Goal: Task Accomplishment & Management: Manage account settings

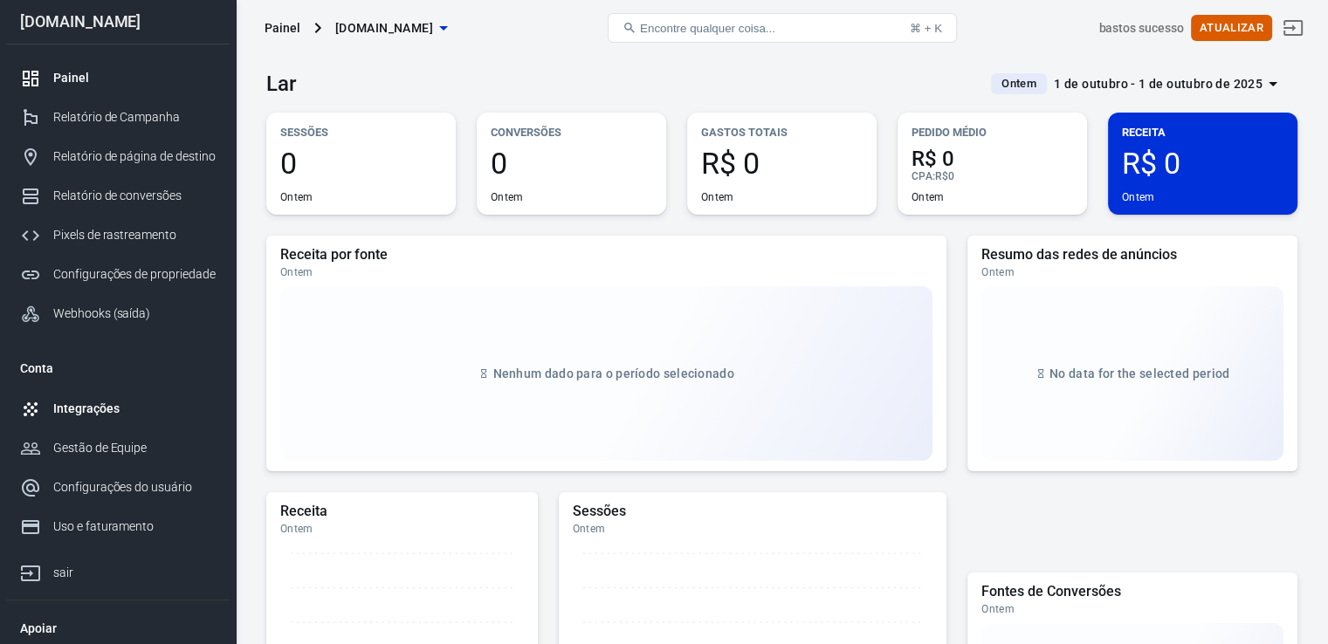
click at [122, 415] on div "Integrações" at bounding box center [134, 409] width 162 height 18
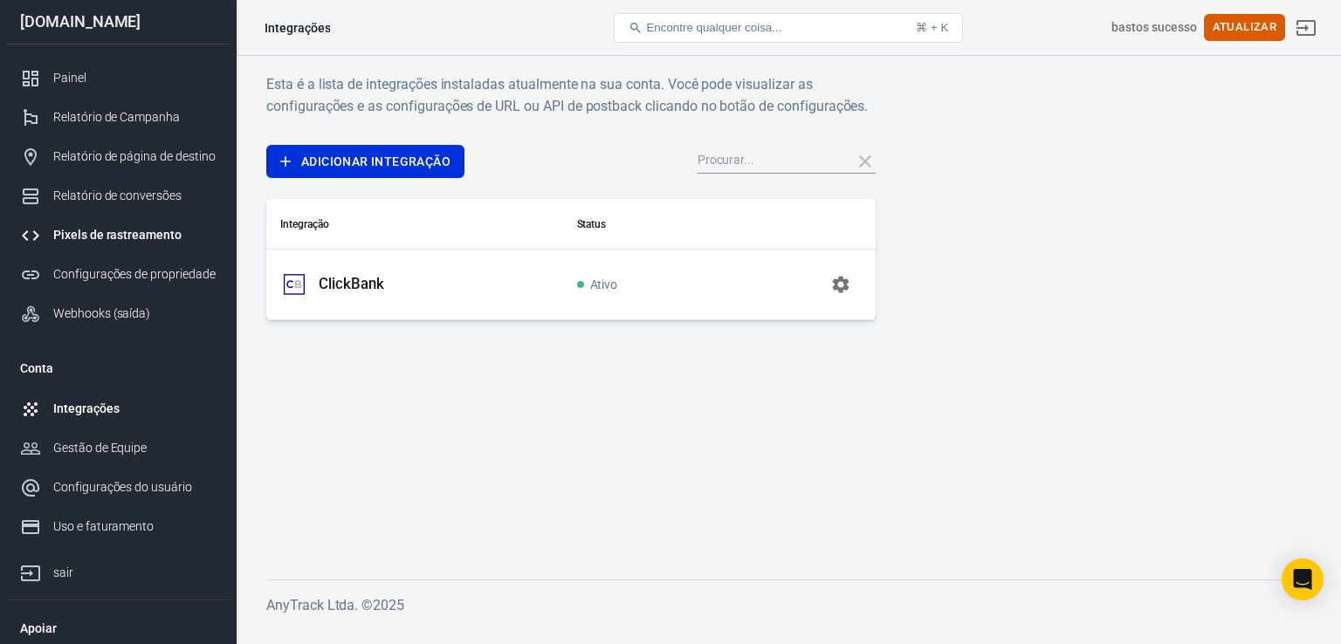
click at [151, 238] on font "Pixels de rastreamento" at bounding box center [117, 235] width 128 height 14
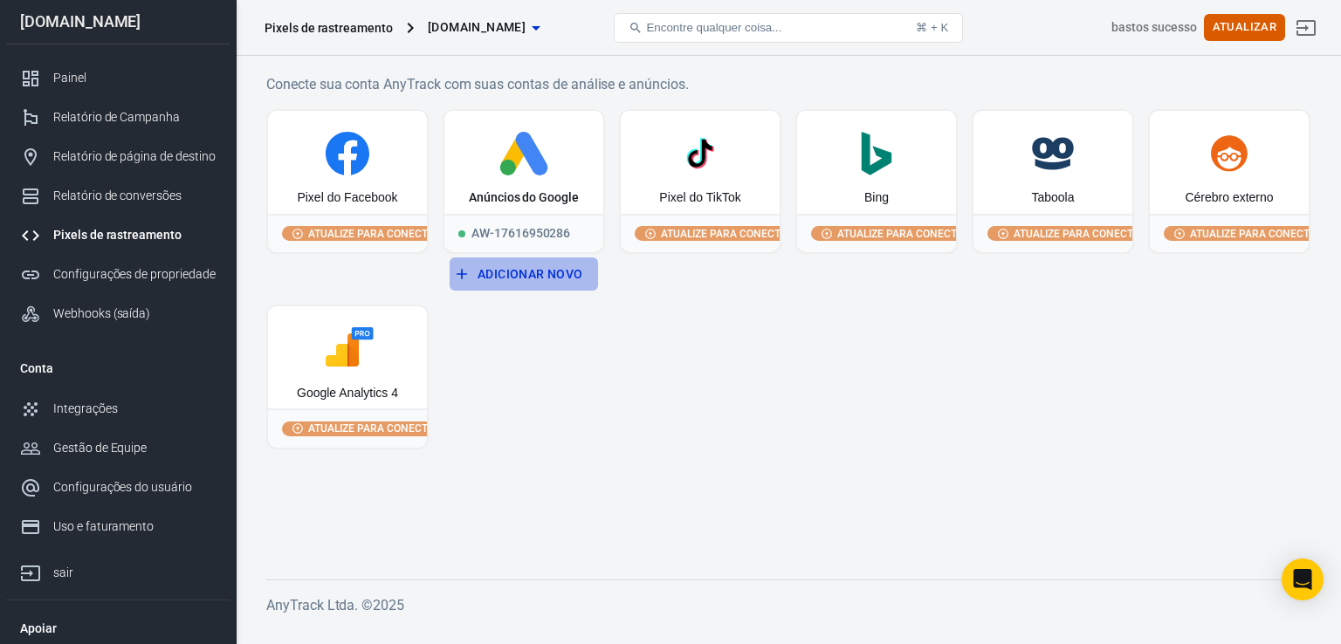
click at [527, 277] on font "Adicionar novo" at bounding box center [531, 274] width 106 height 14
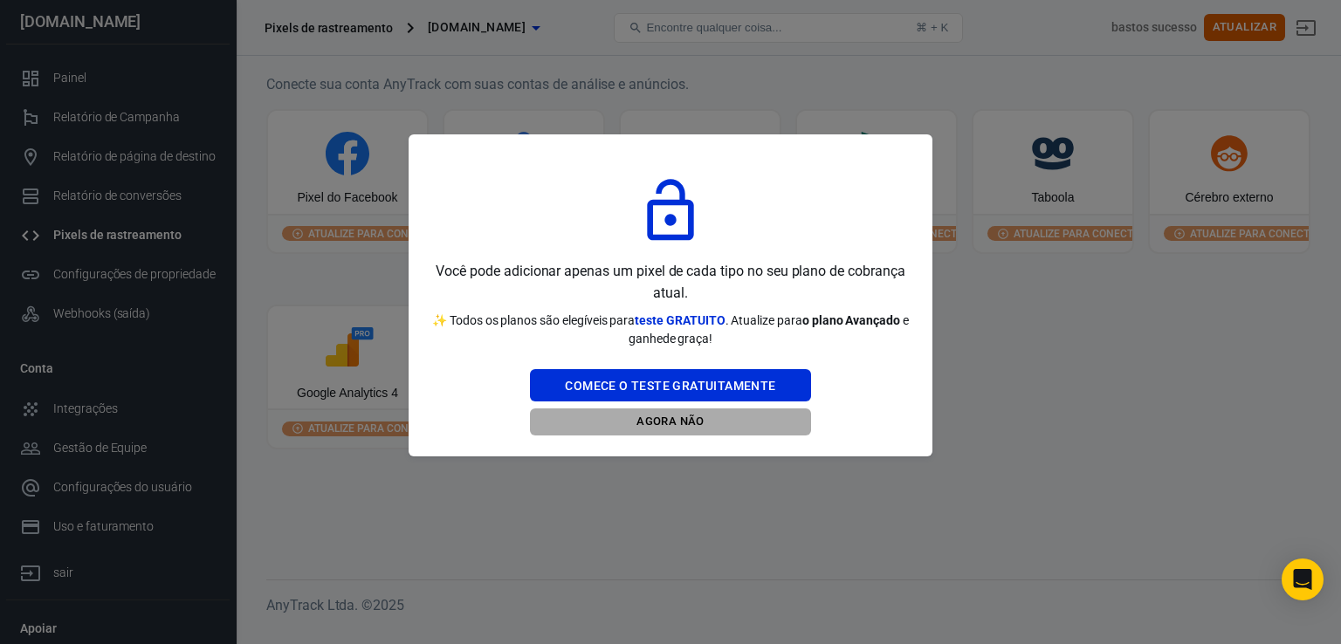
click at [674, 419] on font "Agora não" at bounding box center [669, 422] width 67 height 13
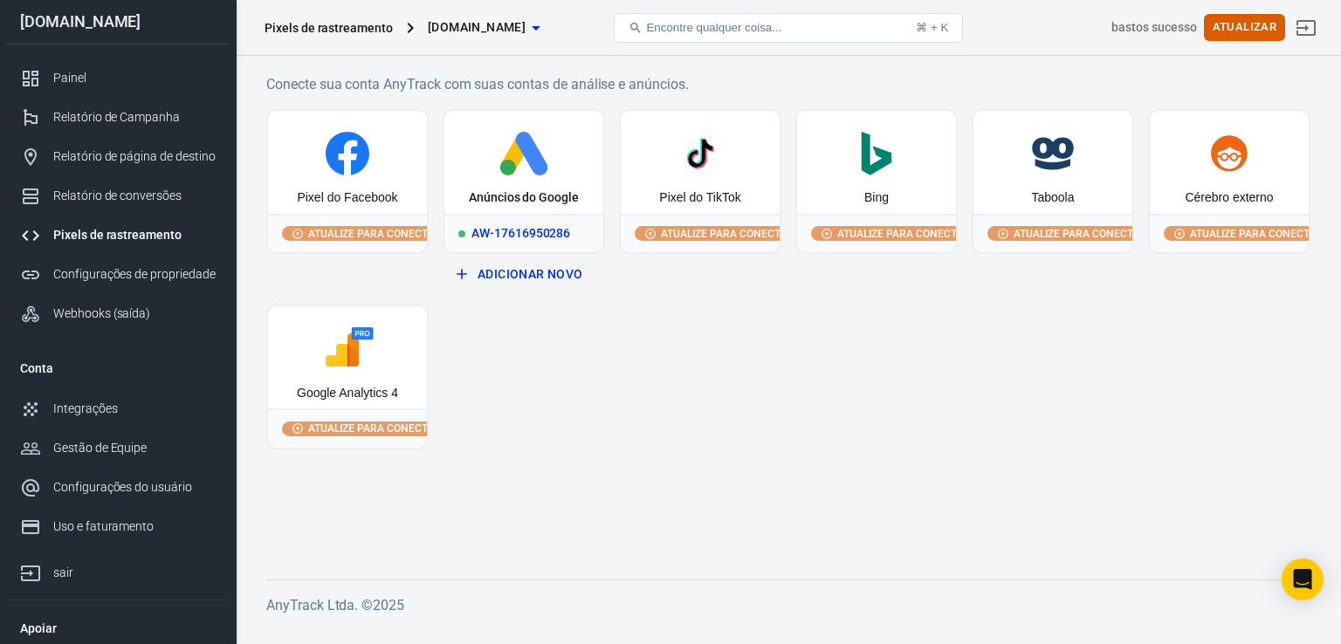
click at [513, 166] on circle at bounding box center [508, 168] width 16 height 16
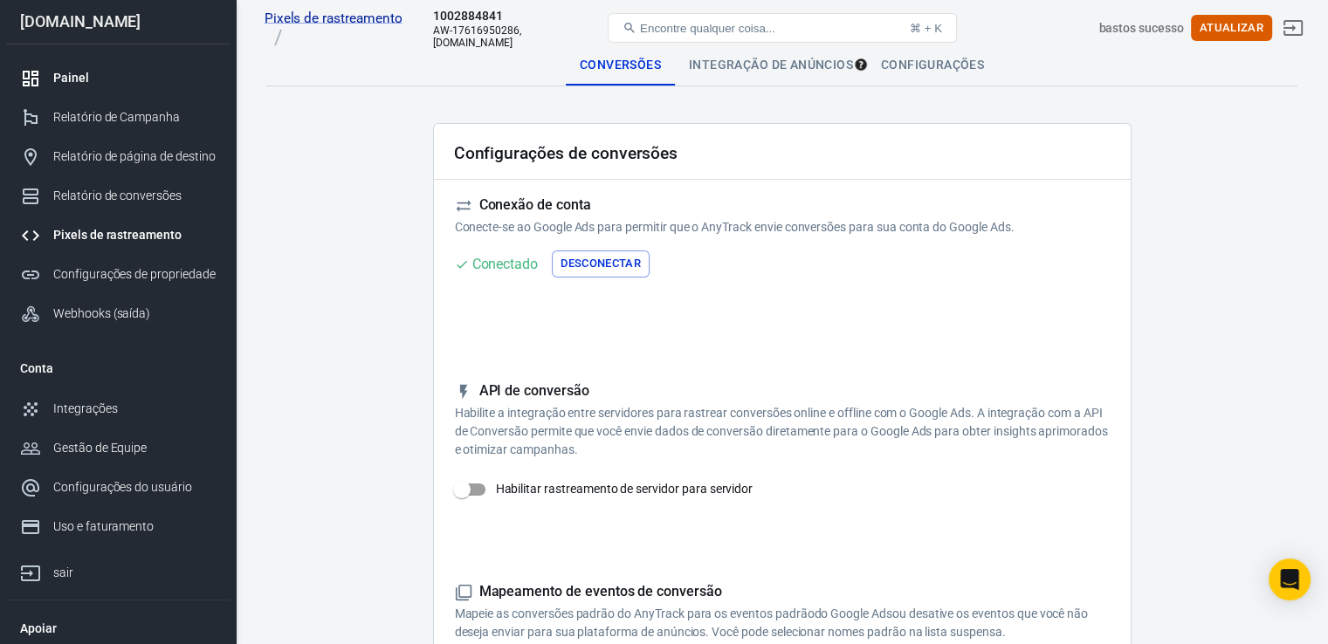
click at [140, 74] on div "Painel" at bounding box center [134, 78] width 162 height 18
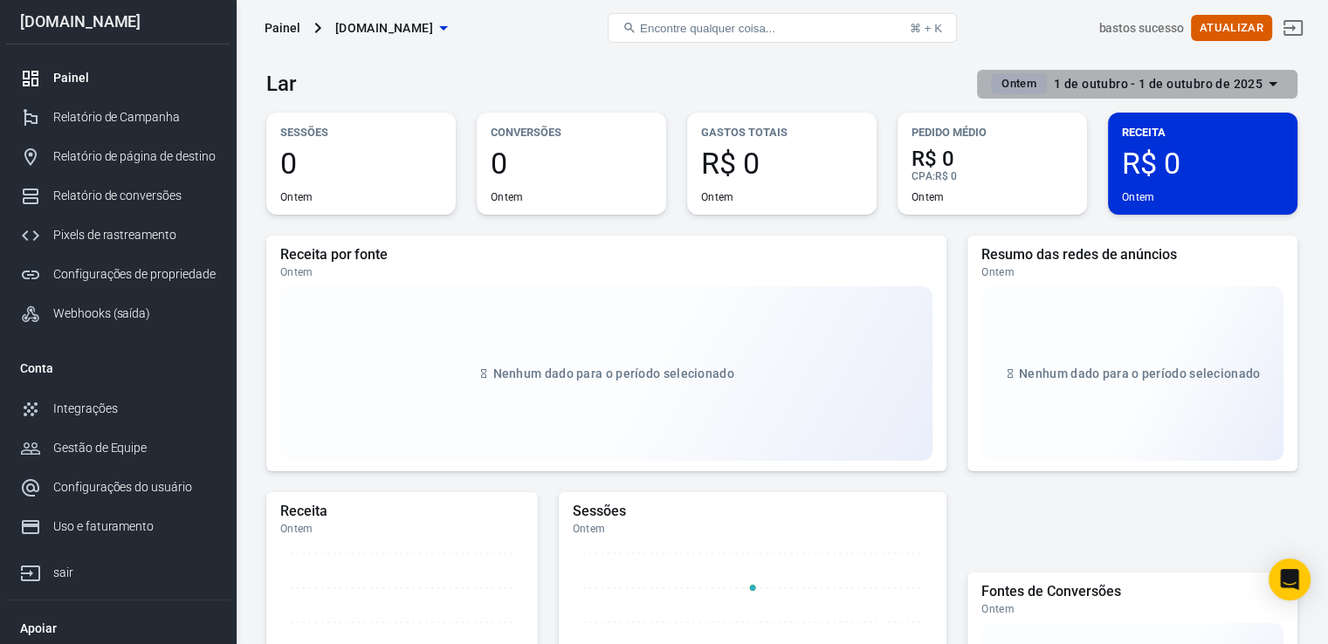
click at [1173, 82] on font "1 de outubro - 1 de outubro de 2025" at bounding box center [1158, 84] width 209 height 14
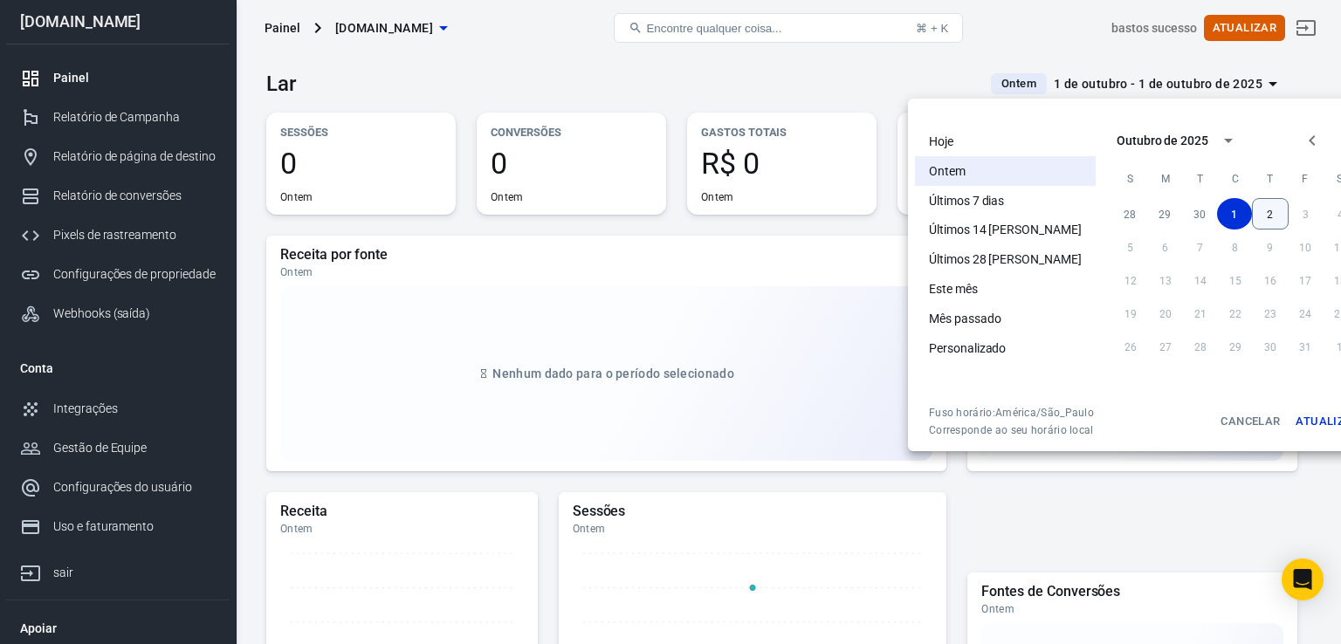
click at [1252, 210] on button "2" at bounding box center [1270, 213] width 37 height 31
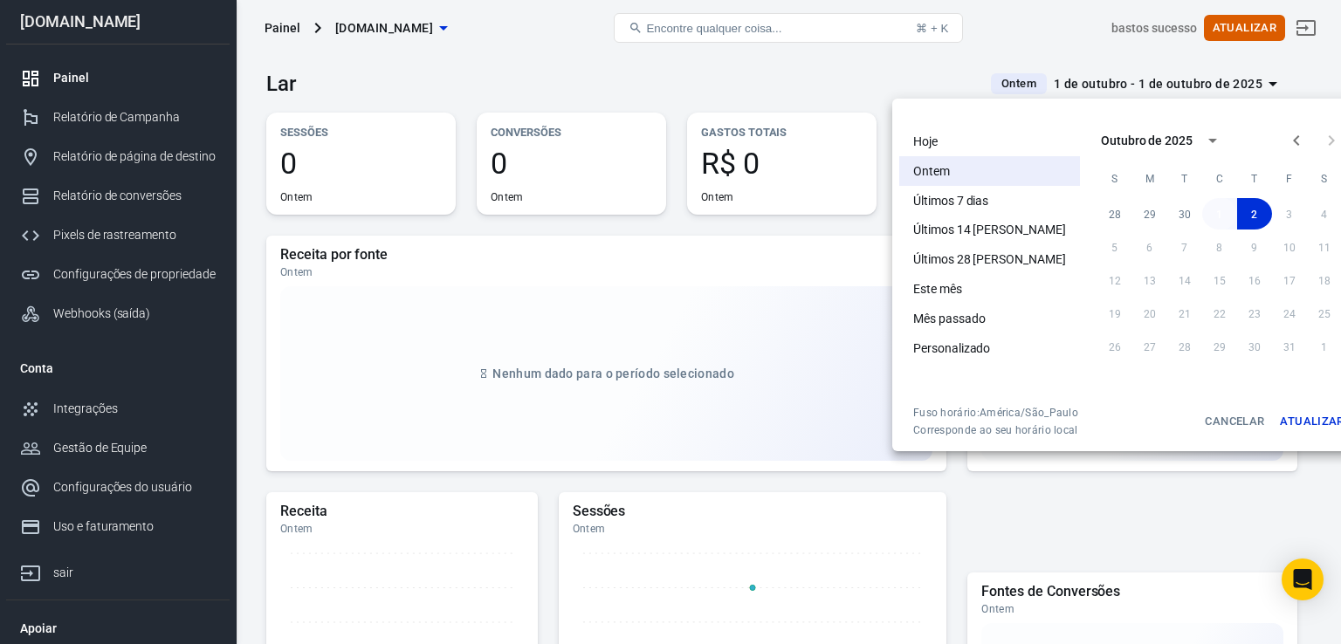
click at [1202, 216] on button "1" at bounding box center [1219, 213] width 35 height 31
click at [1251, 218] on font "2" at bounding box center [1254, 214] width 6 height 12
click at [1237, 217] on button "2" at bounding box center [1254, 213] width 35 height 31
click at [1280, 421] on font "Atualizar" at bounding box center [1312, 421] width 64 height 13
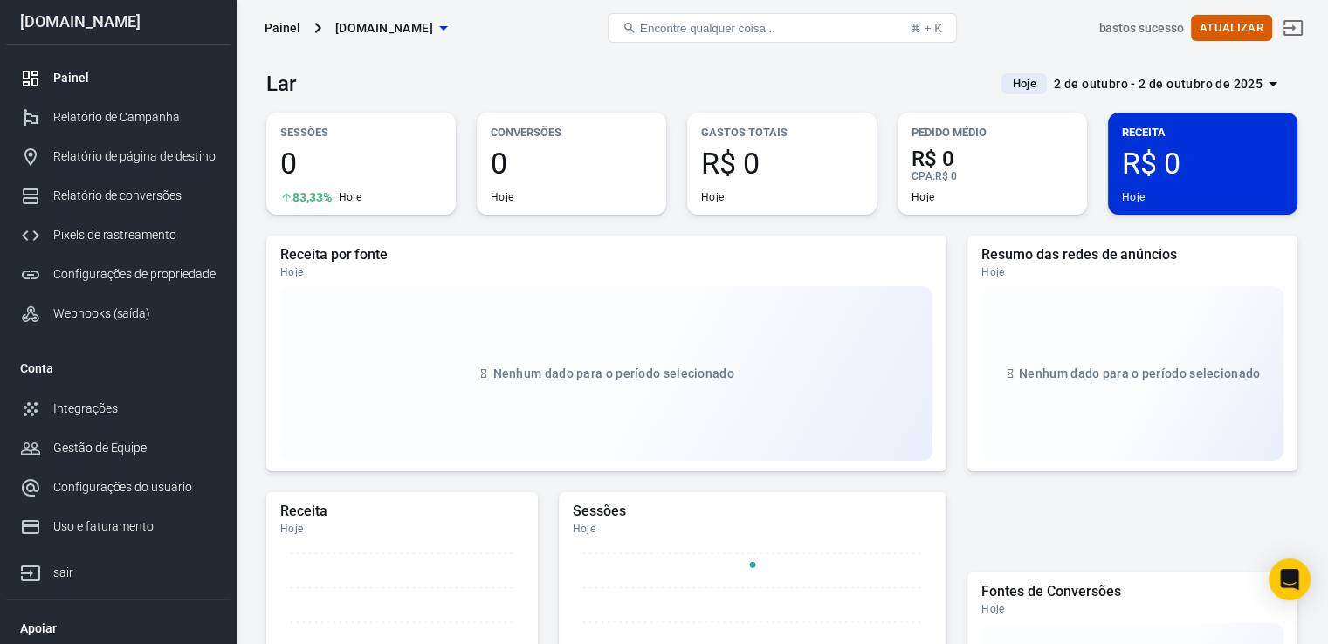
click at [333, 184] on div "0 83,33% Hoje" at bounding box center [361, 176] width 162 height 56
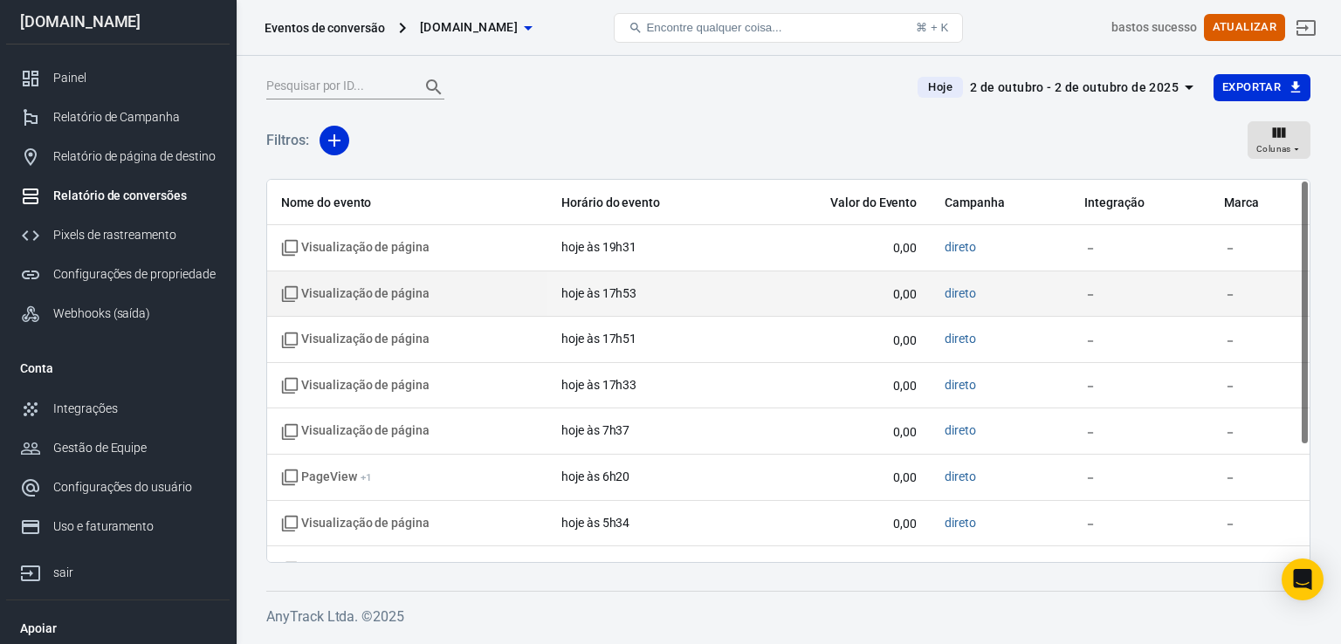
drag, startPoint x: 1304, startPoint y: 369, endPoint x: 1301, endPoint y: 272, distance: 97.0
click at [1301, 272] on div "Nome do evento Horário do evento Valor do Evento Campanha Integração Marca Visu…" at bounding box center [788, 371] width 1042 height 382
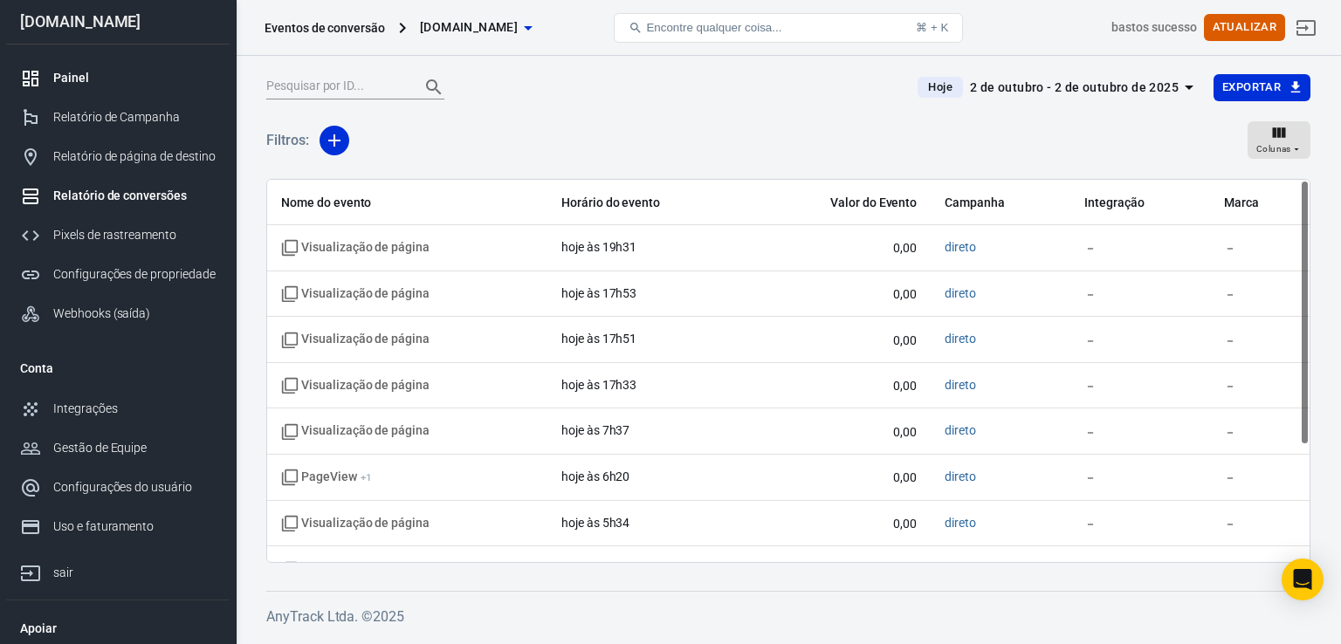
click at [118, 74] on div "Painel" at bounding box center [134, 78] width 162 height 18
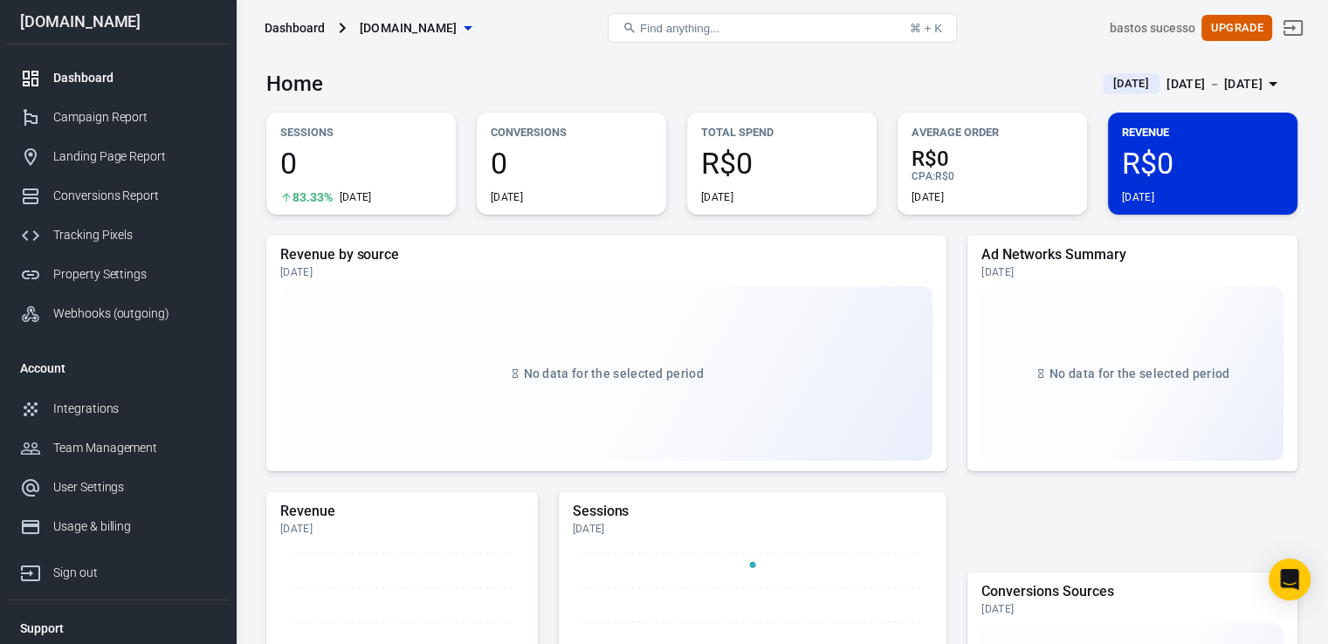
click at [402, 160] on span "0" at bounding box center [361, 163] width 162 height 30
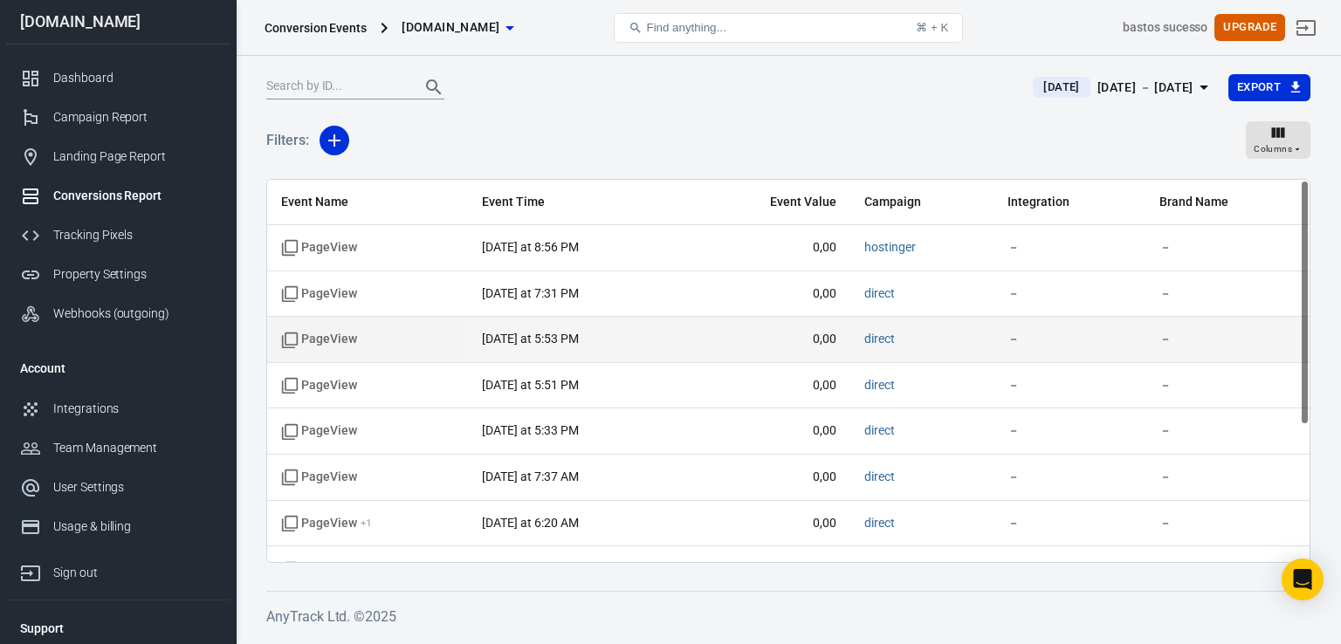
drag, startPoint x: 1306, startPoint y: 394, endPoint x: 1302, endPoint y: 357, distance: 36.9
click at [1302, 359] on div "Event Name Event Time Event Value Campaign Integration Brand Name PageView toda…" at bounding box center [788, 371] width 1042 height 382
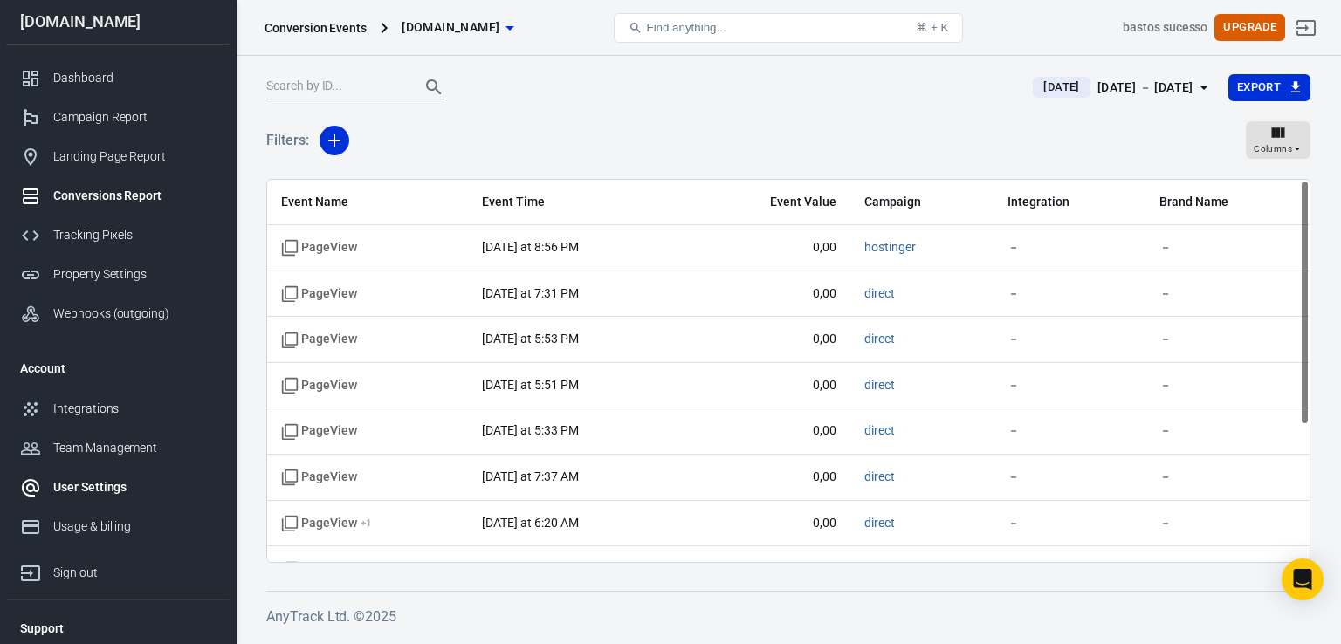
click at [114, 487] on div "User Settings" at bounding box center [134, 487] width 162 height 18
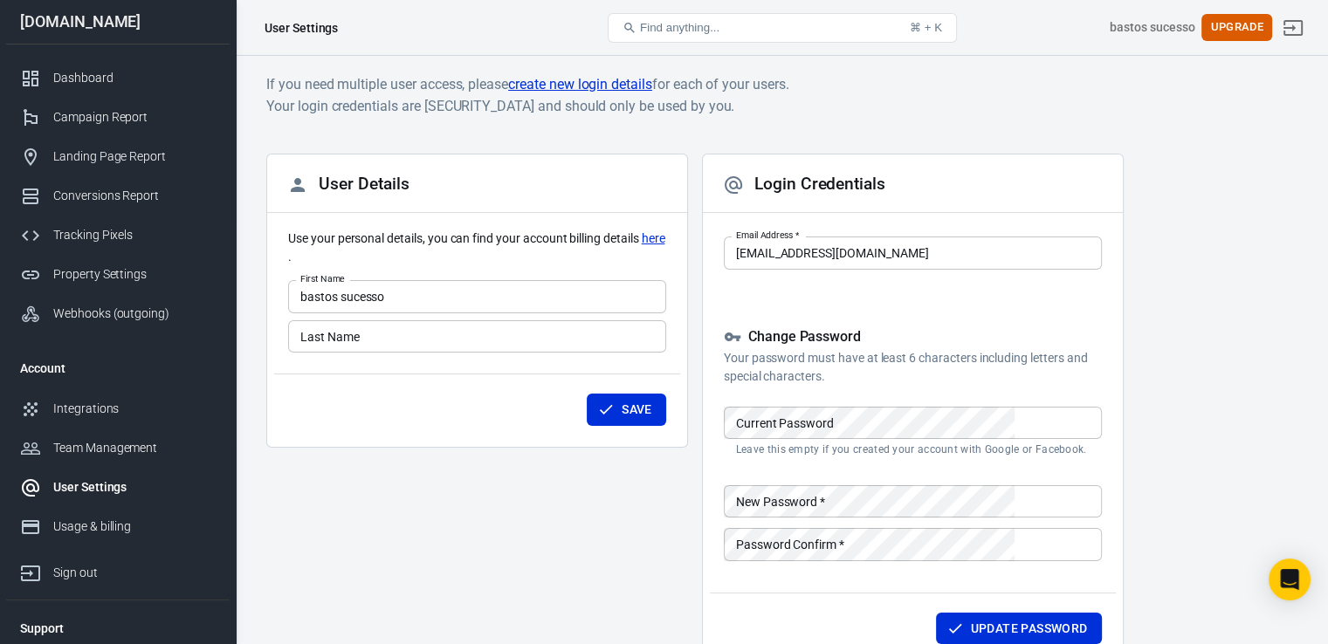
scroll to position [45, 0]
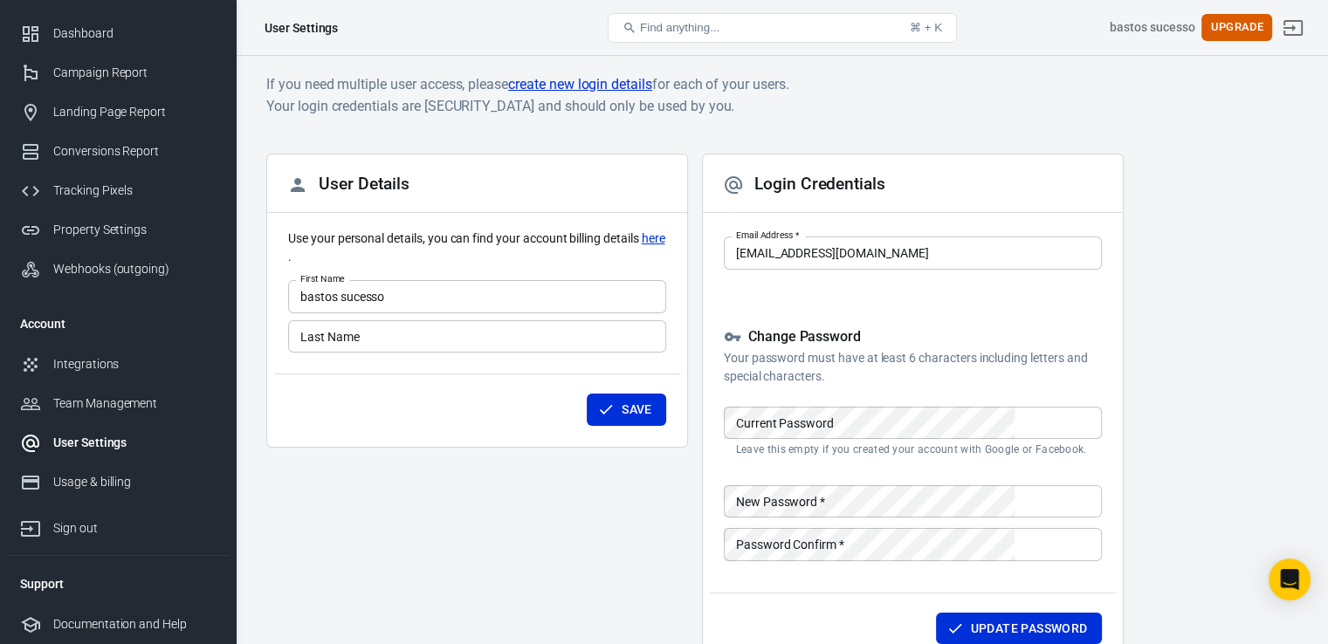
click at [280, 26] on div "User Settings" at bounding box center [301, 27] width 73 height 17
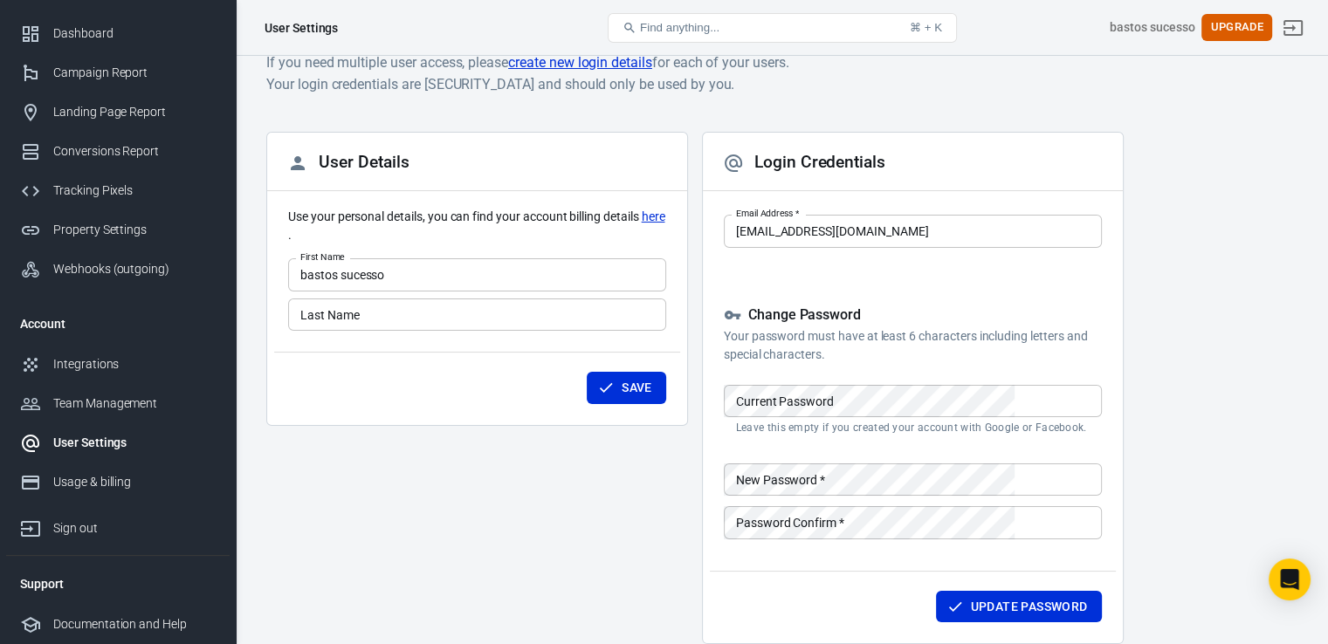
scroll to position [0, 0]
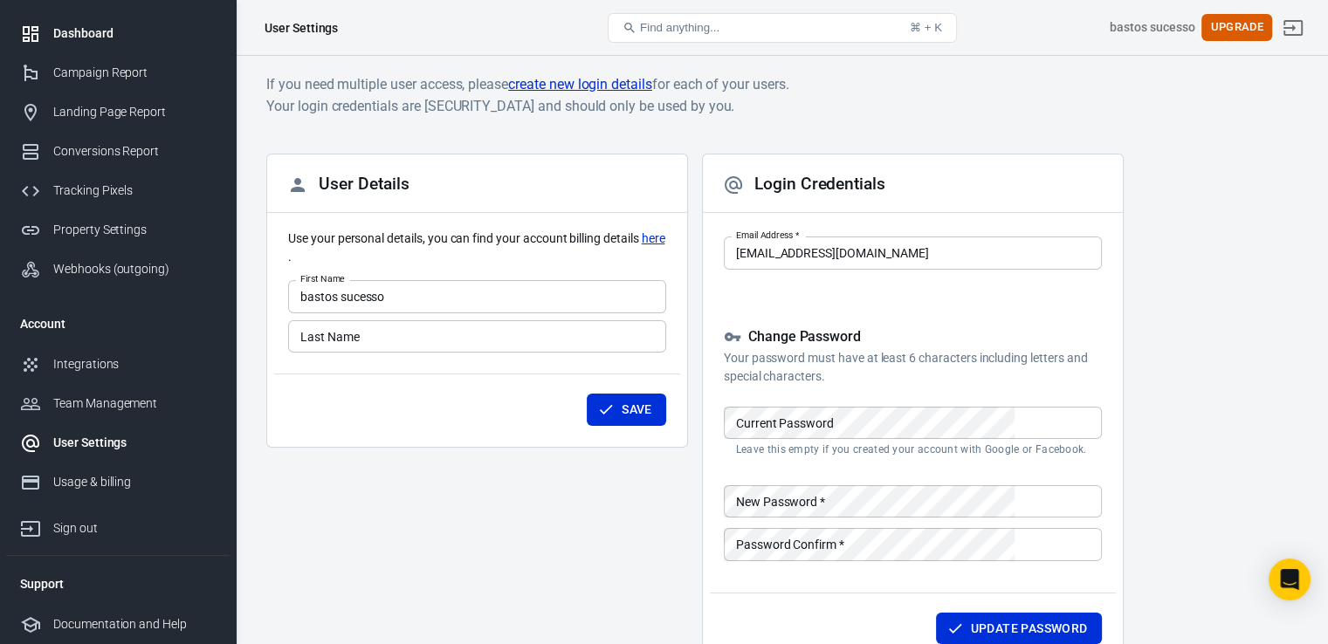
click at [93, 30] on div "Dashboard" at bounding box center [134, 33] width 162 height 18
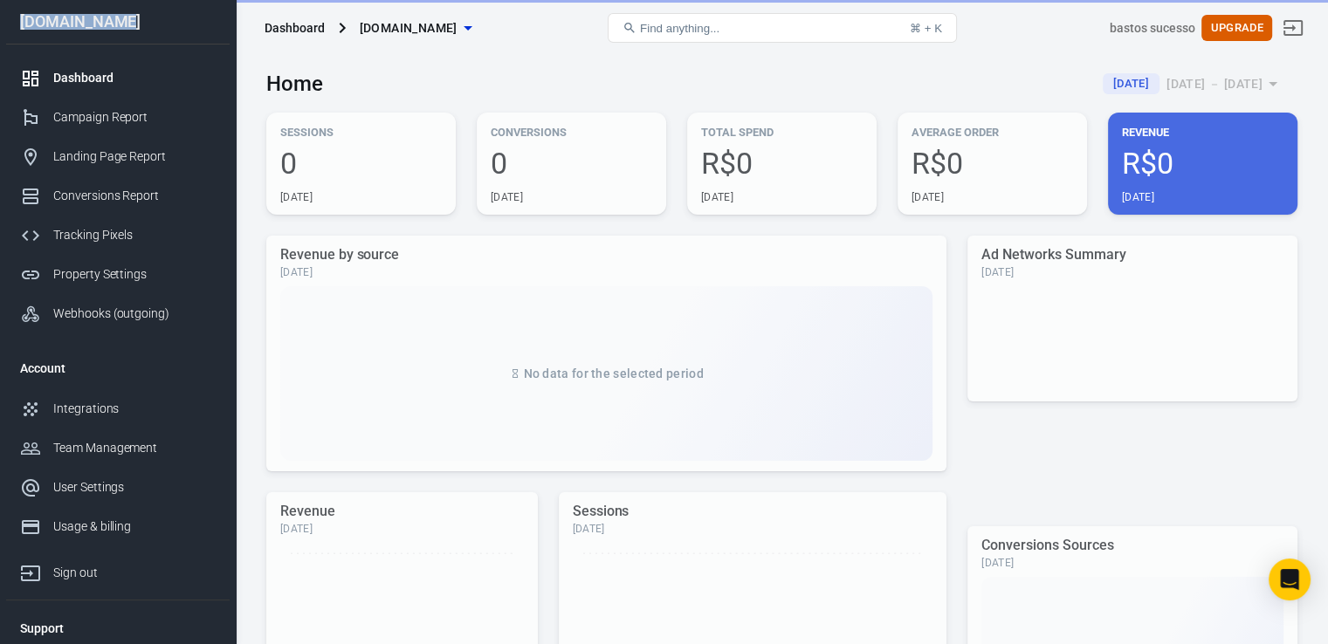
click at [93, 30] on div "[DOMAIN_NAME]" at bounding box center [117, 22] width 223 height 45
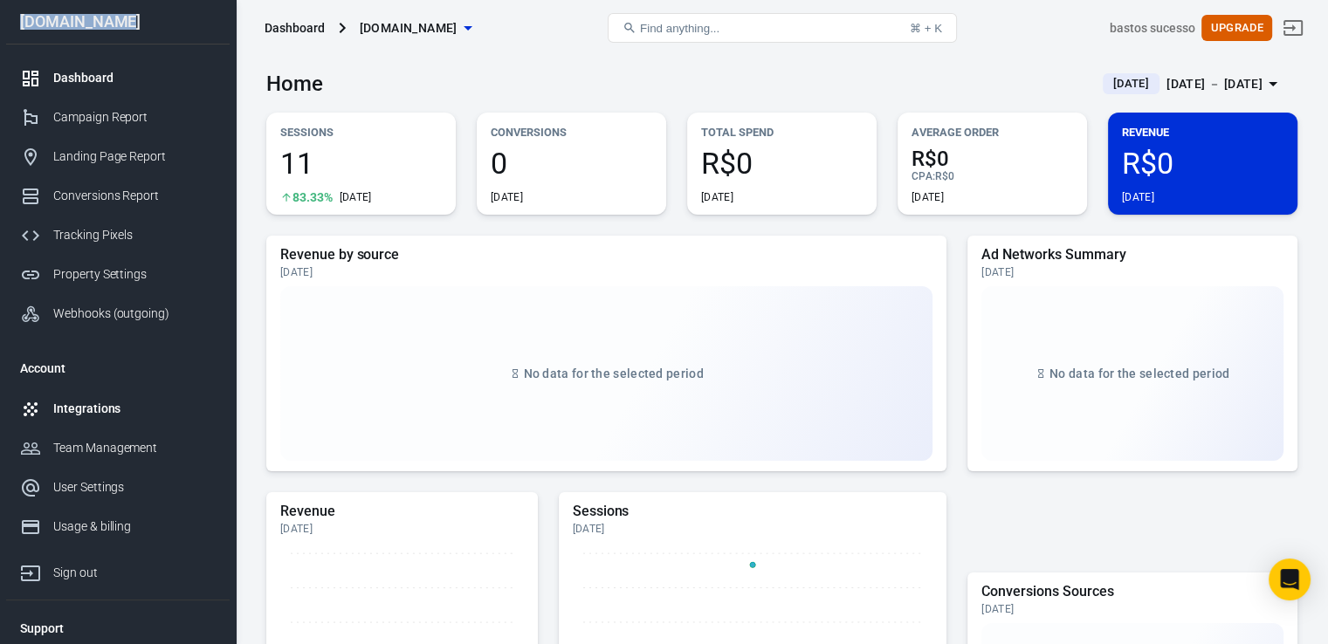
click at [129, 409] on div "Integrations" at bounding box center [134, 409] width 162 height 18
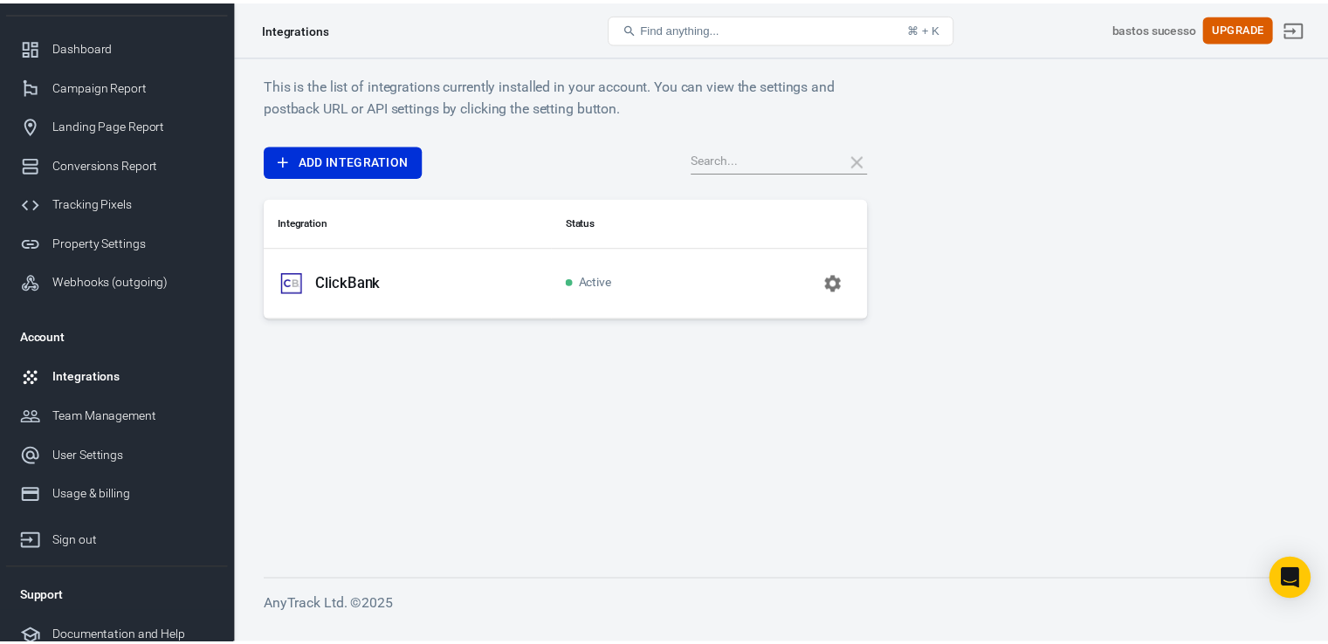
scroll to position [45, 0]
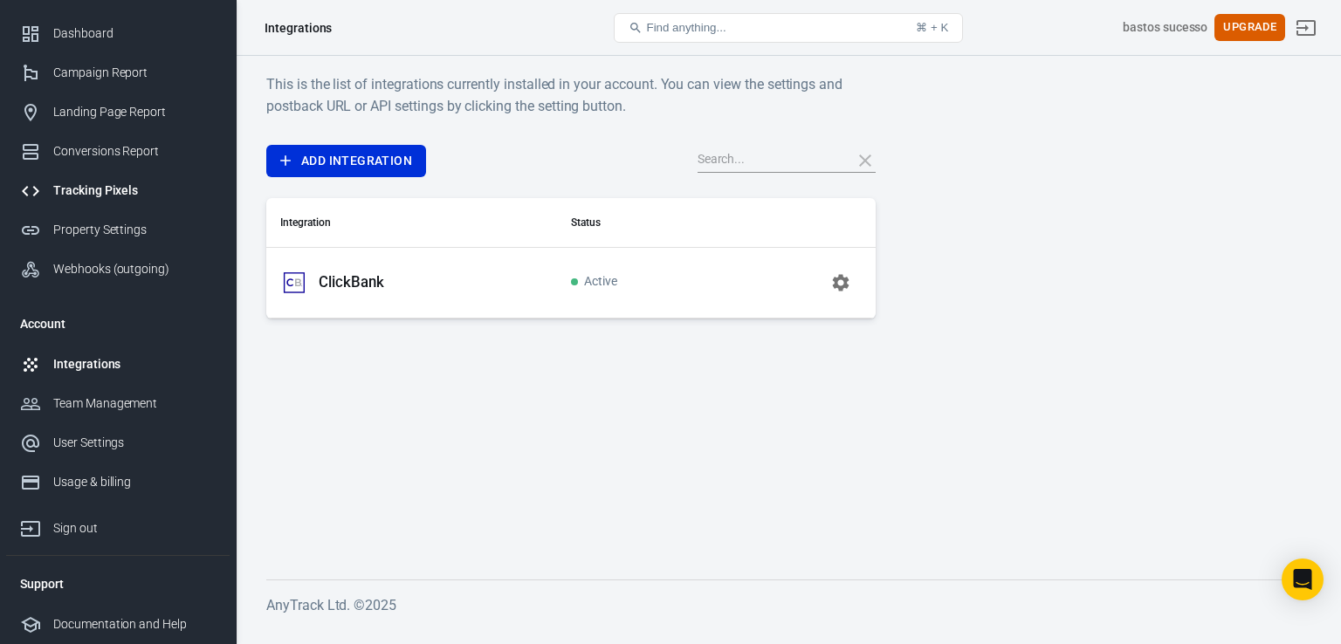
click at [105, 203] on link "Tracking Pixels" at bounding box center [117, 190] width 223 height 39
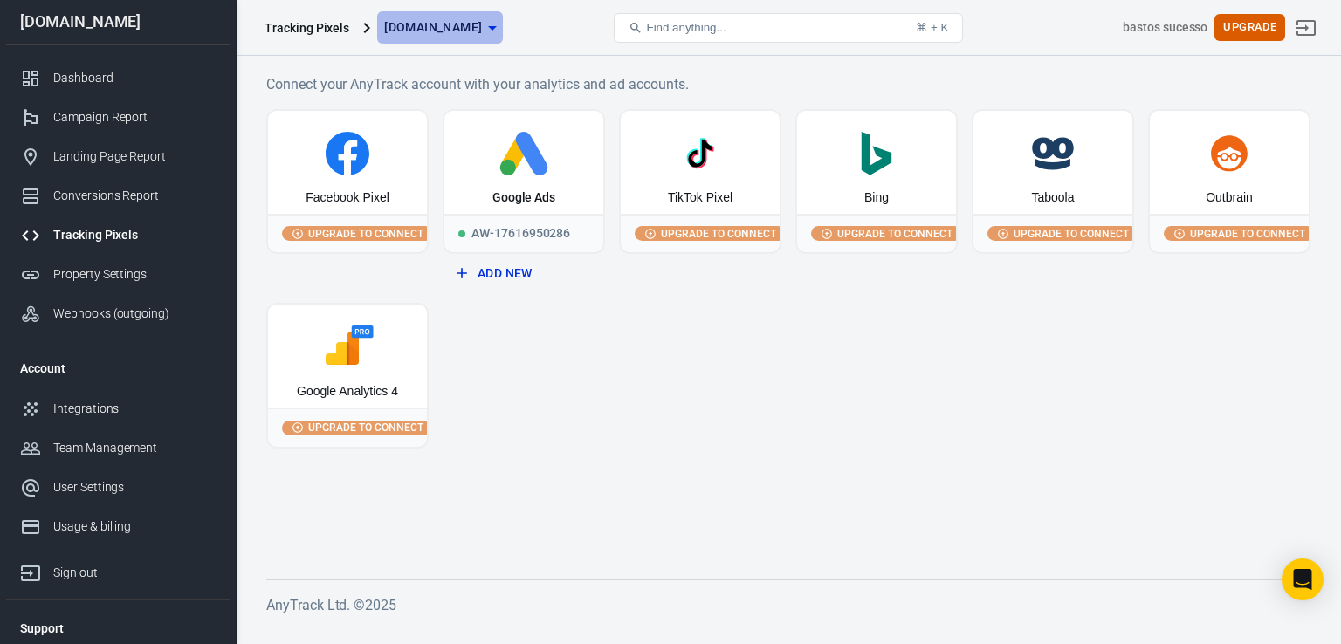
click at [503, 30] on icon "button" at bounding box center [492, 27] width 21 height 21
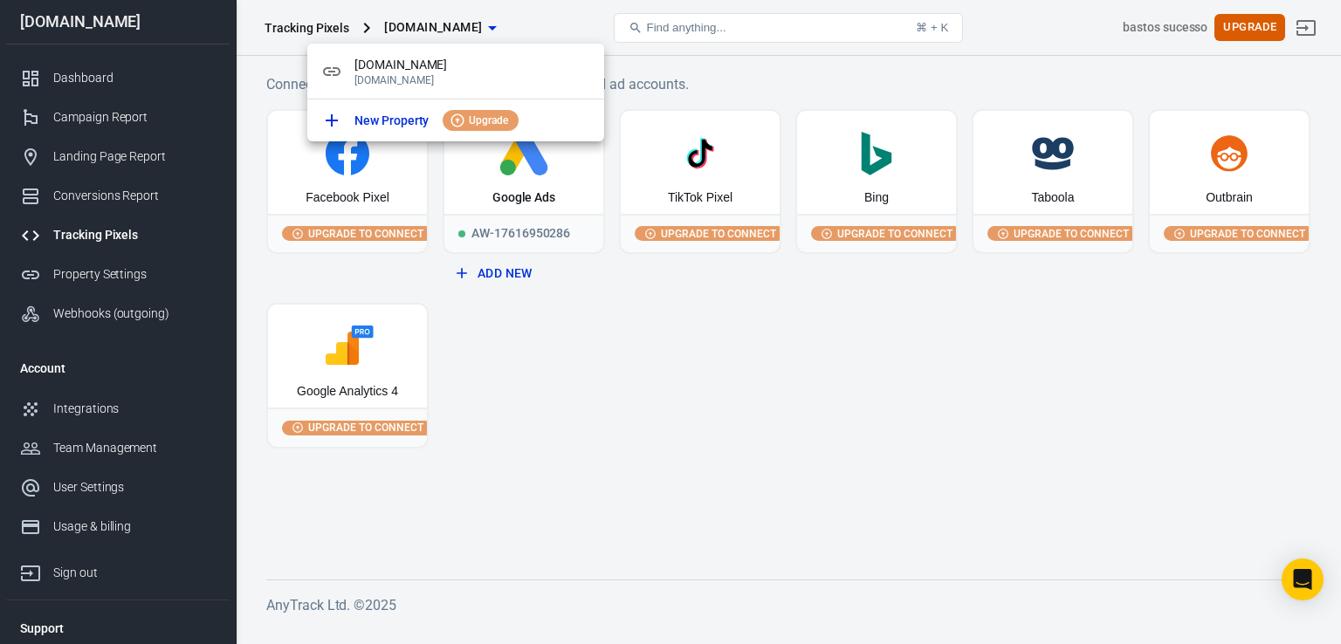
click at [123, 235] on div at bounding box center [670, 322] width 1341 height 644
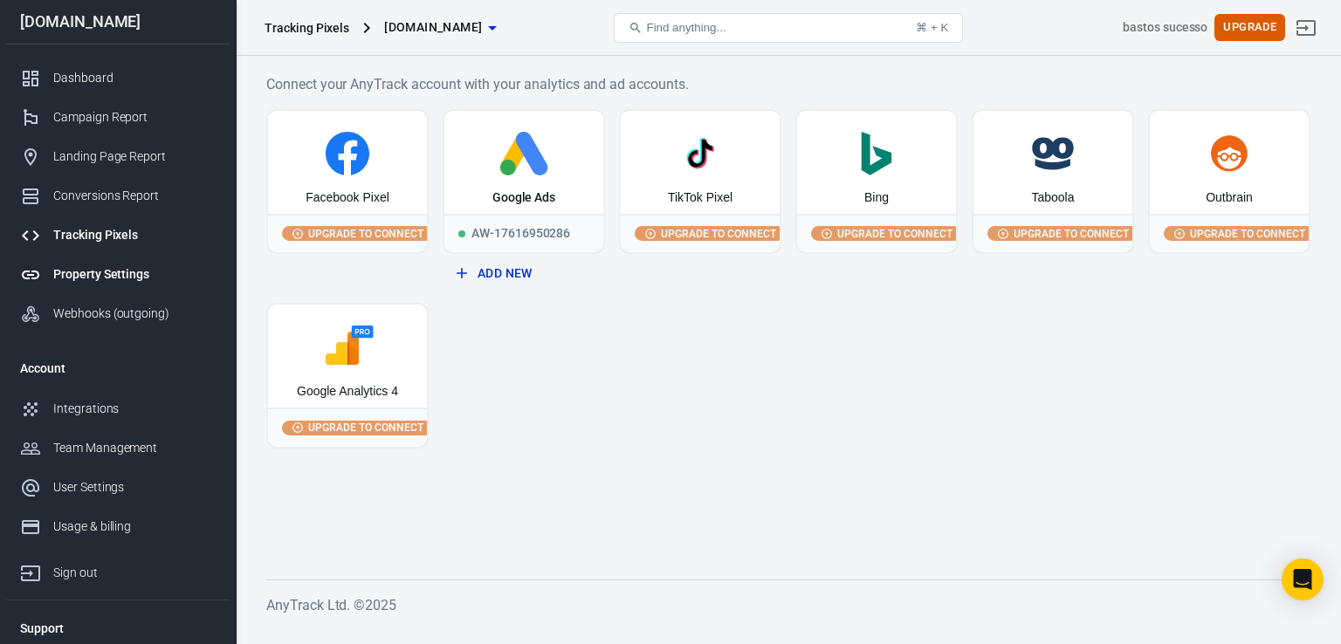
click at [110, 273] on div "Property Settings" at bounding box center [134, 274] width 162 height 18
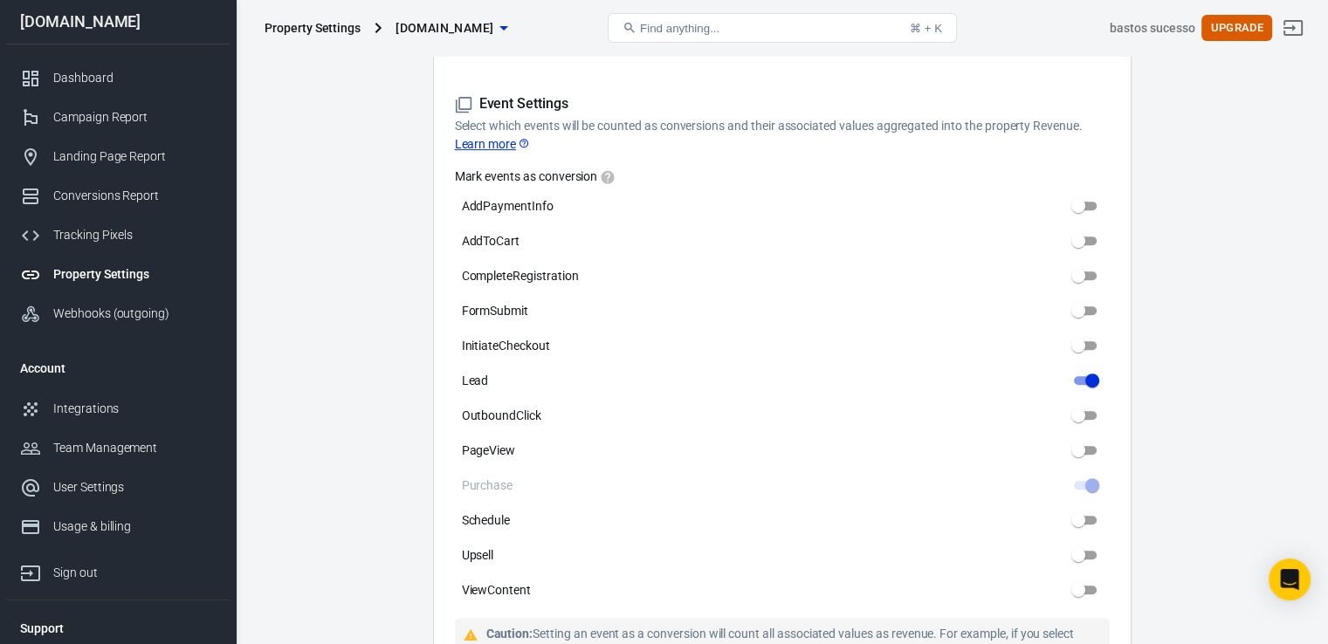
scroll to position [818, 0]
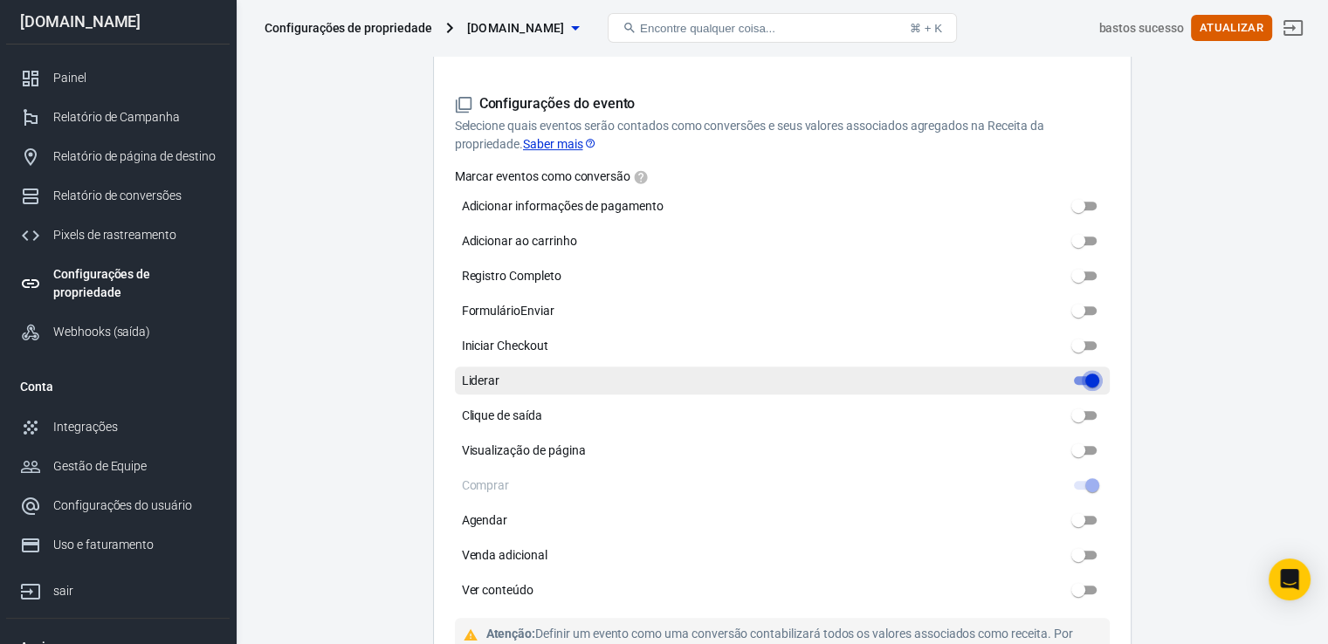
click at [1093, 382] on input "Liderar" at bounding box center [1092, 380] width 63 height 21
click at [1077, 382] on input "Liderar" at bounding box center [1078, 380] width 63 height 21
checkbox input "true"
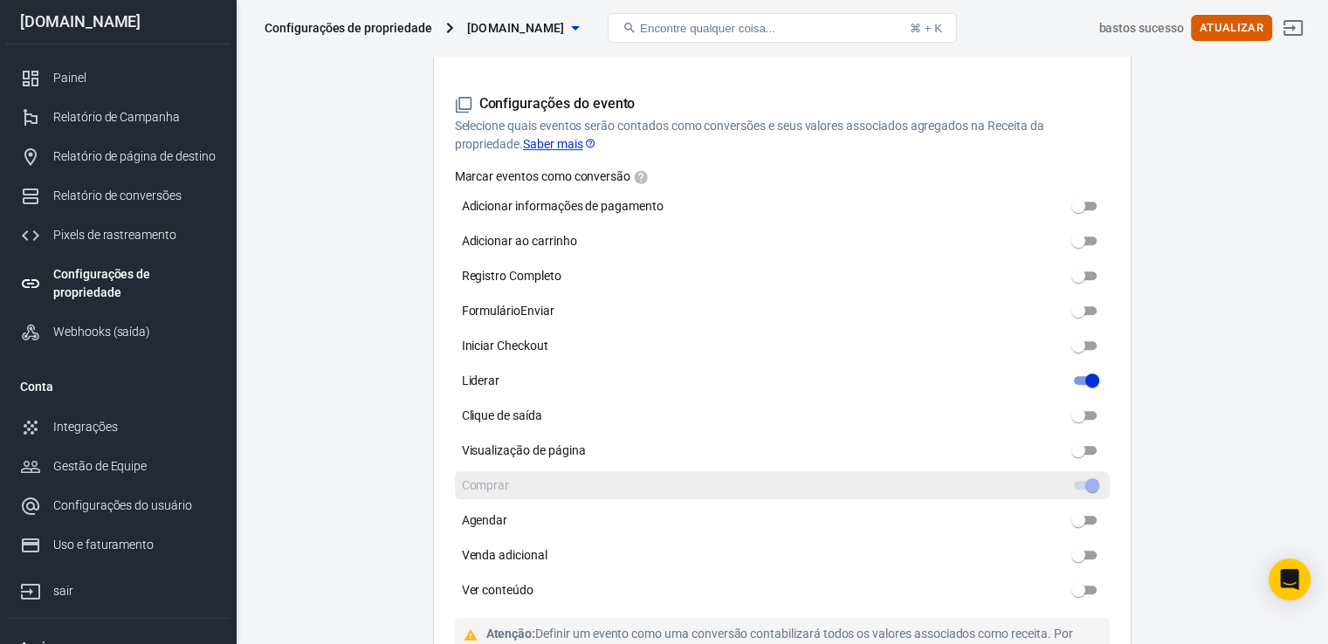
click at [1090, 483] on span at bounding box center [1085, 485] width 23 height 9
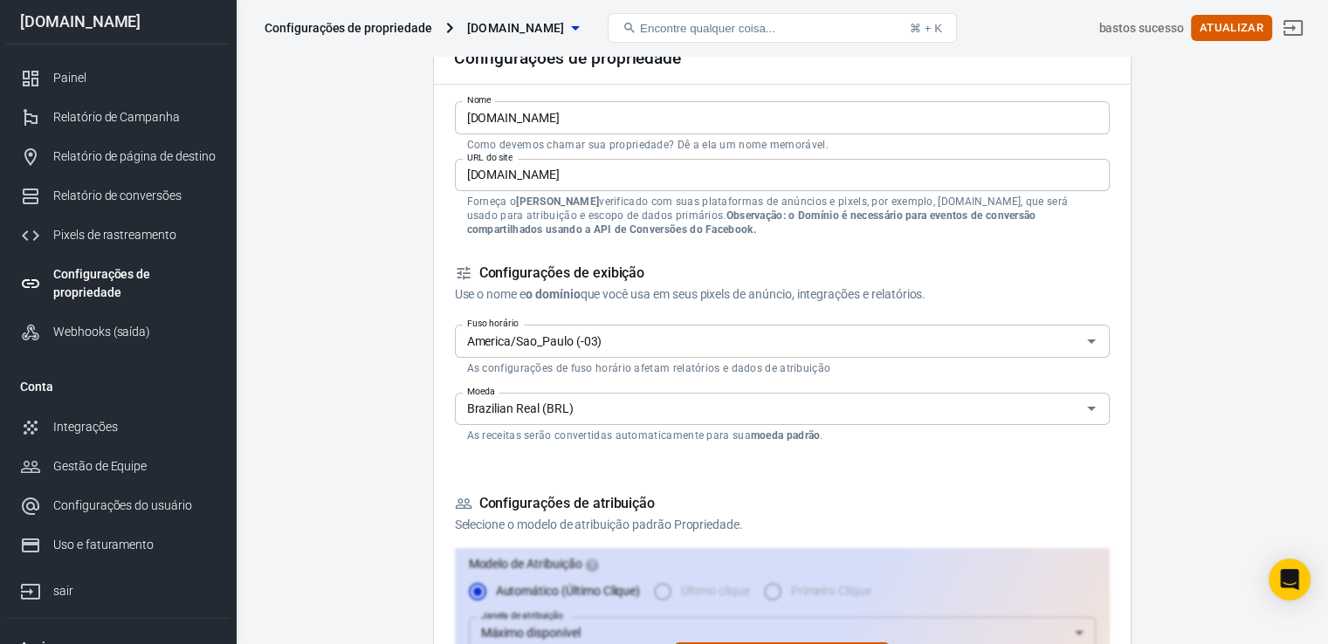
scroll to position [0, 0]
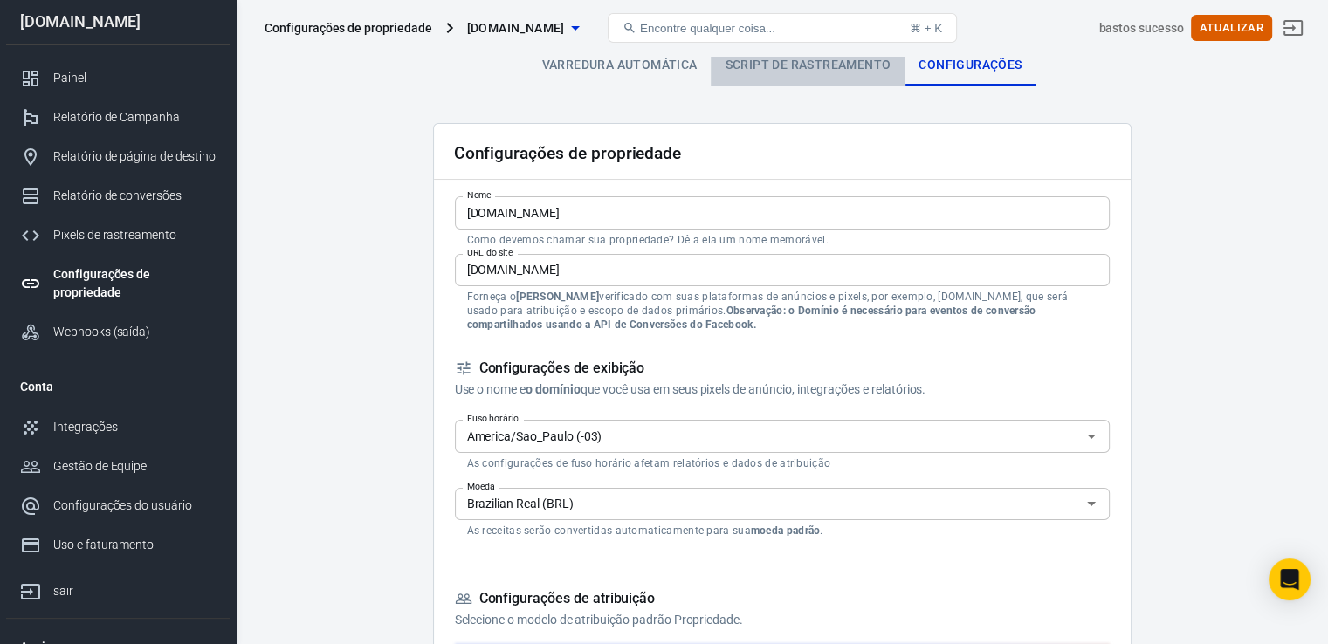
click at [822, 67] on font "Script de rastreamento" at bounding box center [808, 65] width 166 height 14
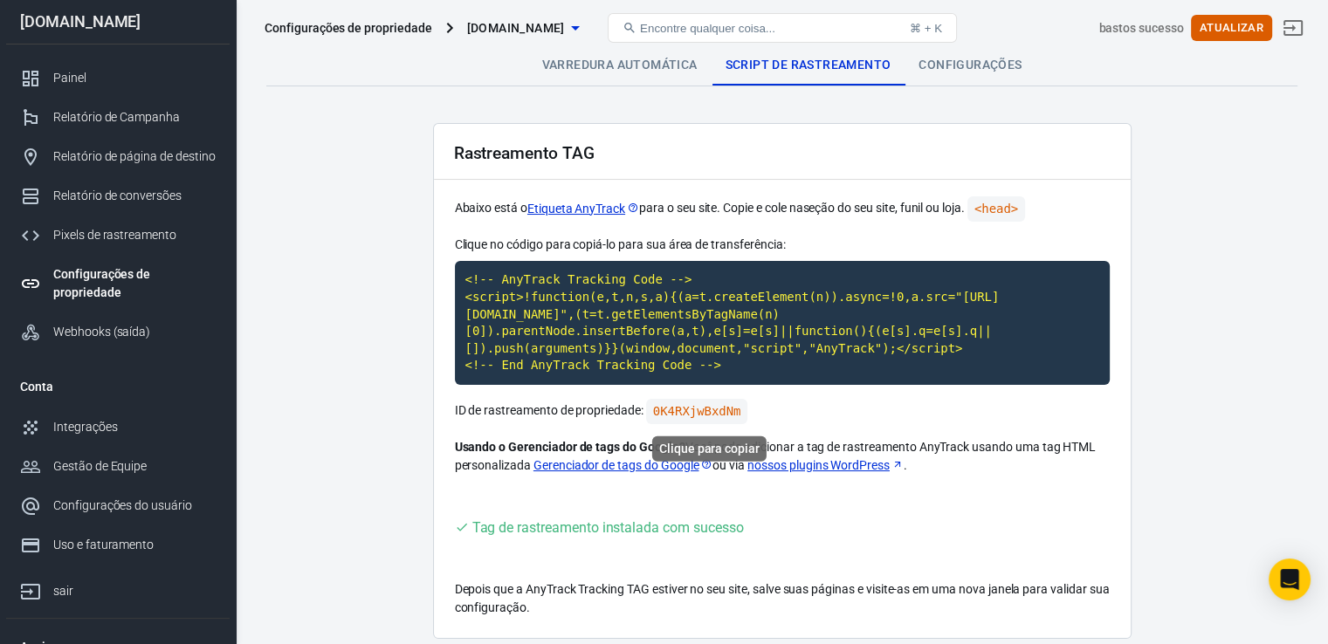
drag, startPoint x: 698, startPoint y: 410, endPoint x: 677, endPoint y: 410, distance: 21.0
click at [677, 410] on code "0K4RXjwBxdNm" at bounding box center [697, 411] width 102 height 25
drag, startPoint x: 677, startPoint y: 410, endPoint x: 665, endPoint y: 411, distance: 12.3
click at [665, 411] on code "0K4RXjwBxdNm" at bounding box center [697, 411] width 102 height 25
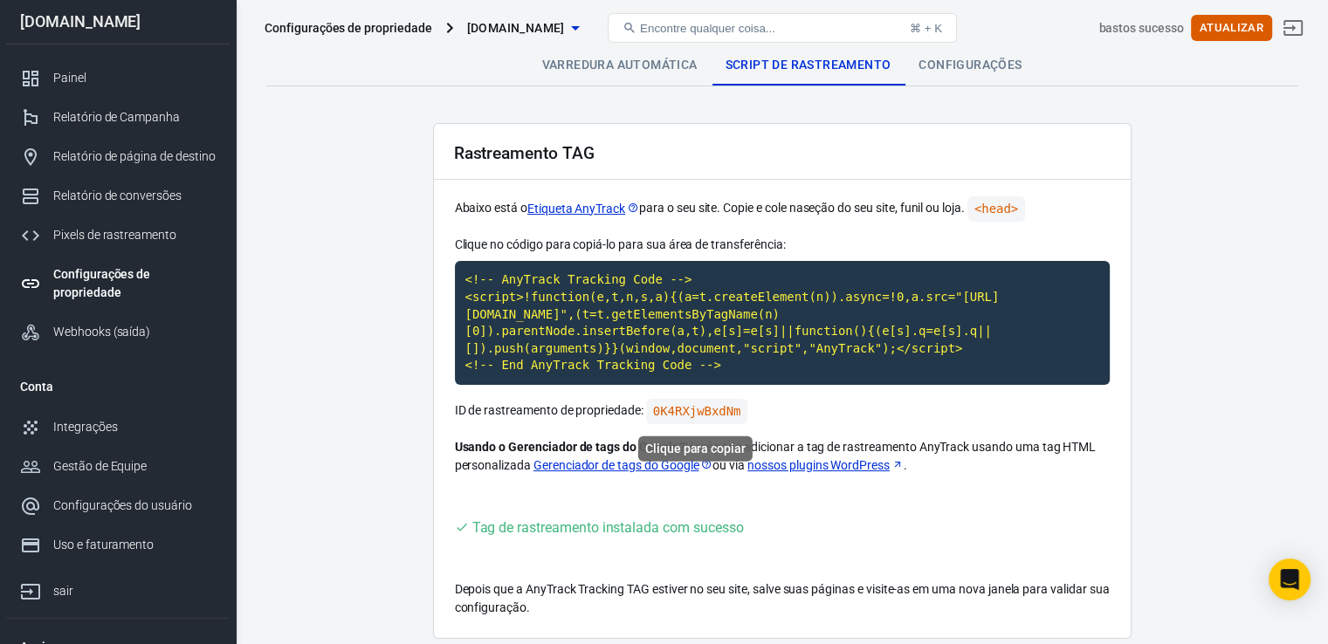
drag, startPoint x: 665, startPoint y: 411, endPoint x: 689, endPoint y: 451, distance: 46.6
click at [689, 451] on font "Clique para copiar" at bounding box center [695, 449] width 100 height 14
click at [663, 409] on code "0K4RXjwBxdNm" at bounding box center [697, 411] width 102 height 25
click at [688, 409] on code "0K4RXjwBxdNm" at bounding box center [697, 411] width 102 height 25
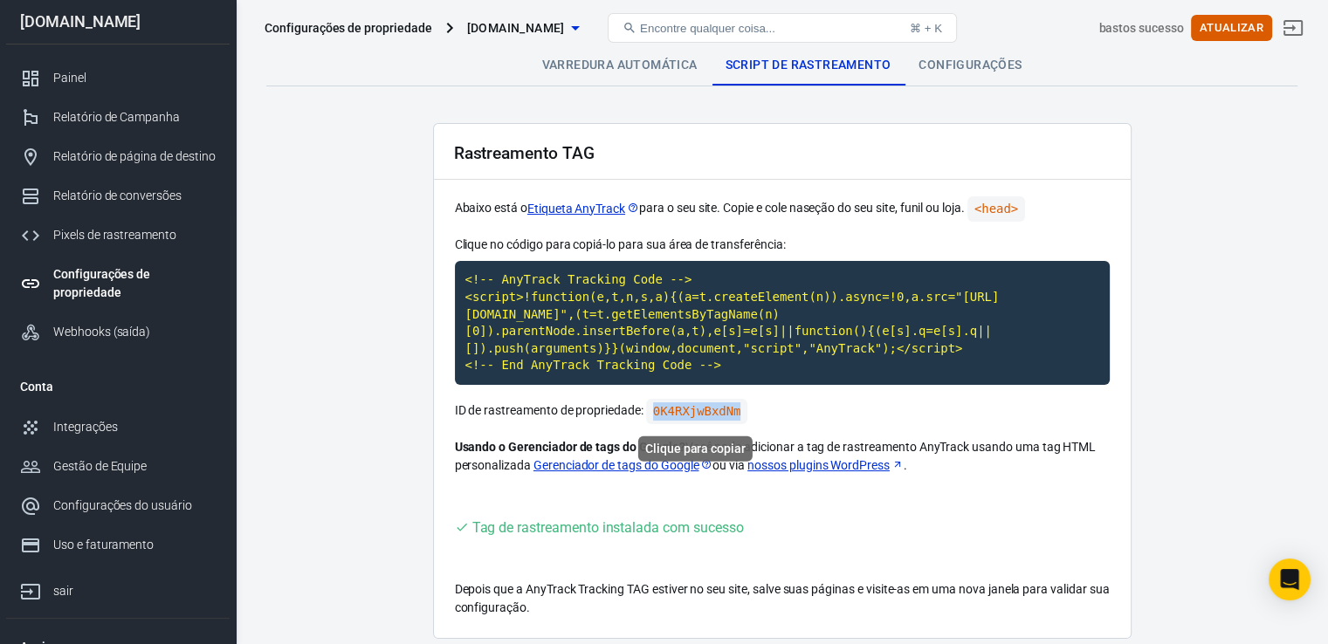
copy code "0K4RXjwBxdNm"
click at [77, 85] on font "Painel" at bounding box center [71, 78] width 36 height 14
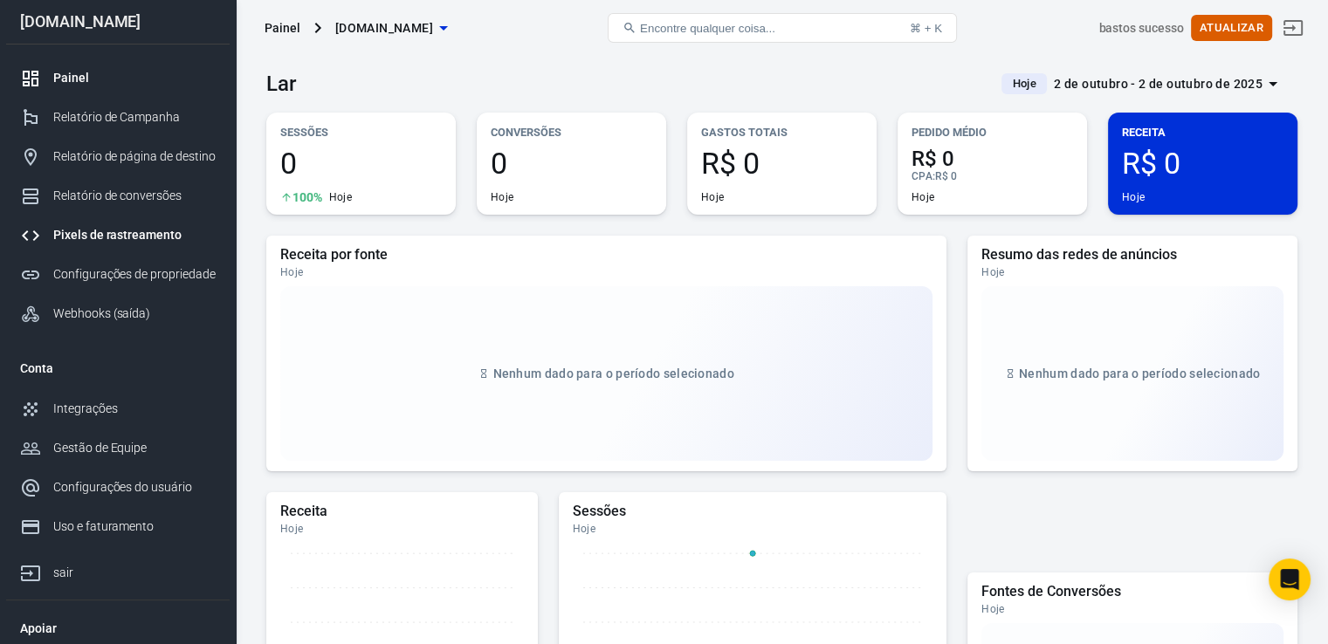
click at [128, 229] on font "Pixels de rastreamento" at bounding box center [117, 235] width 128 height 14
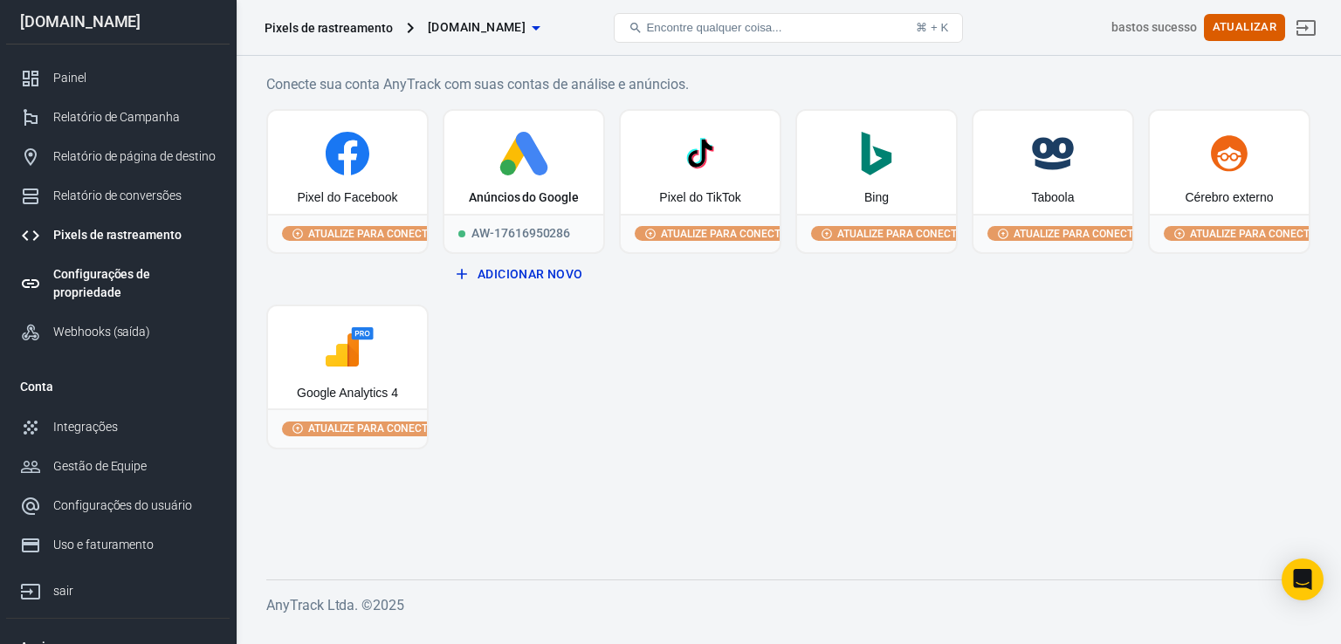
click at [118, 281] on div "Configurações de propriedade" at bounding box center [134, 283] width 162 height 37
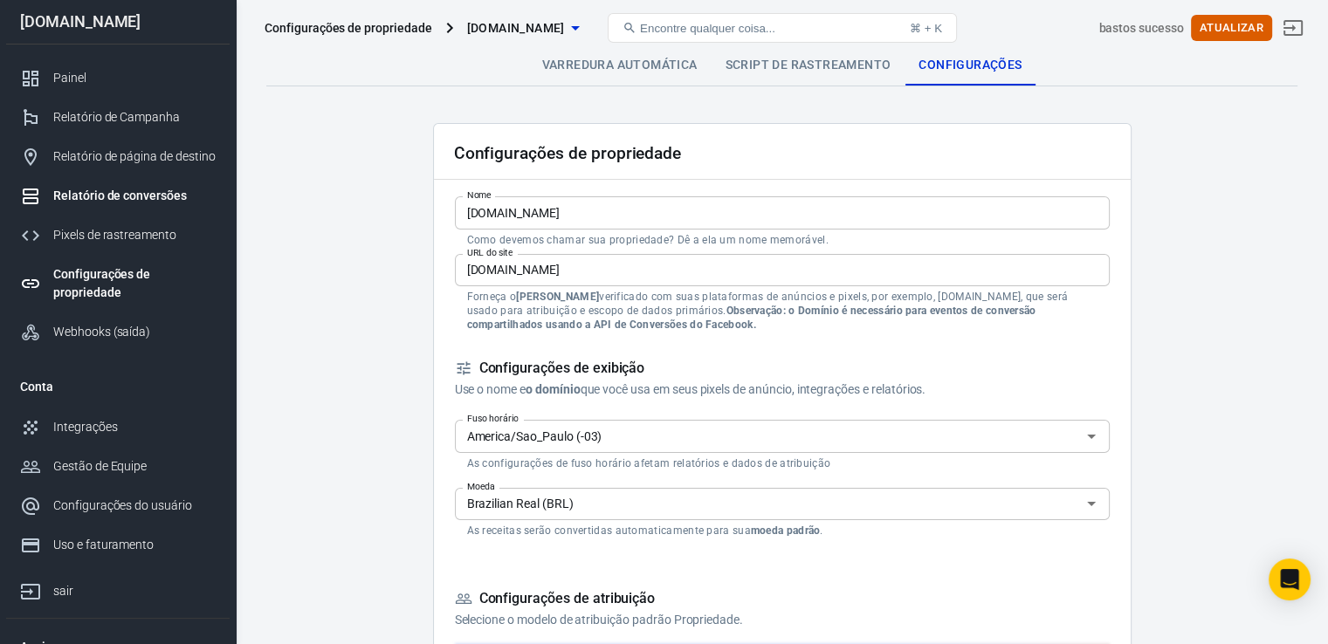
click at [141, 209] on link "Relatório de conversões" at bounding box center [117, 195] width 223 height 39
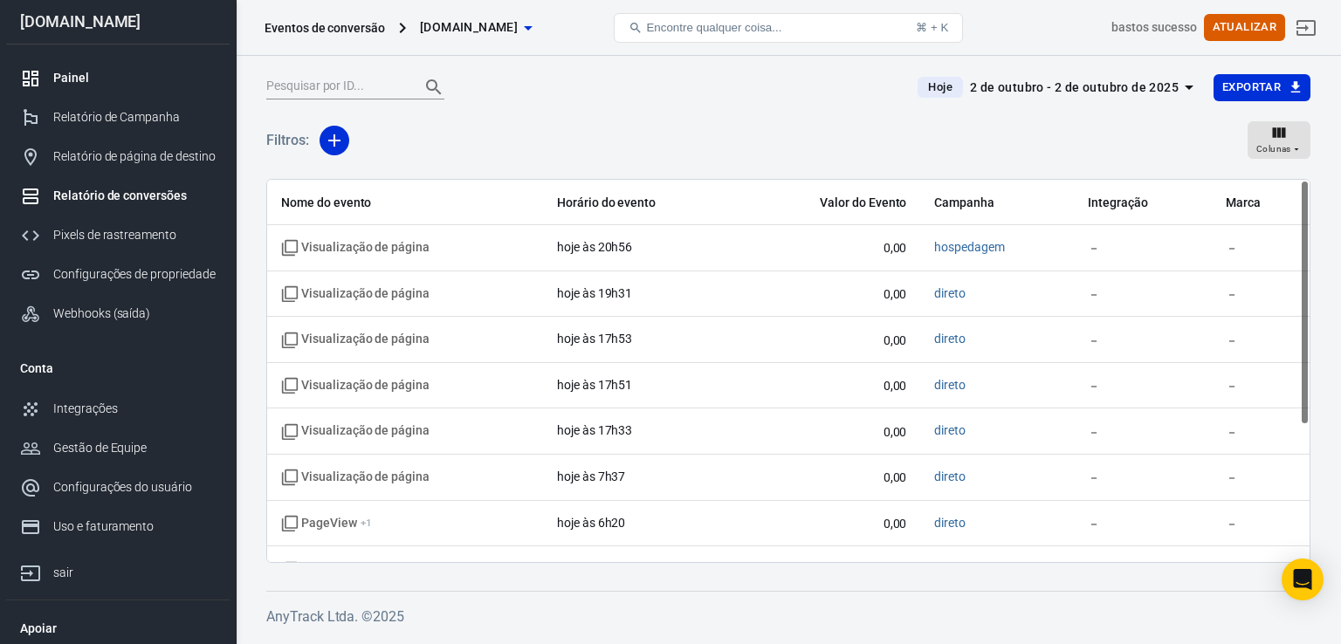
click at [100, 81] on div "Painel" at bounding box center [134, 78] width 162 height 18
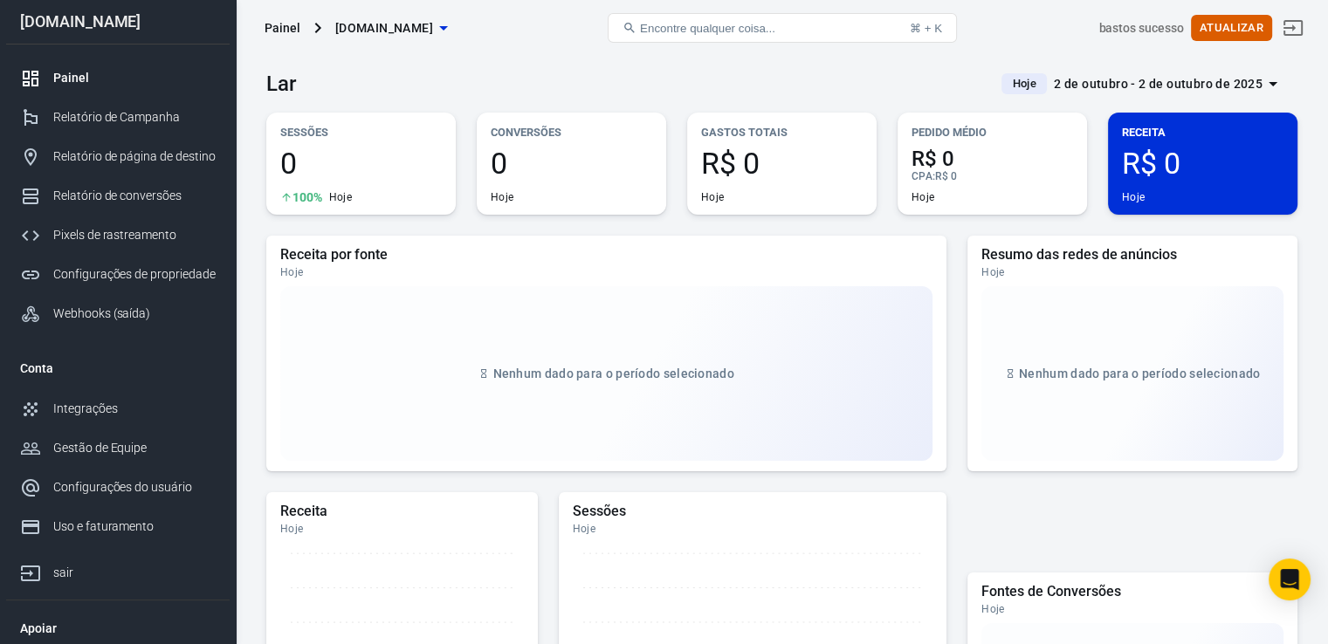
click at [89, 84] on div "Painel" at bounding box center [134, 78] width 162 height 18
click at [332, 168] on span "0" at bounding box center [361, 163] width 162 height 30
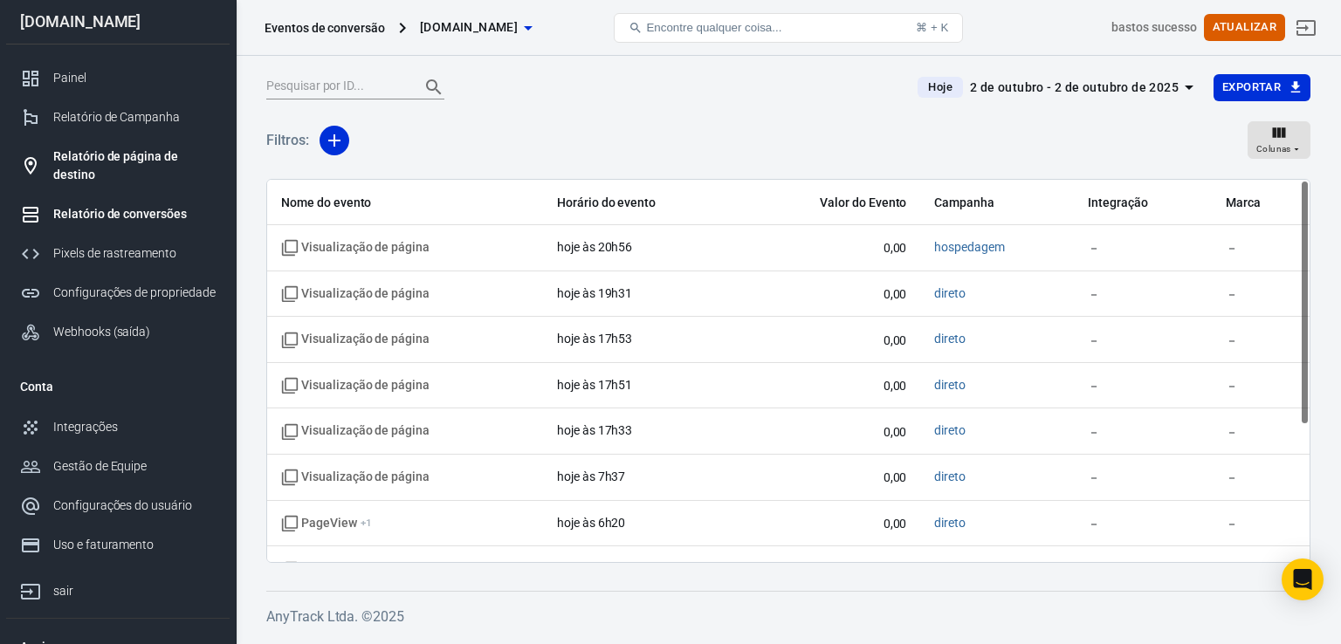
click at [147, 158] on font "Relatório de página de destino" at bounding box center [115, 165] width 125 height 32
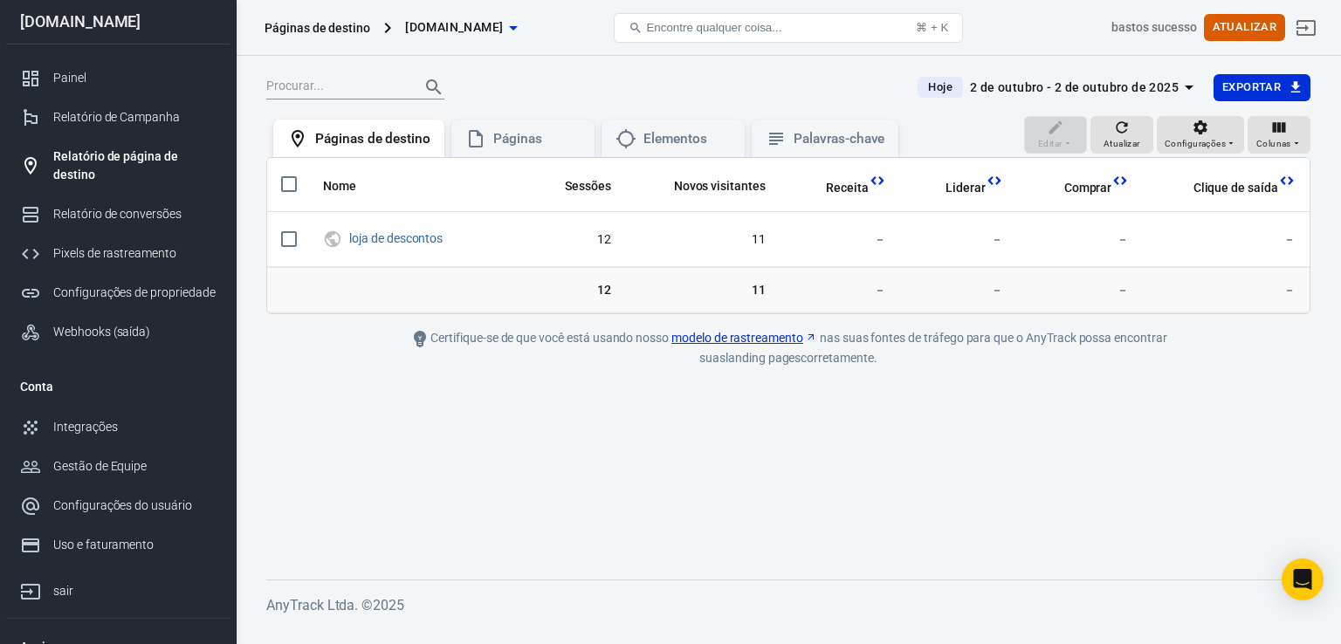
click at [741, 335] on font "modelo de rastreamento" at bounding box center [737, 338] width 132 height 14
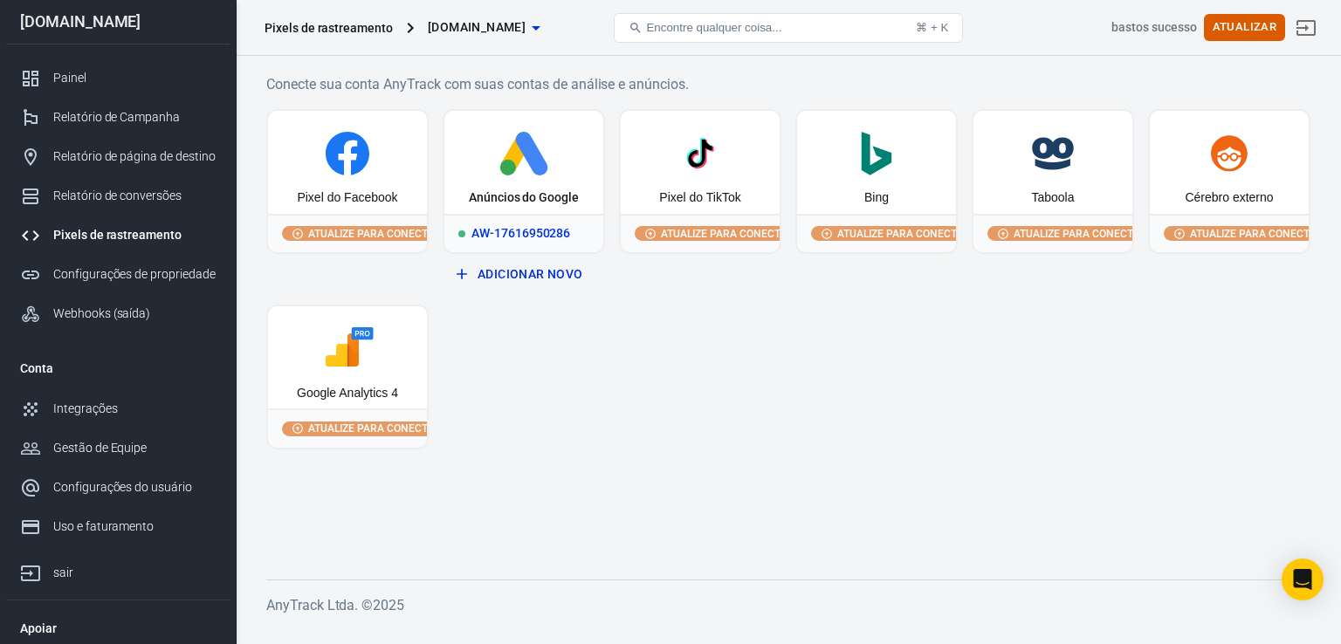
click at [503, 176] on div "Anúncios do Google" at bounding box center [523, 162] width 159 height 103
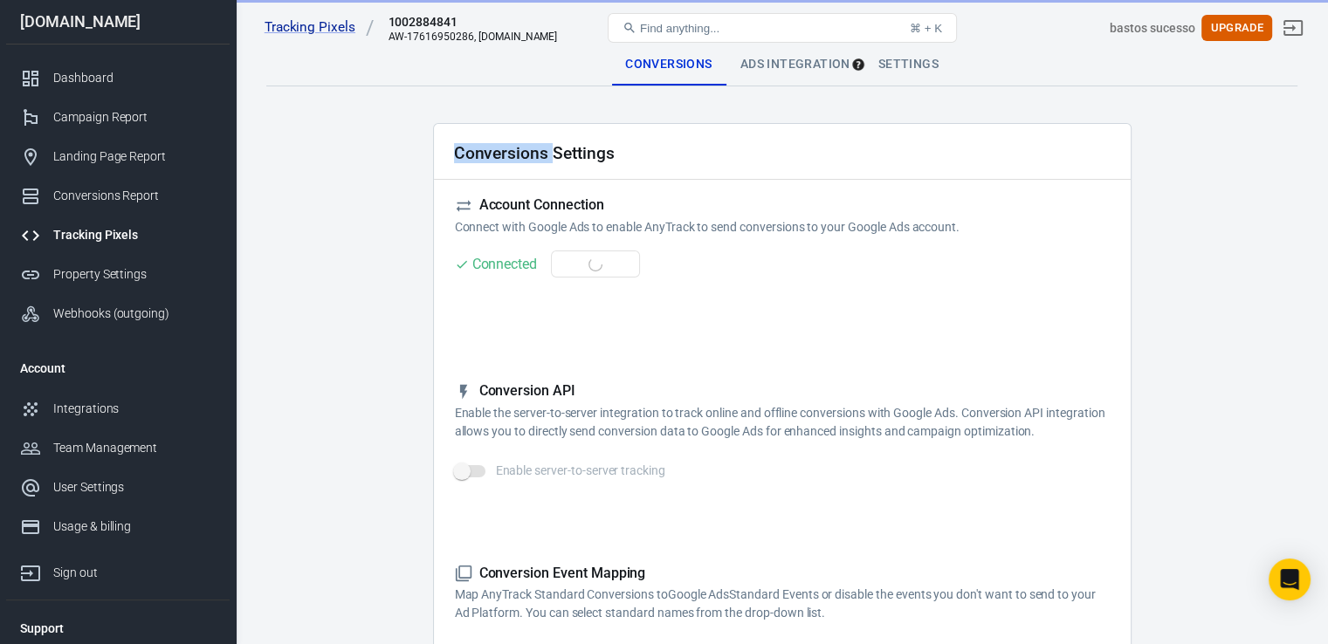
click at [496, 173] on div "Conversions Settings" at bounding box center [782, 152] width 697 height 56
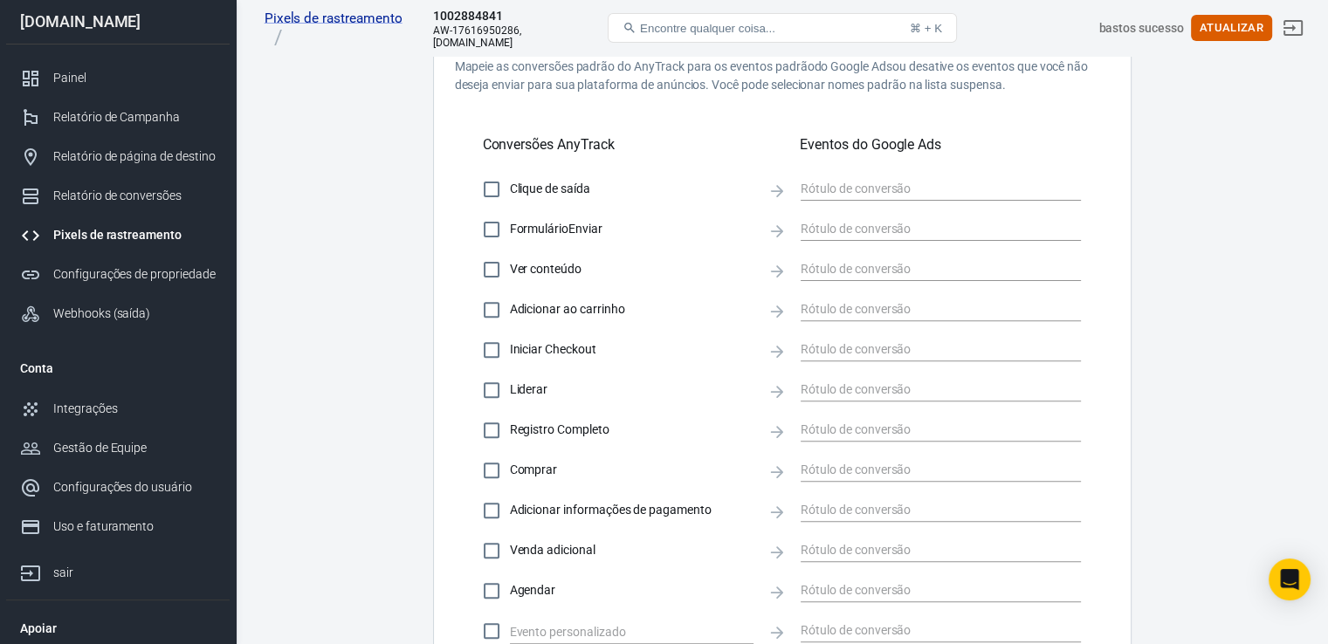
scroll to position [548, 0]
click at [491, 465] on input "Comprar" at bounding box center [491, 469] width 37 height 37
checkbox input "true"
click at [491, 553] on input "Venda adicional" at bounding box center [491, 550] width 37 height 37
checkbox input "true"
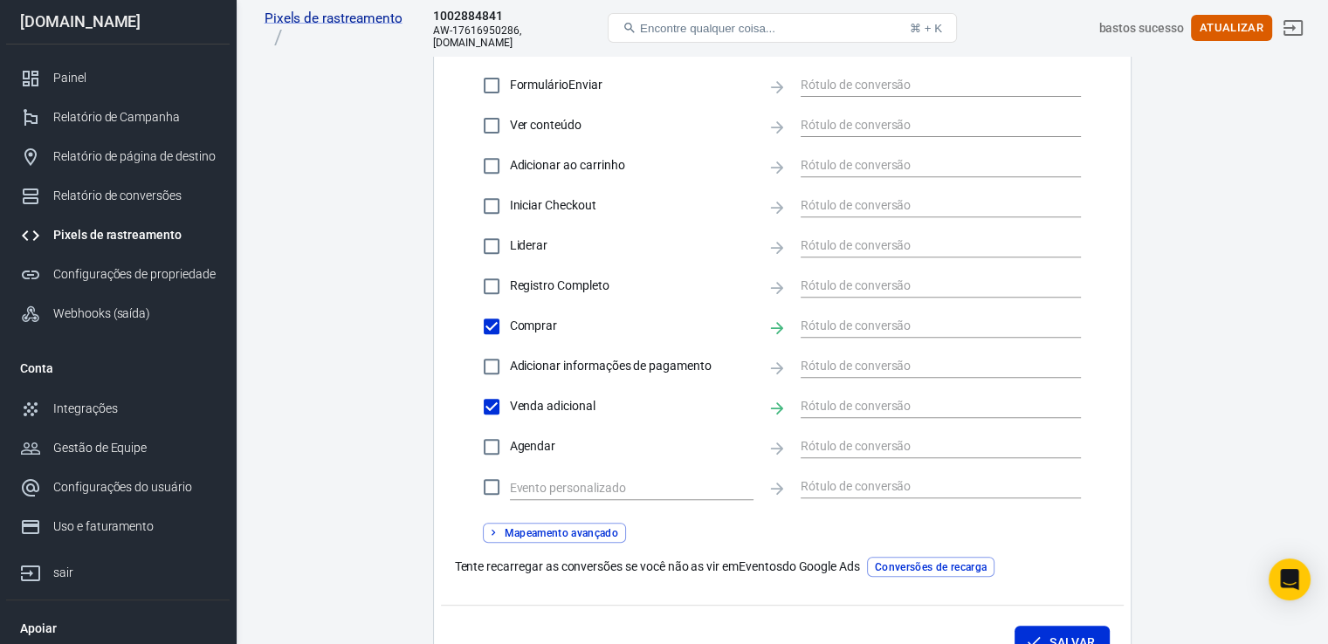
scroll to position [693, 0]
click at [493, 365] on input "Adicionar informações de pagamento" at bounding box center [491, 365] width 37 height 37
checkbox input "true"
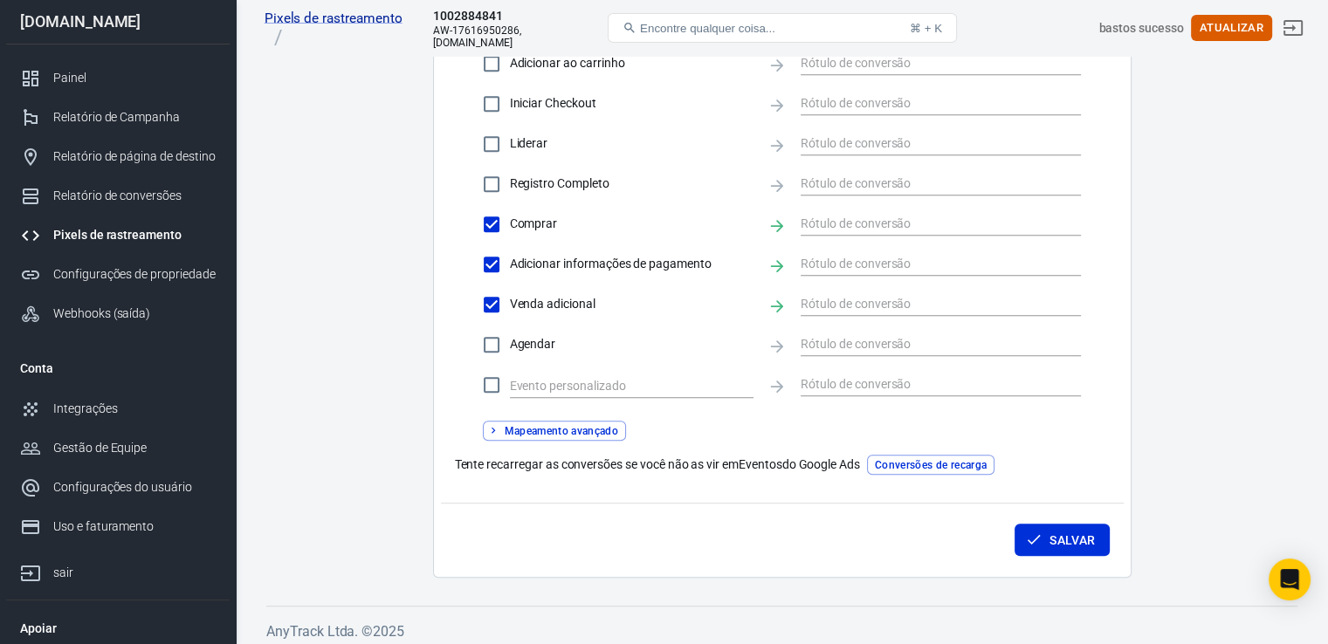
scroll to position [801, 0]
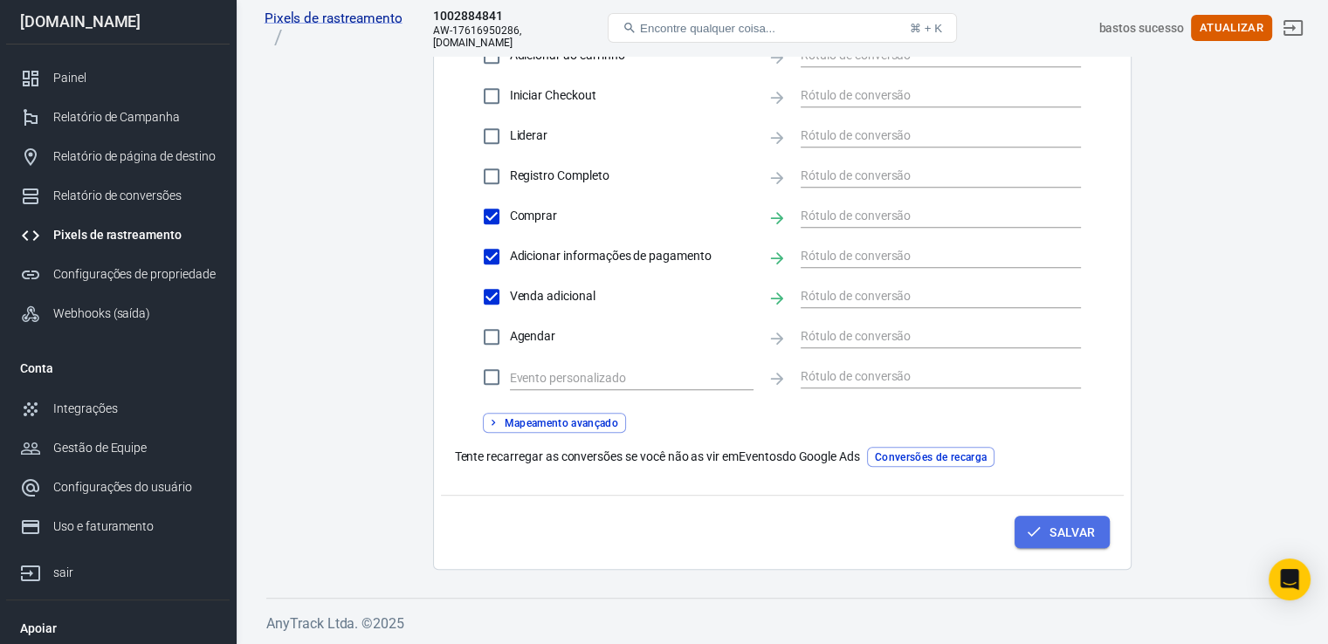
click at [1073, 526] on font "Salvar" at bounding box center [1071, 533] width 45 height 14
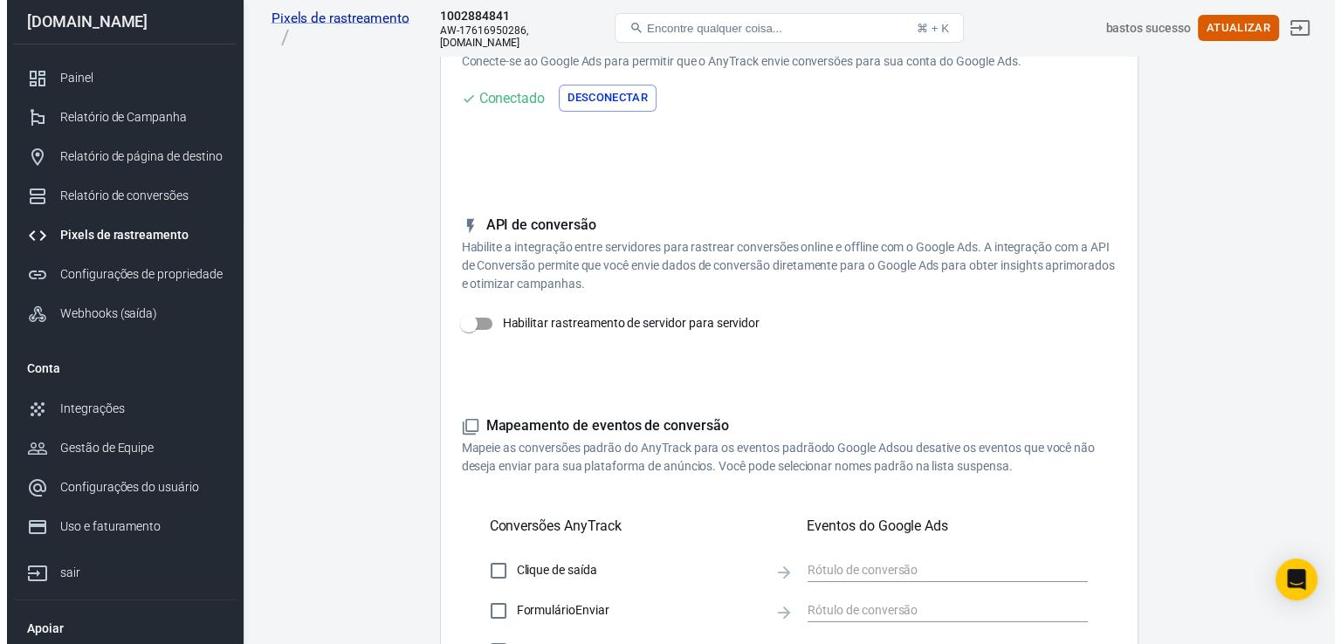
scroll to position [0, 0]
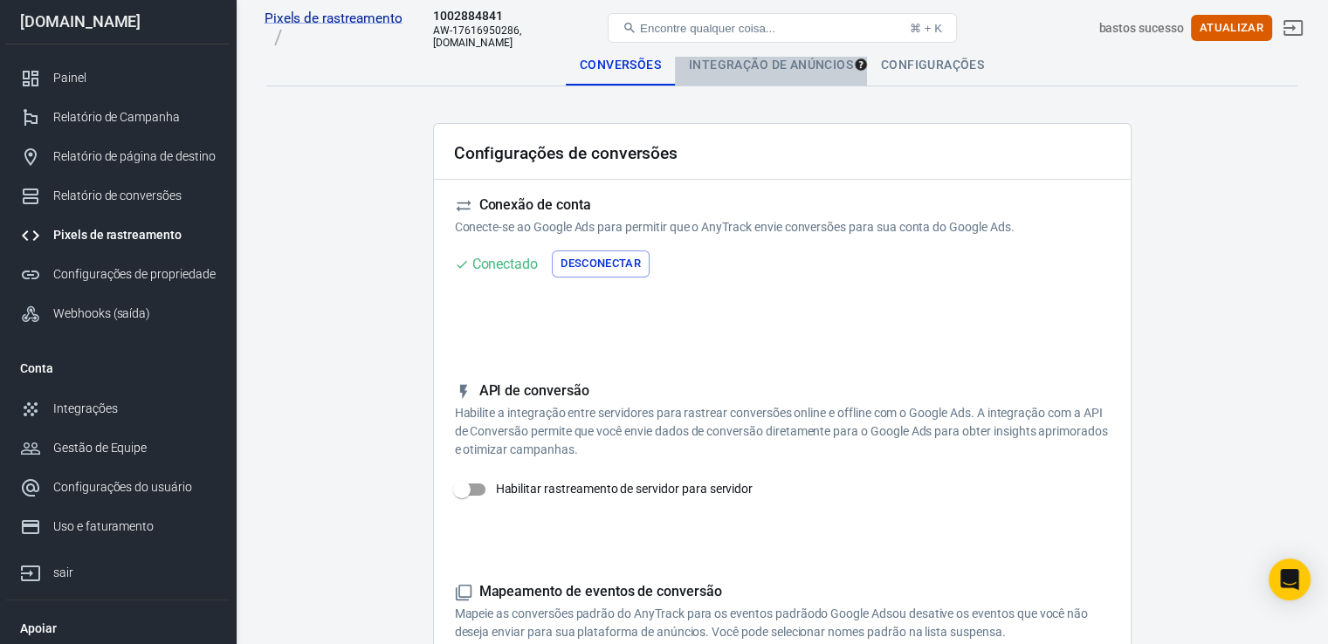
click at [789, 60] on font "Integração de anúncios" at bounding box center [771, 65] width 164 height 14
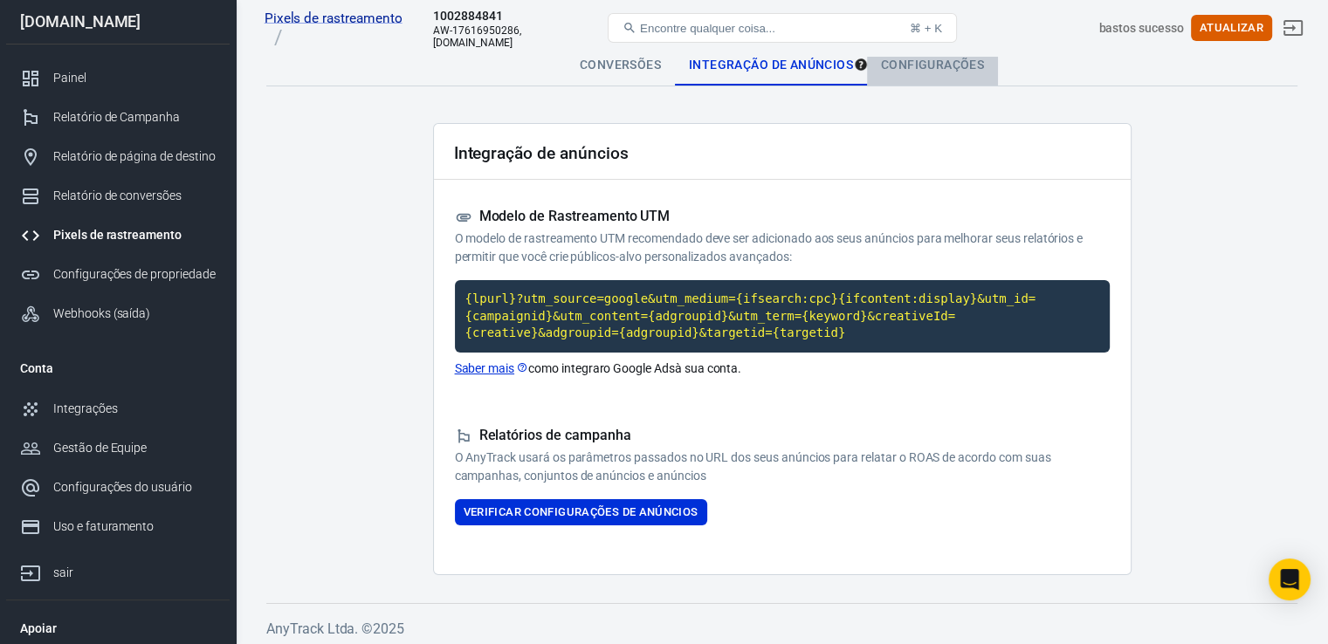
click at [949, 69] on font "Configurações" at bounding box center [932, 65] width 103 height 14
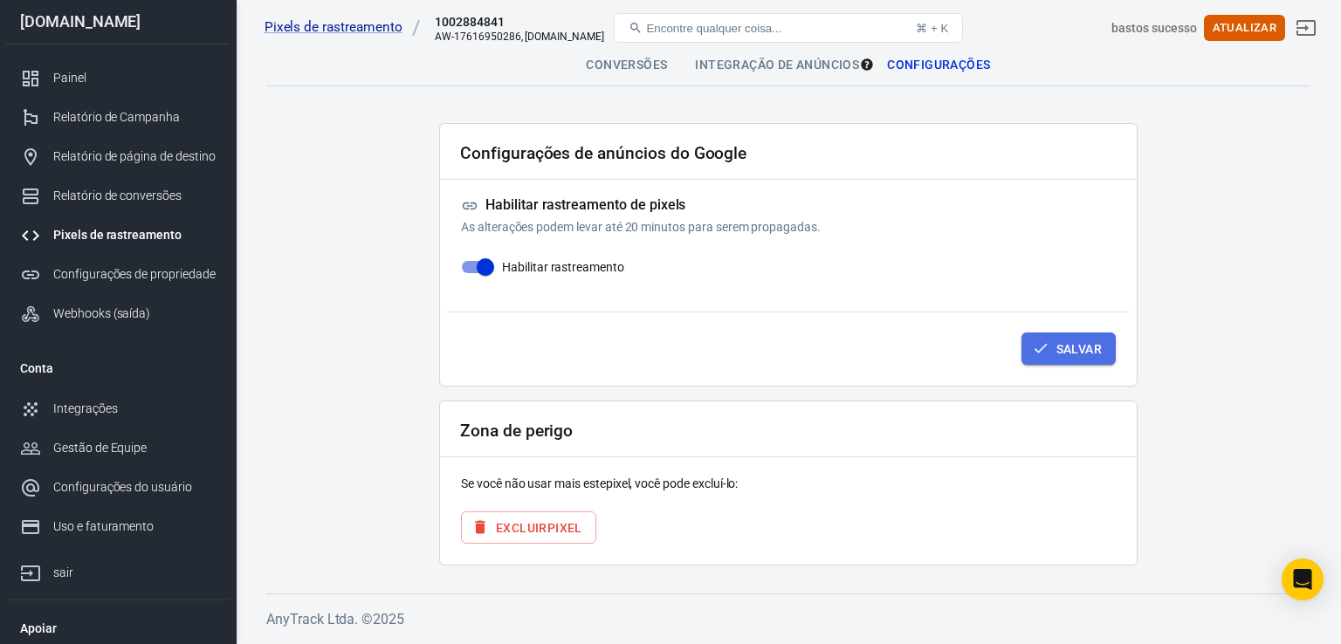
click at [1079, 345] on font "Salvar" at bounding box center [1078, 349] width 45 height 14
click at [71, 82] on font "Painel" at bounding box center [71, 78] width 36 height 14
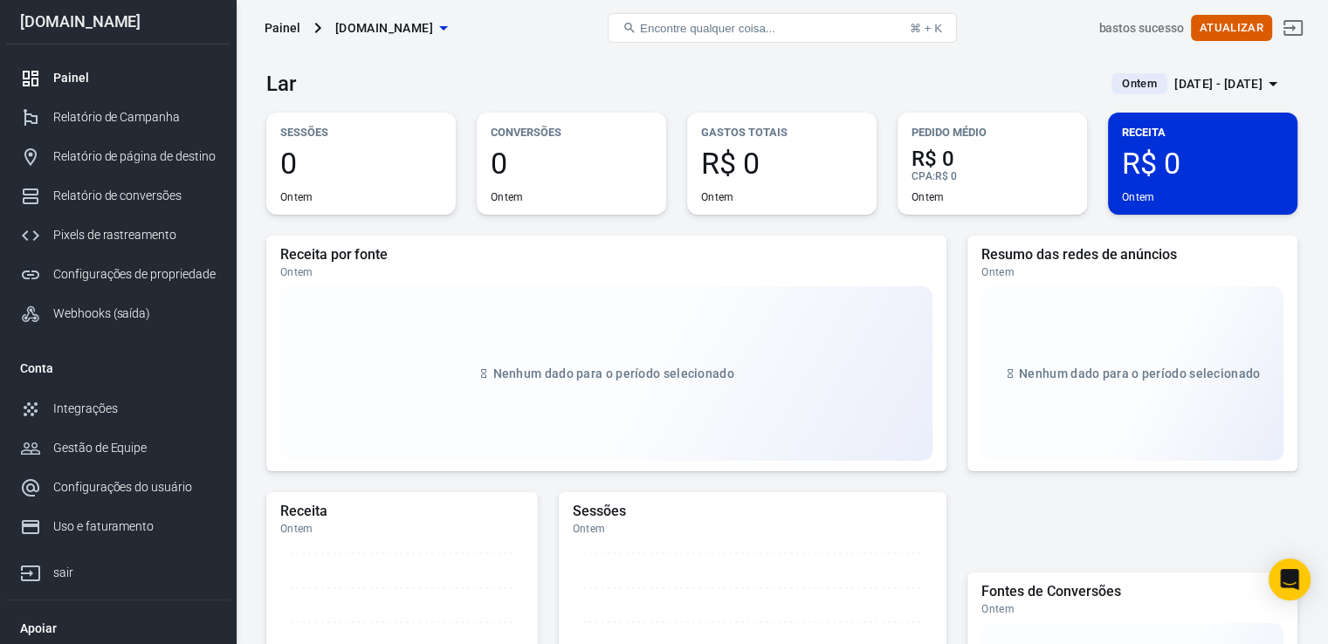
click at [353, 168] on span "0" at bounding box center [361, 163] width 162 height 30
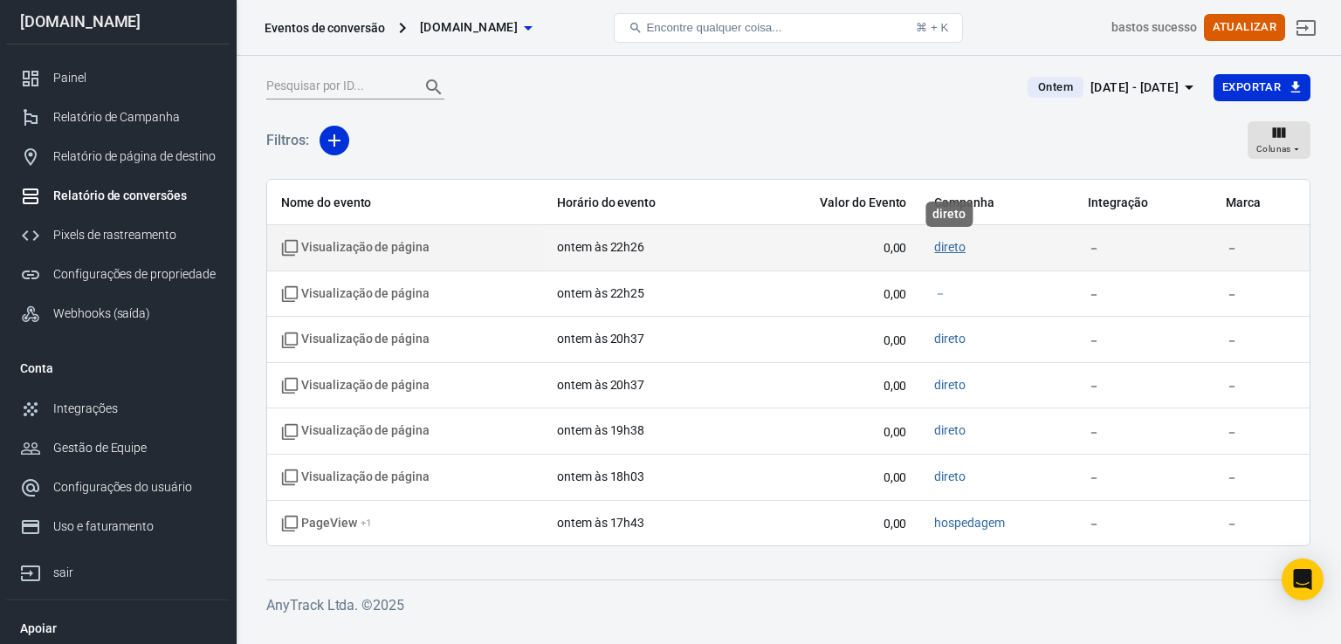
click at [945, 248] on font "direto" at bounding box center [949, 247] width 31 height 14
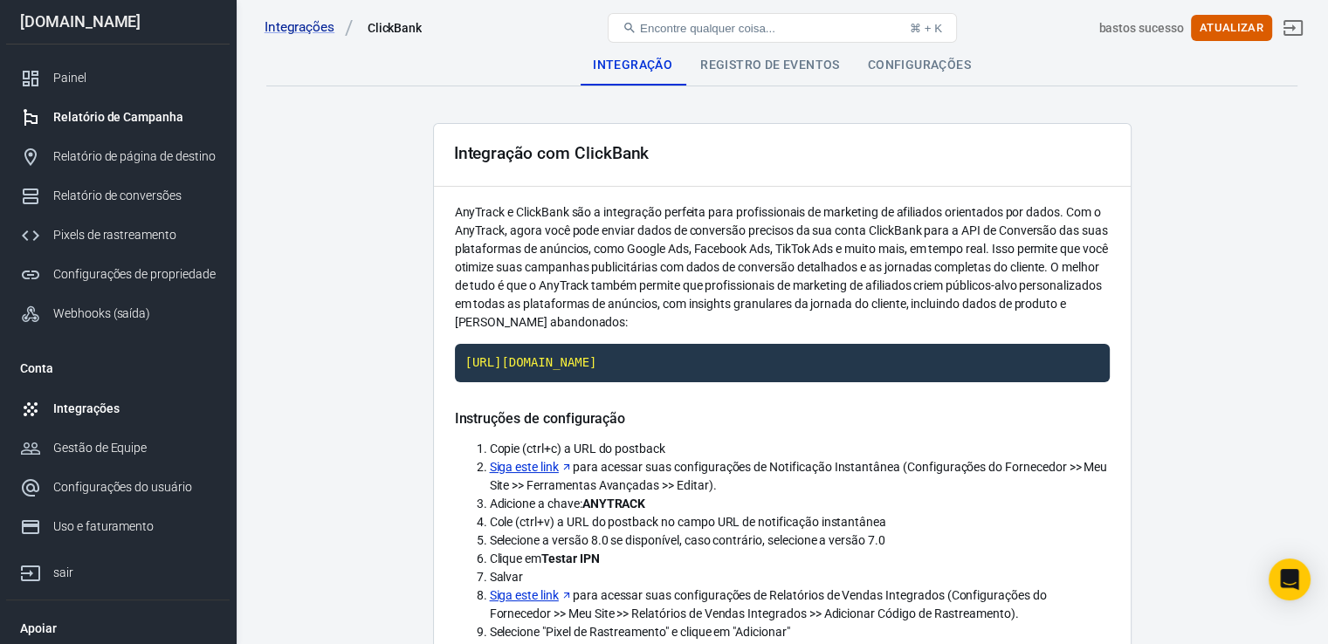
click at [148, 125] on div "Relatório de Campanha" at bounding box center [134, 117] width 162 height 18
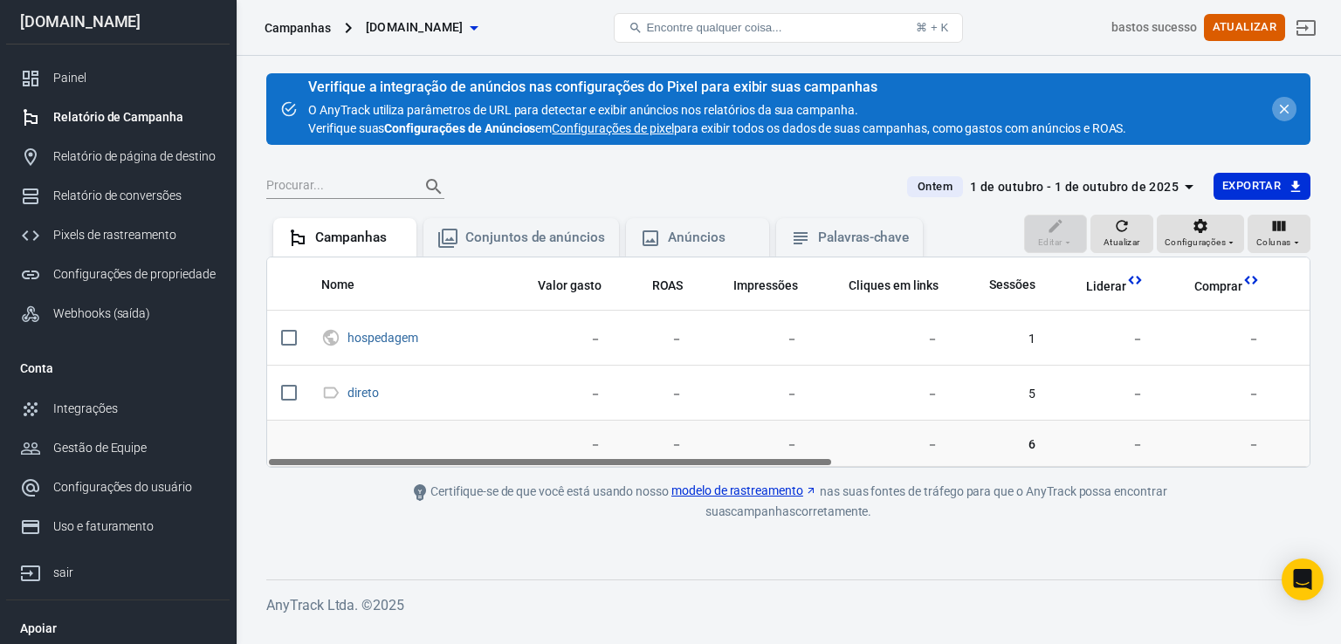
click at [1285, 110] on icon "fechar" at bounding box center [1285, 110] width 10 height 10
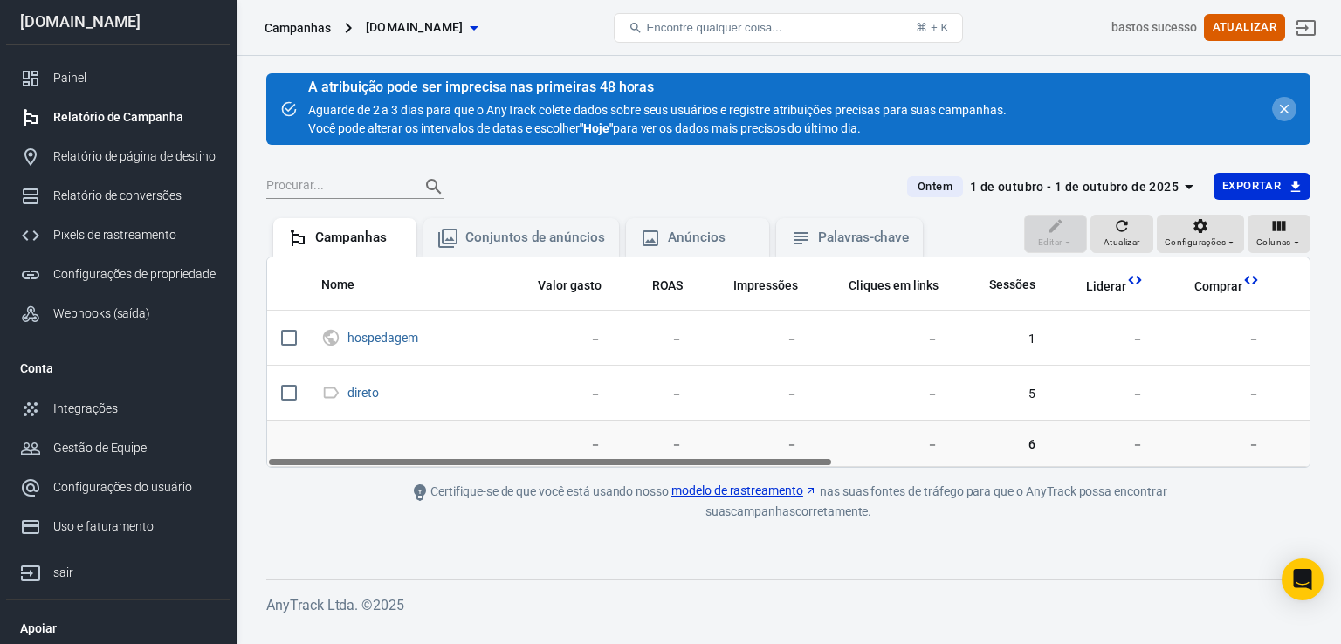
click at [1285, 109] on icon "fechar" at bounding box center [1285, 110] width 10 height 10
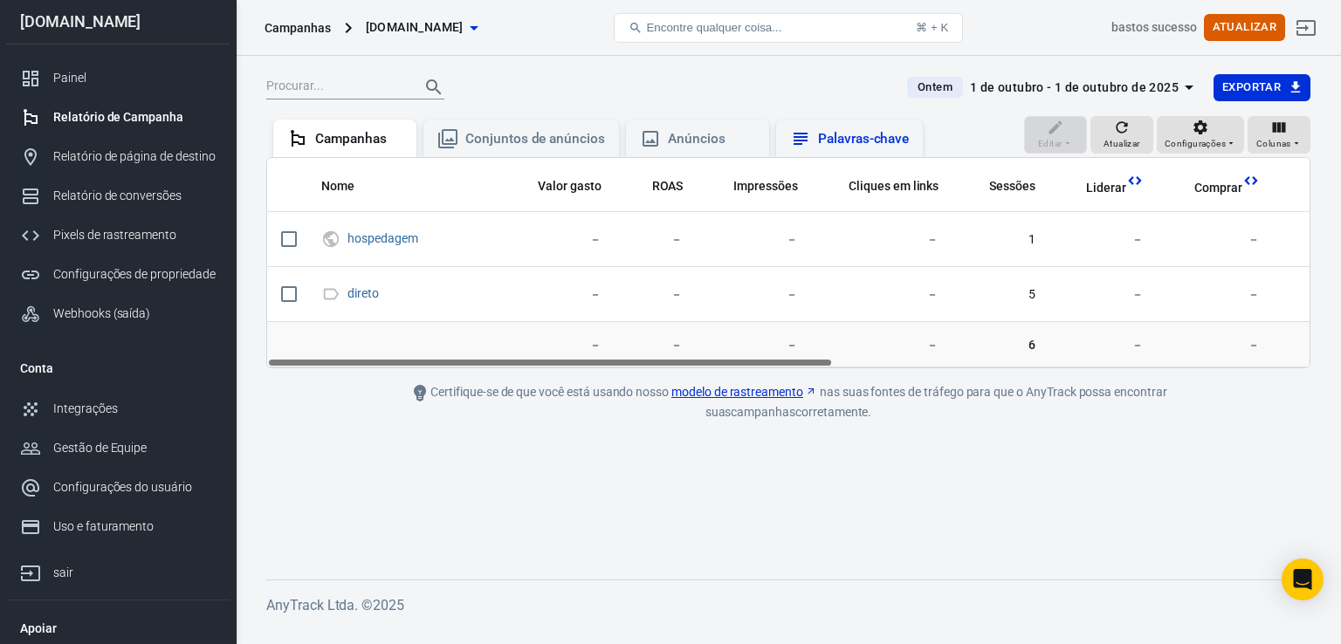
click at [852, 141] on font "Palavras-chave" at bounding box center [863, 139] width 91 height 16
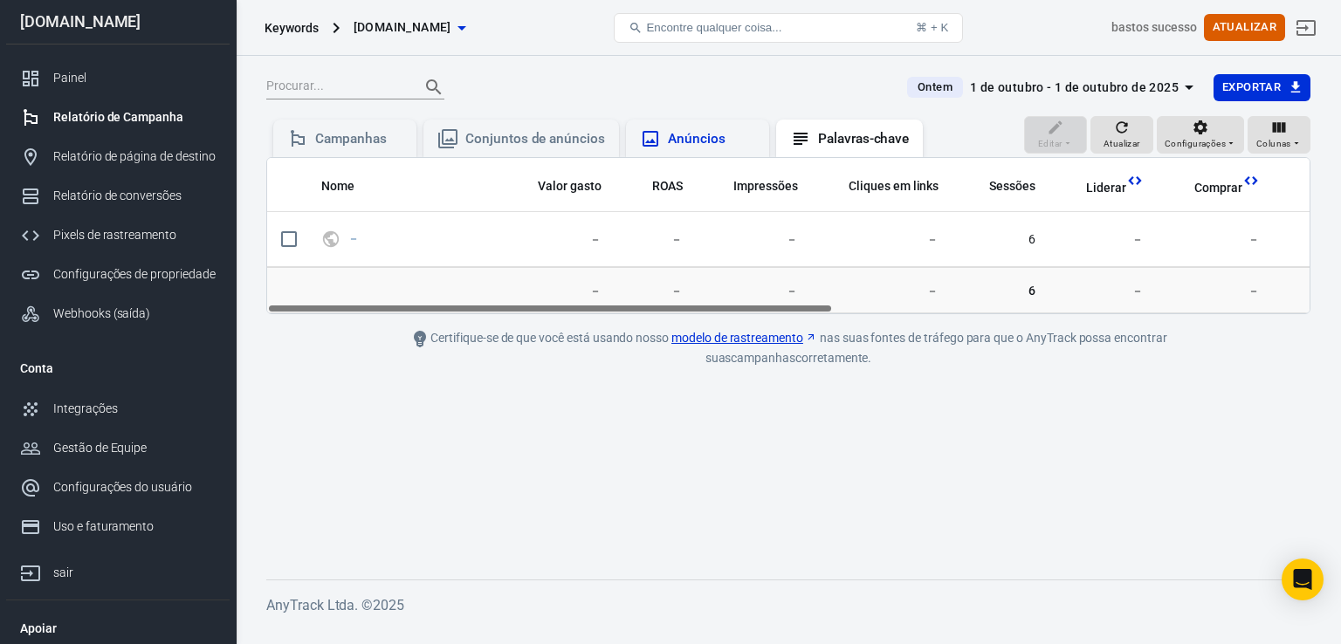
click at [726, 139] on div "Anúncios" at bounding box center [711, 139] width 87 height 18
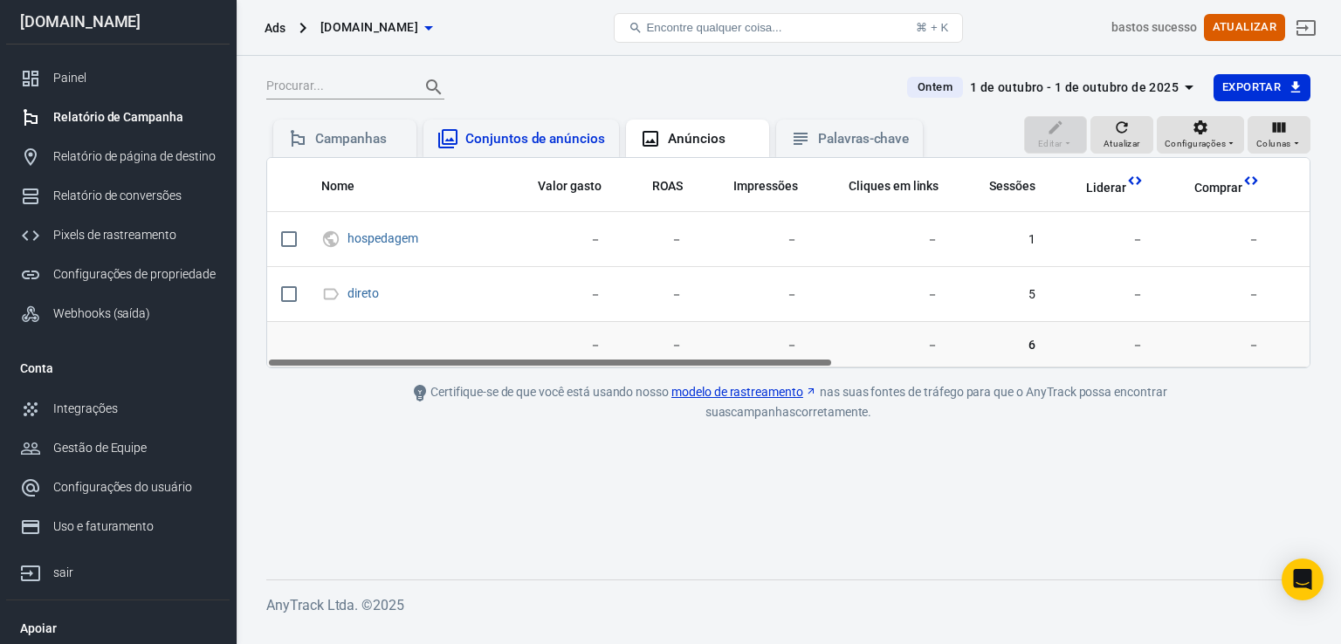
click at [587, 137] on font "Conjuntos de anúncios" at bounding box center [535, 139] width 140 height 16
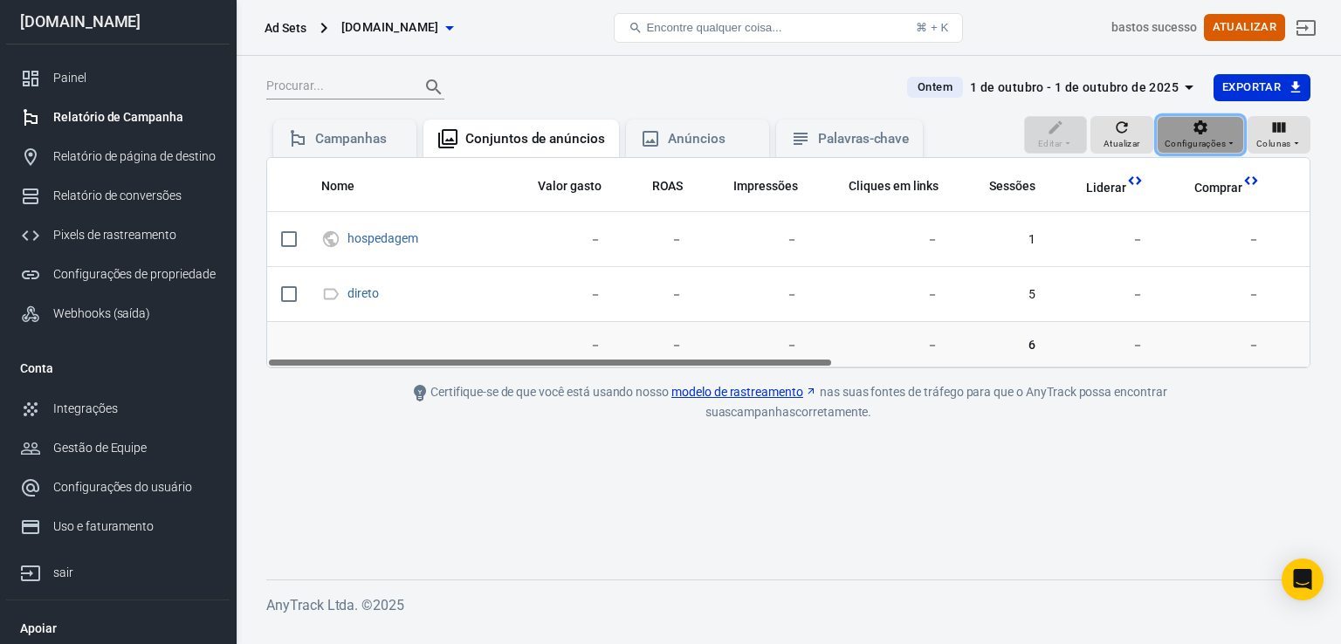
click at [1194, 136] on span "Configurações" at bounding box center [1195, 144] width 61 height 16
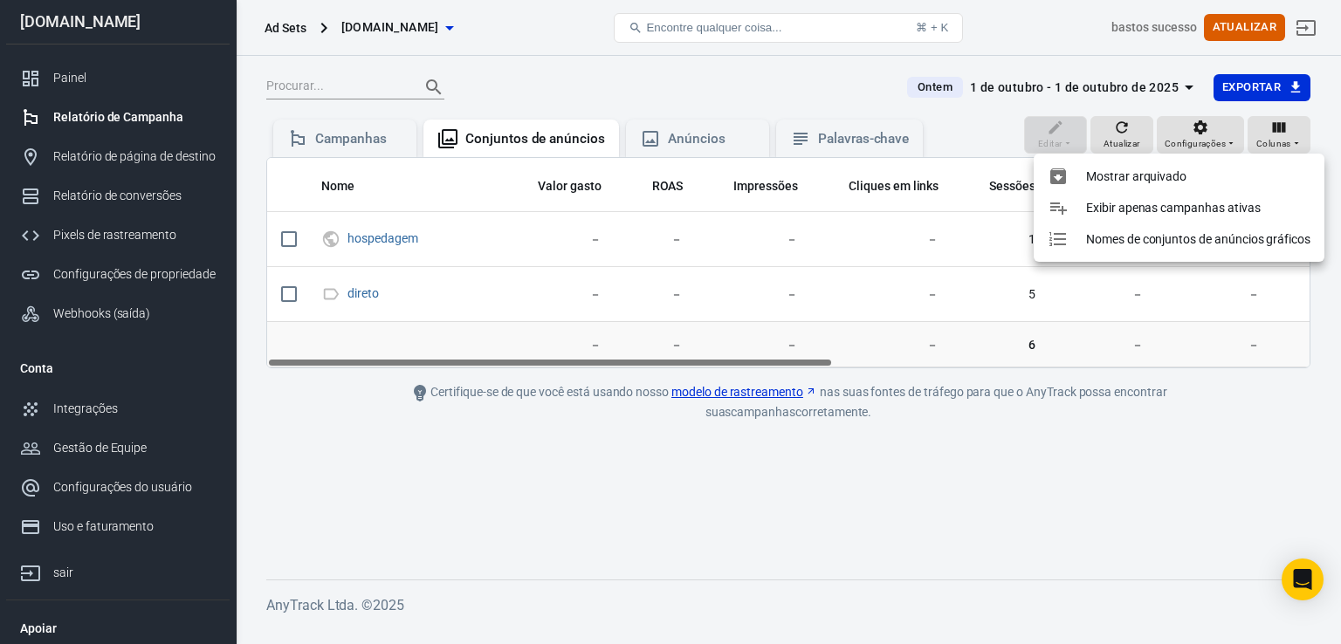
click at [1290, 136] on div at bounding box center [670, 322] width 1341 height 644
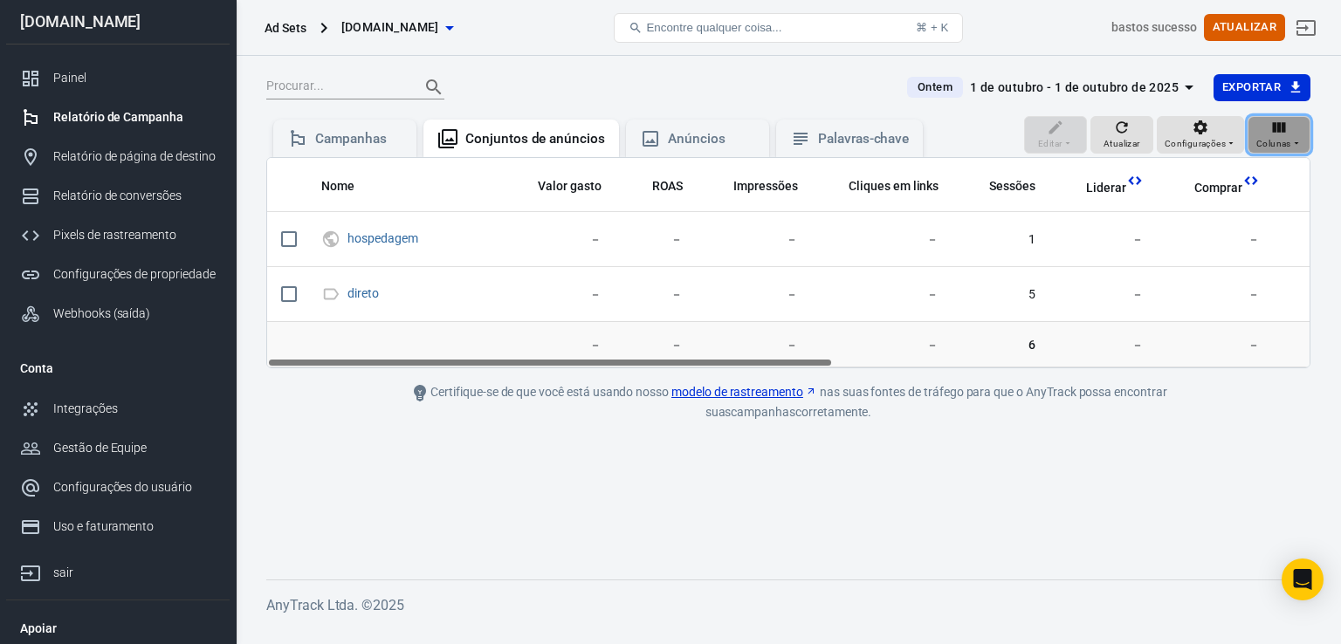
click at [1289, 140] on font "Colunas" at bounding box center [1273, 144] width 35 height 10
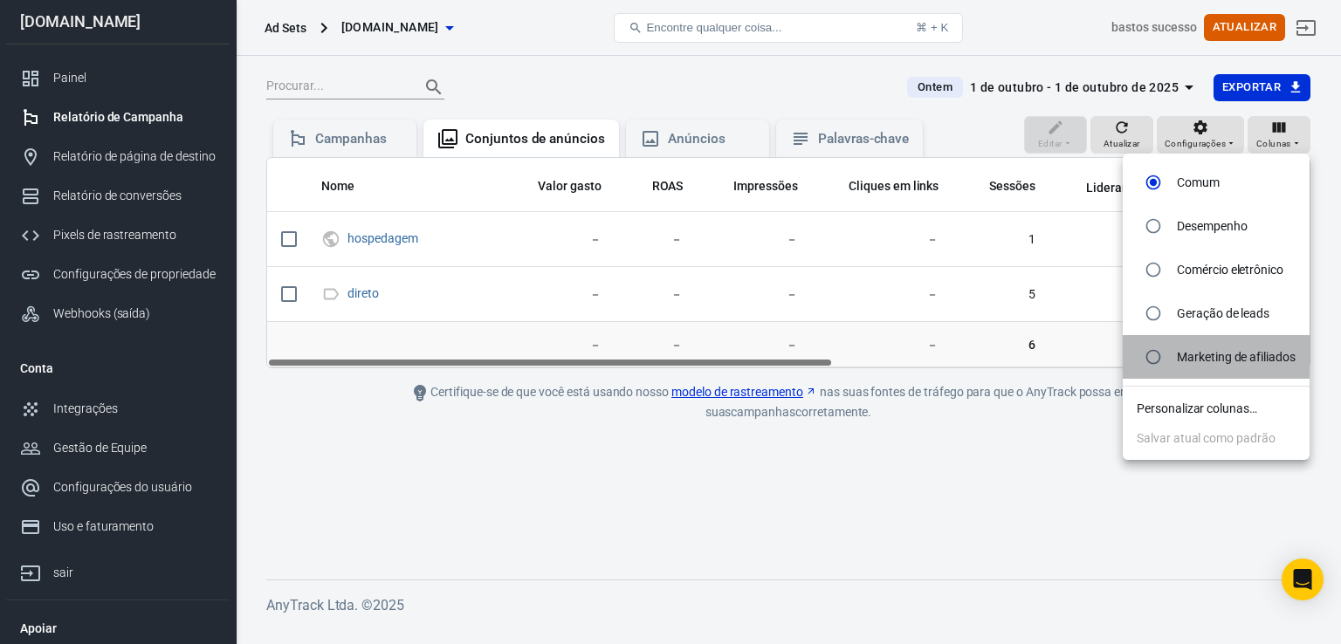
click at [1220, 353] on font "Marketing de afiliados" at bounding box center [1236, 357] width 119 height 14
radio input "false"
radio input "true"
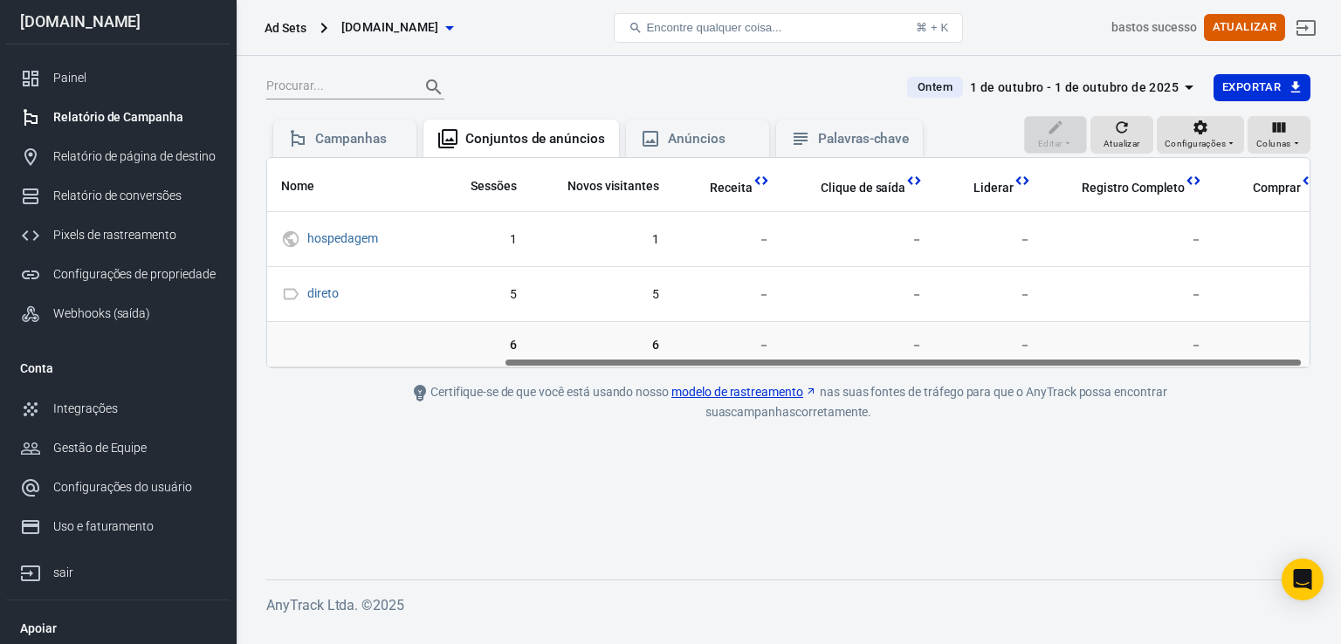
scroll to position [0, 318]
drag, startPoint x: 1055, startPoint y: 359, endPoint x: 1324, endPoint y: 331, distance: 271.2
click at [1324, 331] on div "Ontem [DATE] - [DATE] Exportar Editar Atualizar Configurações Colunas Campanhas…" at bounding box center [788, 341] width 1105 height 571
click at [1296, 147] on icon "button" at bounding box center [1296, 143] width 10 height 10
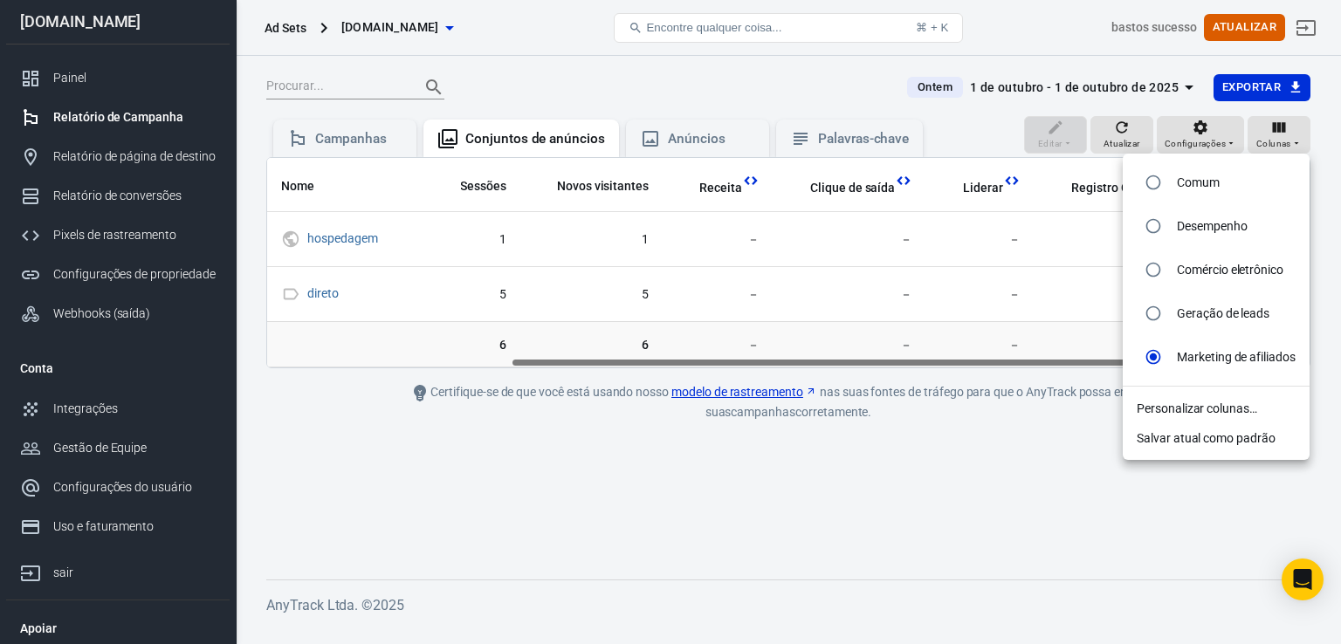
click at [1205, 273] on font "Comércio eletrônico" at bounding box center [1230, 270] width 107 height 14
radio input "true"
radio input "false"
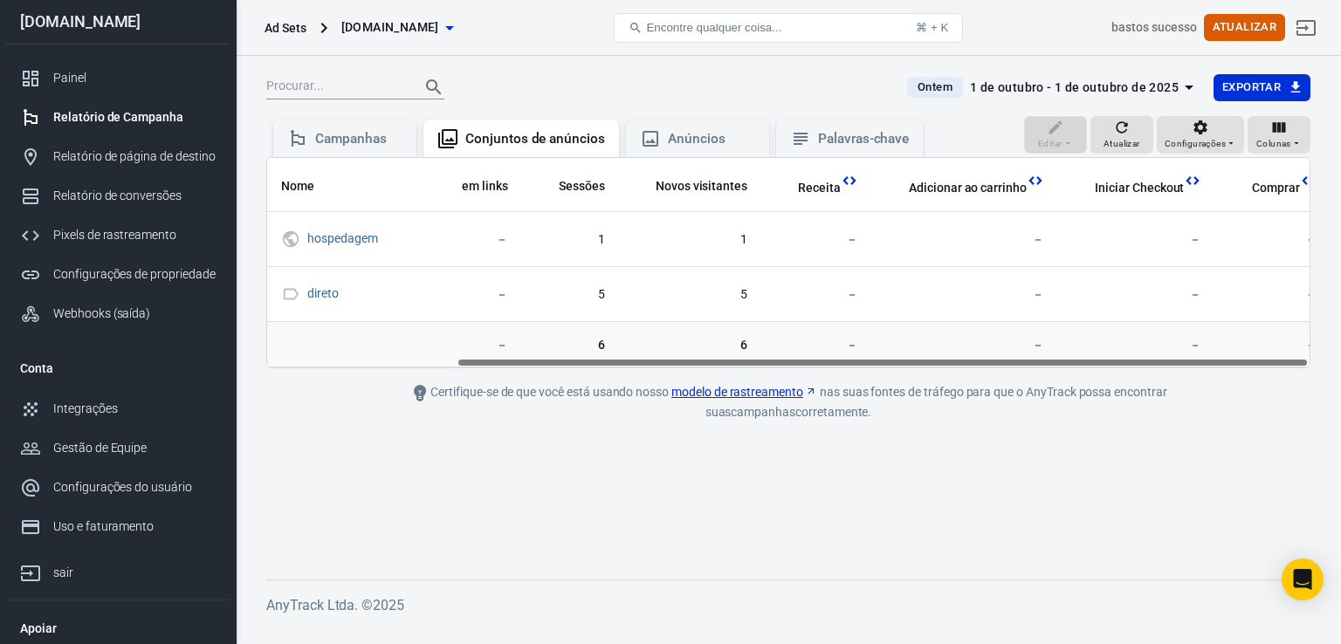
scroll to position [0, 231]
drag, startPoint x: 1097, startPoint y: 358, endPoint x: 1338, endPoint y: 332, distance: 242.4
click at [1327, 332] on div "Ontem [DATE] - [DATE] Exportar Editar Atualizar Configurações Colunas Campanhas…" at bounding box center [788, 341] width 1105 height 571
click at [1282, 141] on font "Colunas" at bounding box center [1273, 144] width 35 height 10
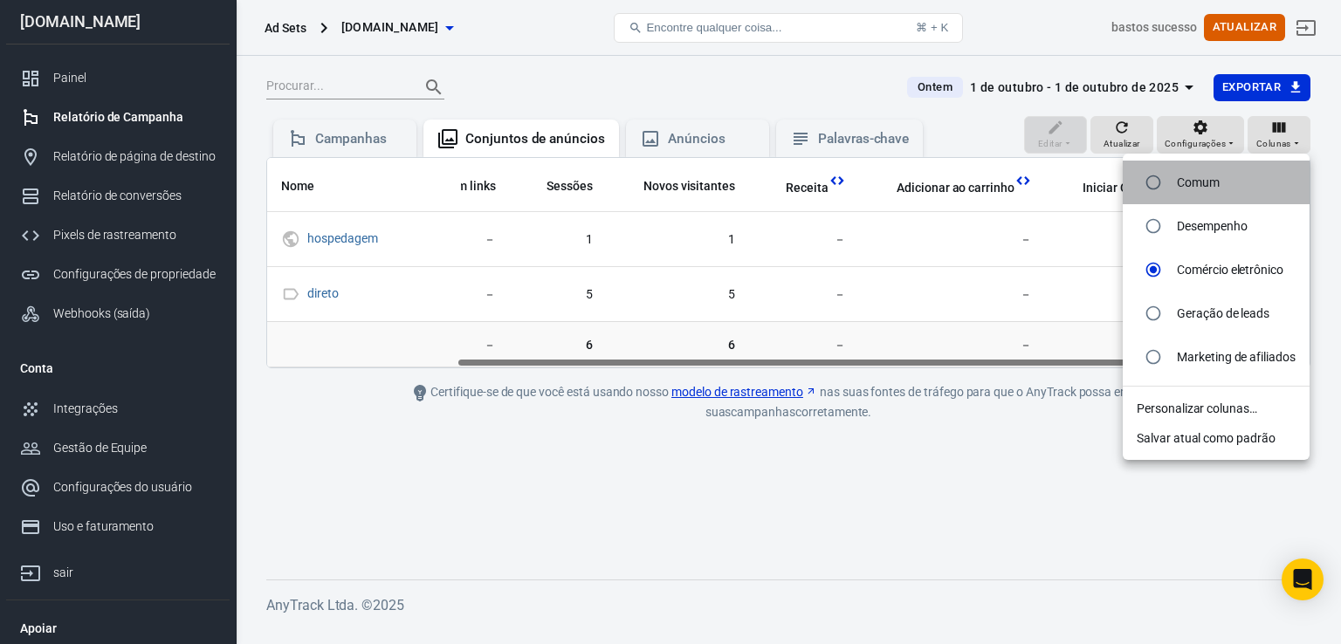
click at [1199, 182] on font "Comum" at bounding box center [1198, 182] width 43 height 14
radio input "true"
radio input "false"
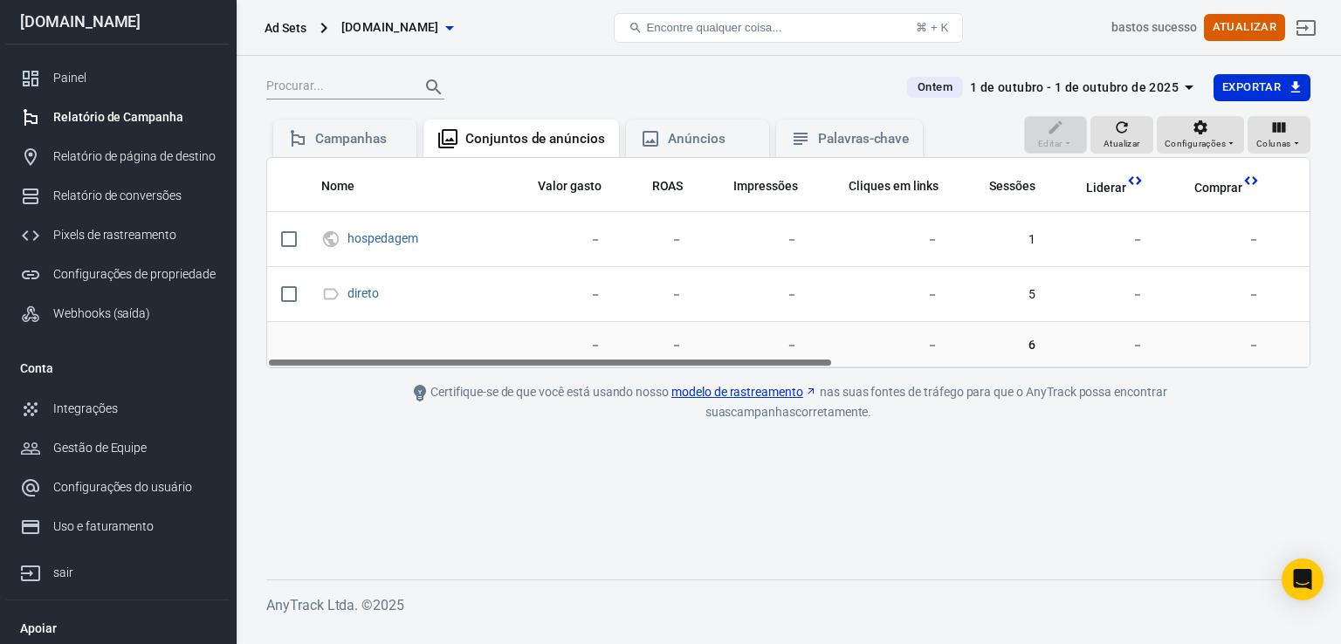
drag, startPoint x: 800, startPoint y: 361, endPoint x: 734, endPoint y: 402, distance: 76.8
click at [734, 402] on main "Ontem [DATE] - [DATE] Exportar Editar Atualizar Configurações Colunas Campanhas…" at bounding box center [788, 312] width 1044 height 478
click at [344, 146] on font "Campanhas" at bounding box center [351, 139] width 72 height 16
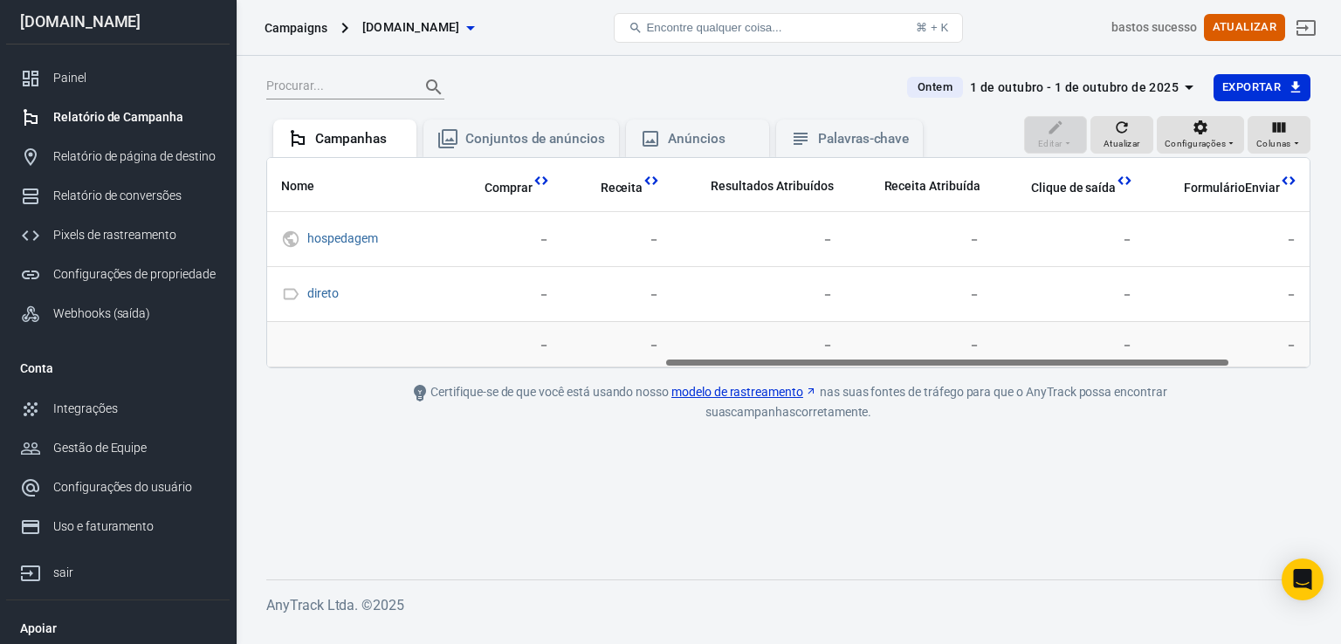
scroll to position [0, 739]
drag, startPoint x: 818, startPoint y: 361, endPoint x: 1219, endPoint y: 354, distance: 400.8
click at [1219, 354] on div "Nome Valor gasto ROAS Impressões Cliques em links Sessões Liderar Comprar Recei…" at bounding box center [788, 262] width 1044 height 211
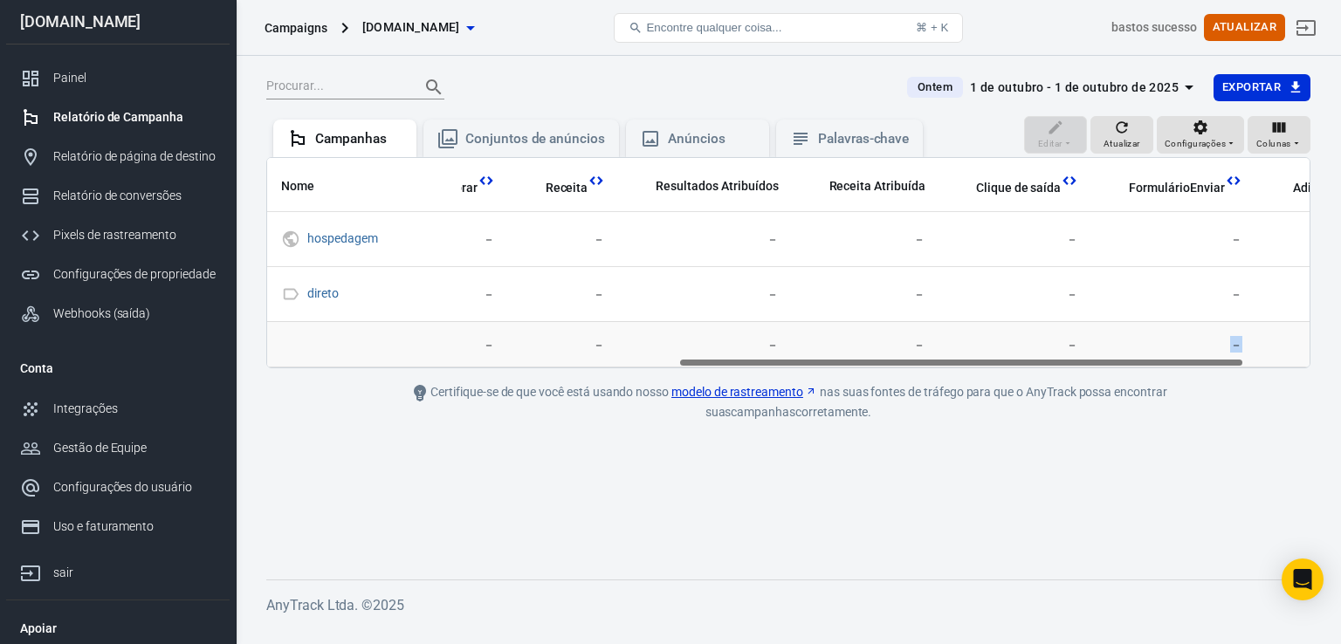
drag, startPoint x: 1219, startPoint y: 354, endPoint x: 1296, endPoint y: 343, distance: 78.5
click at [1296, 343] on tr "－ － － － 6 － － － － － － － －" at bounding box center [472, 345] width 1940 height 47
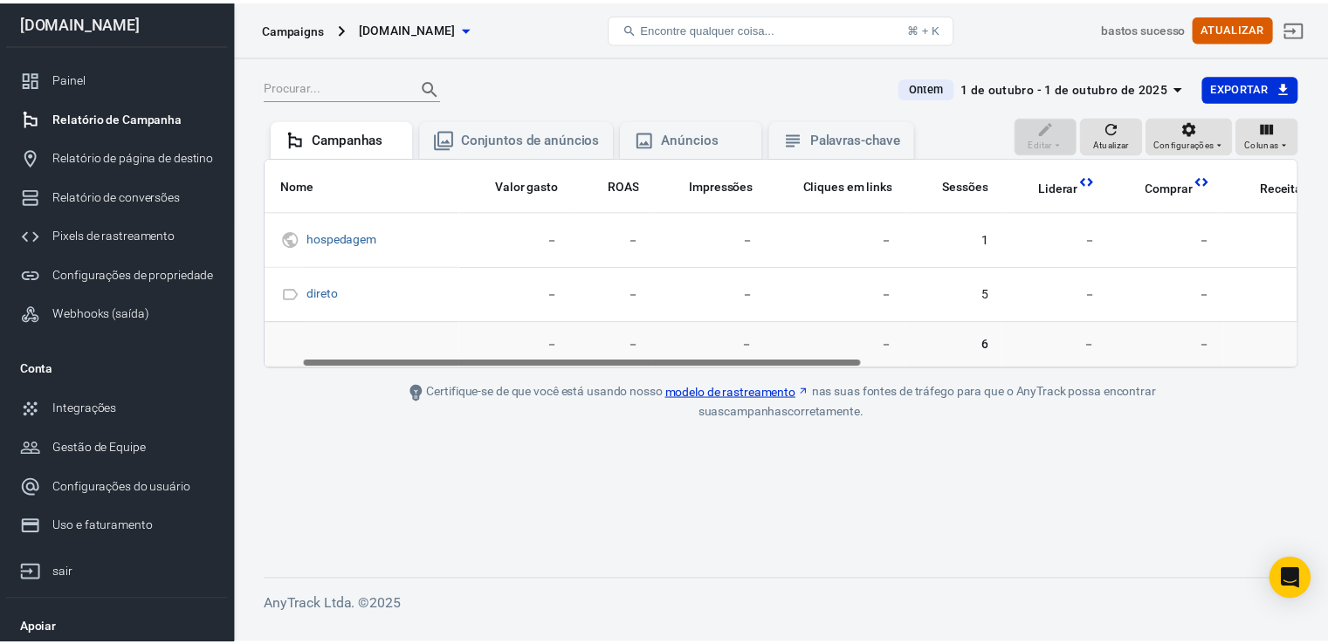
scroll to position [0, 0]
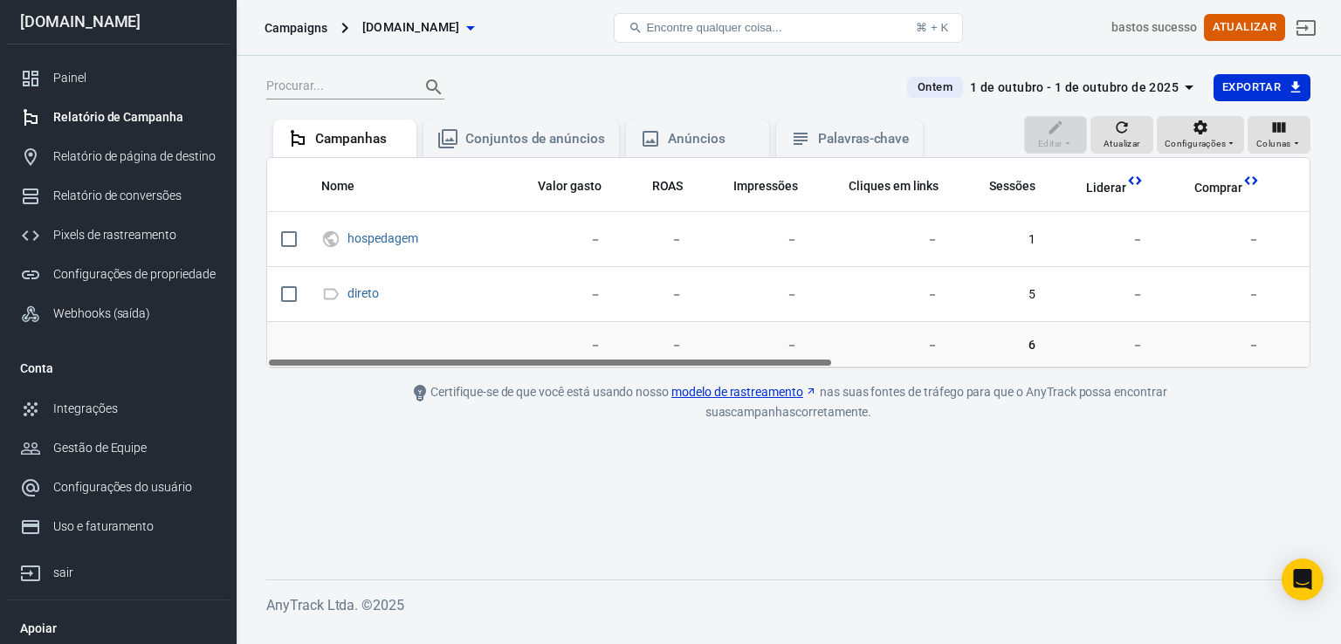
drag, startPoint x: 1231, startPoint y: 361, endPoint x: 740, endPoint y: 388, distance: 491.4
click at [740, 388] on main "Ontem [DATE] - [DATE] Exportar Editar Atualizar Configurações Colunas Campanhas…" at bounding box center [788, 312] width 1044 height 478
click at [168, 486] on font "Configurações do usuário" at bounding box center [123, 487] width 141 height 14
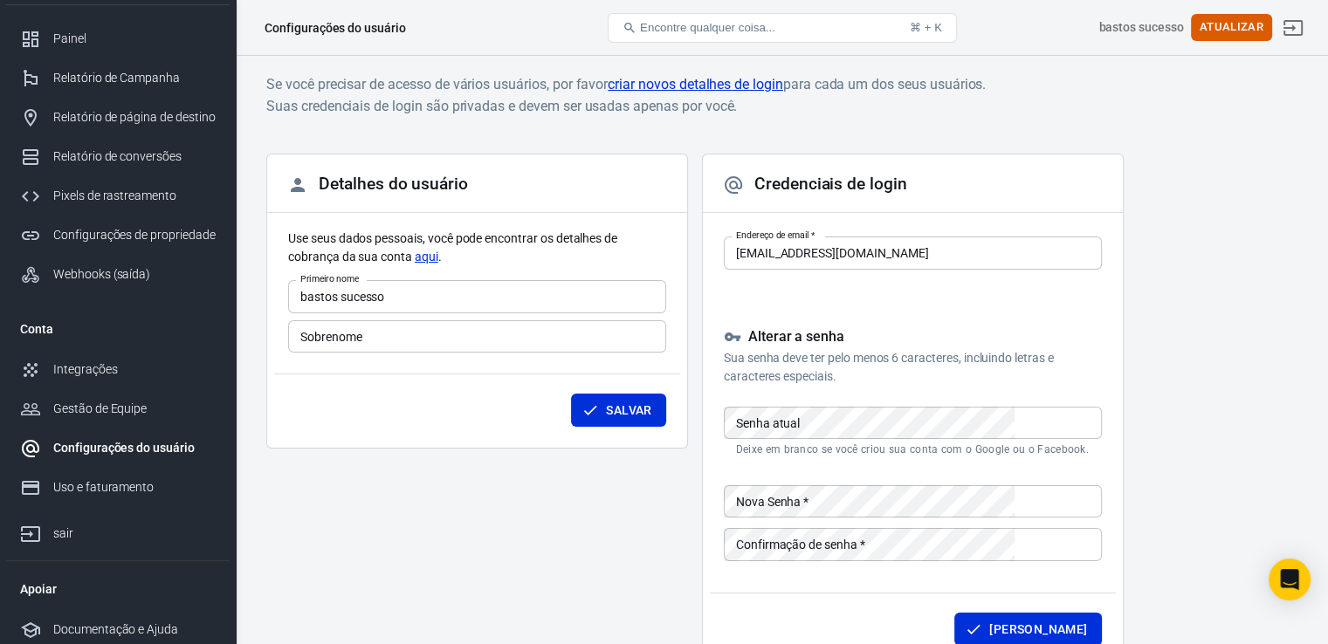
scroll to position [45, 0]
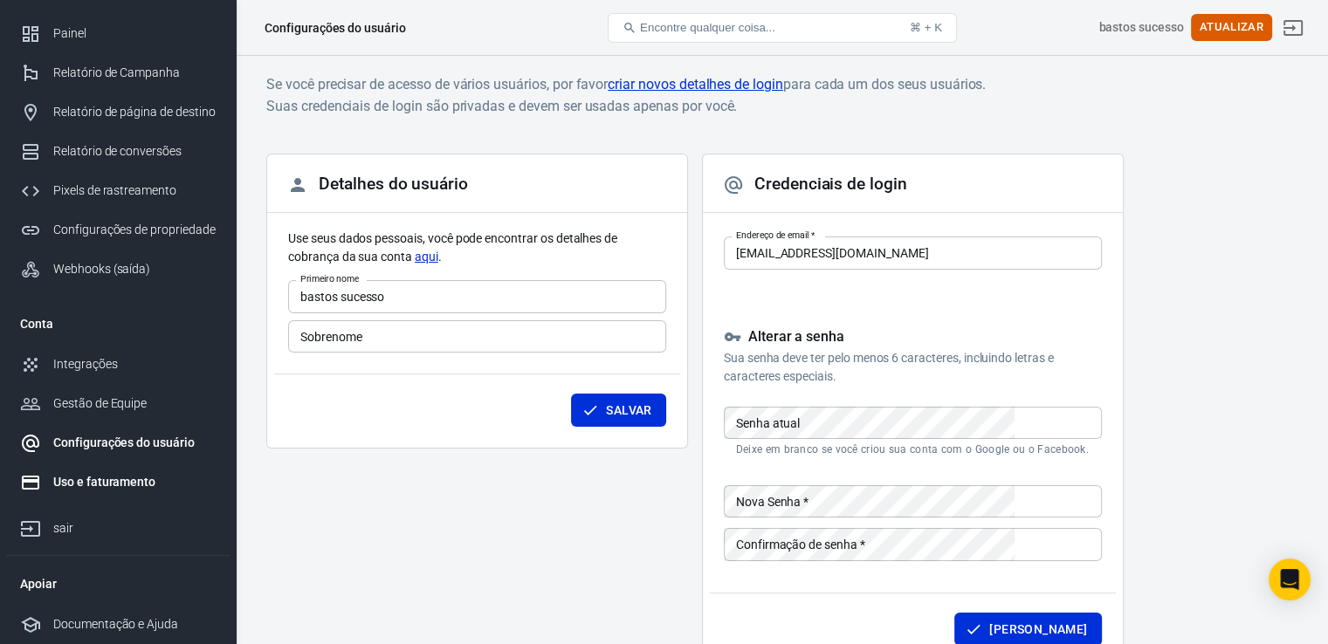
click at [95, 487] on font "Uso e faturamento" at bounding box center [104, 482] width 102 height 14
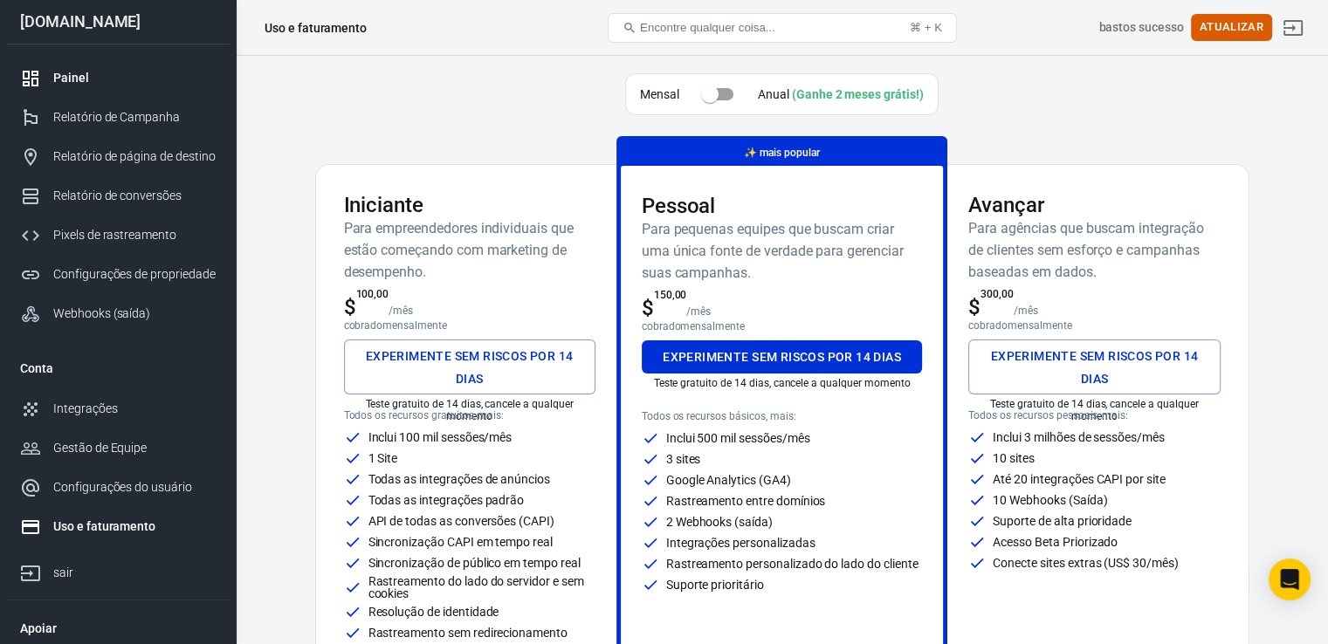
click at [78, 77] on font "Painel" at bounding box center [71, 78] width 36 height 14
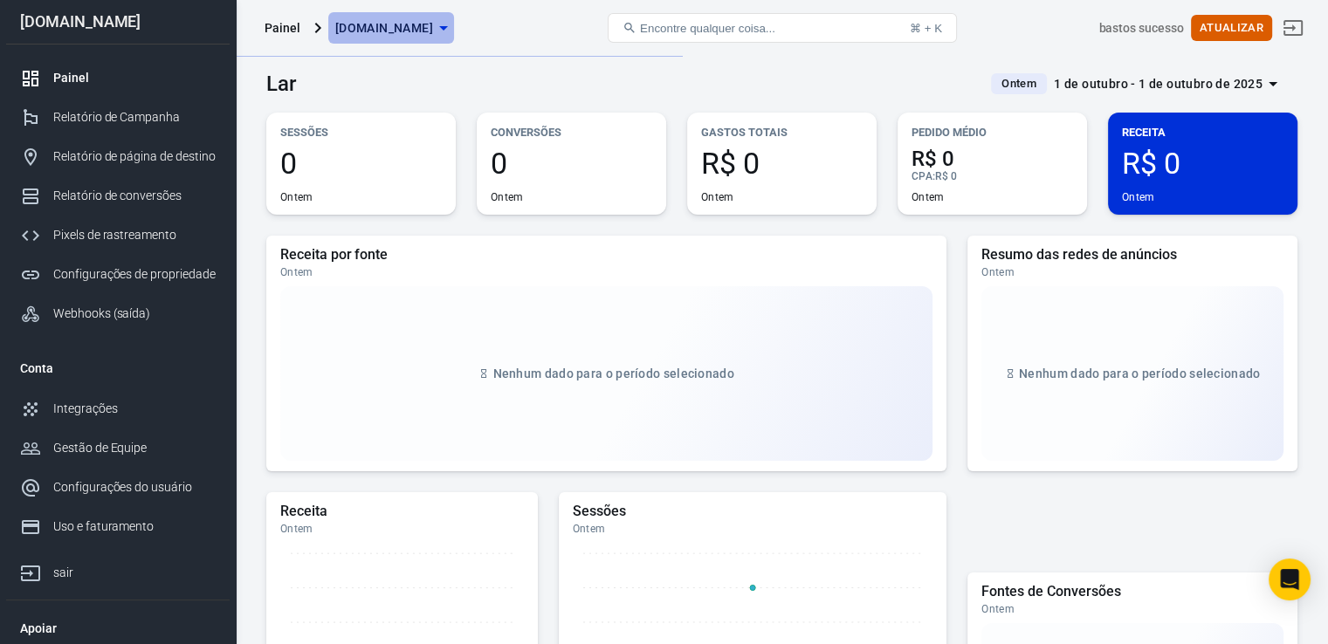
click at [454, 33] on icon "button" at bounding box center [443, 27] width 21 height 21
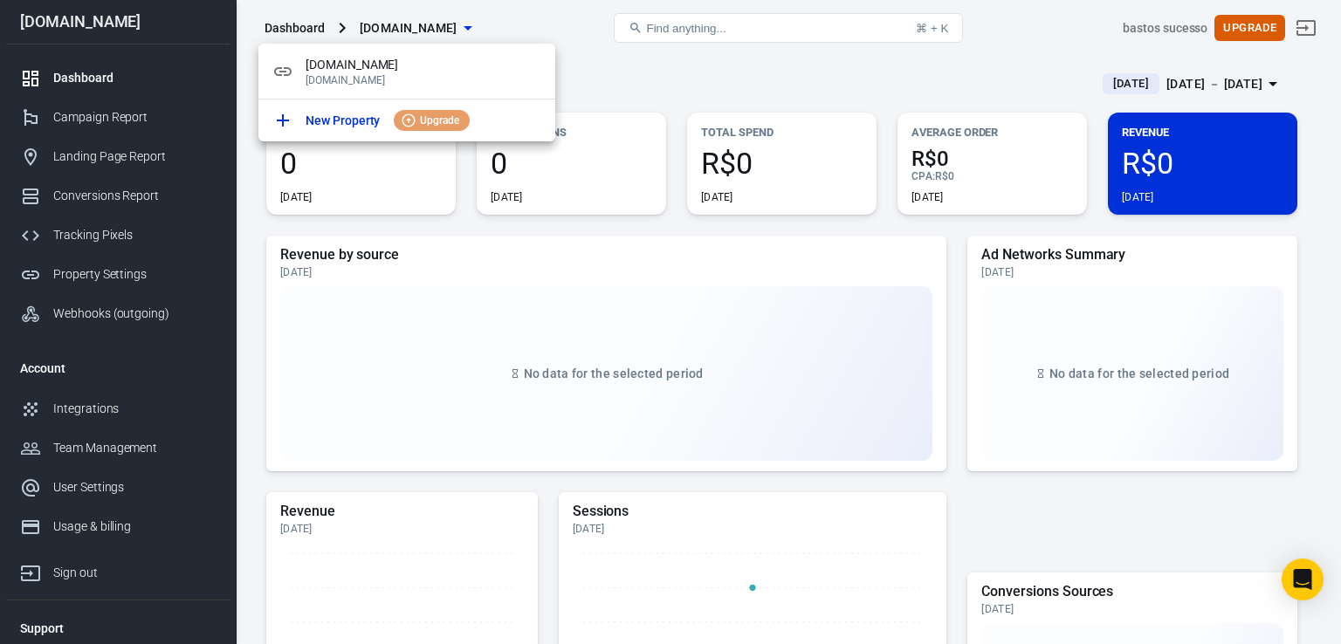
drag, startPoint x: 110, startPoint y: 414, endPoint x: 84, endPoint y: 412, distance: 26.2
click at [84, 412] on div at bounding box center [670, 322] width 1341 height 644
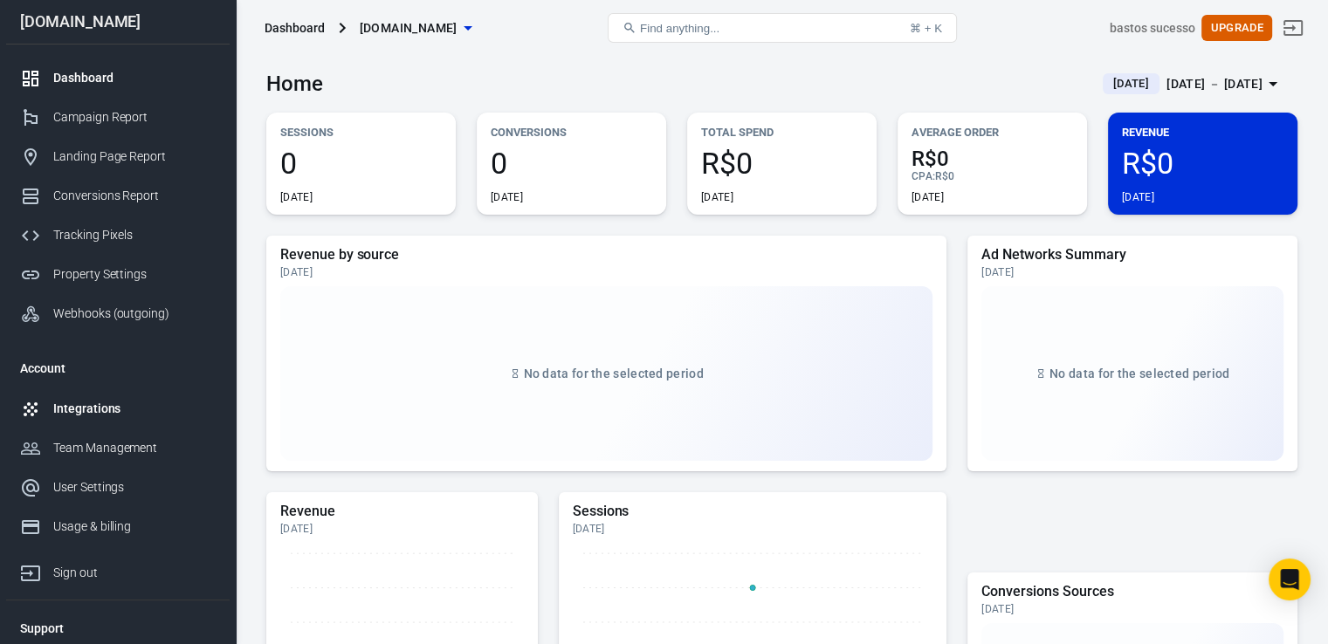
click at [82, 412] on div "Integrations" at bounding box center [134, 409] width 162 height 18
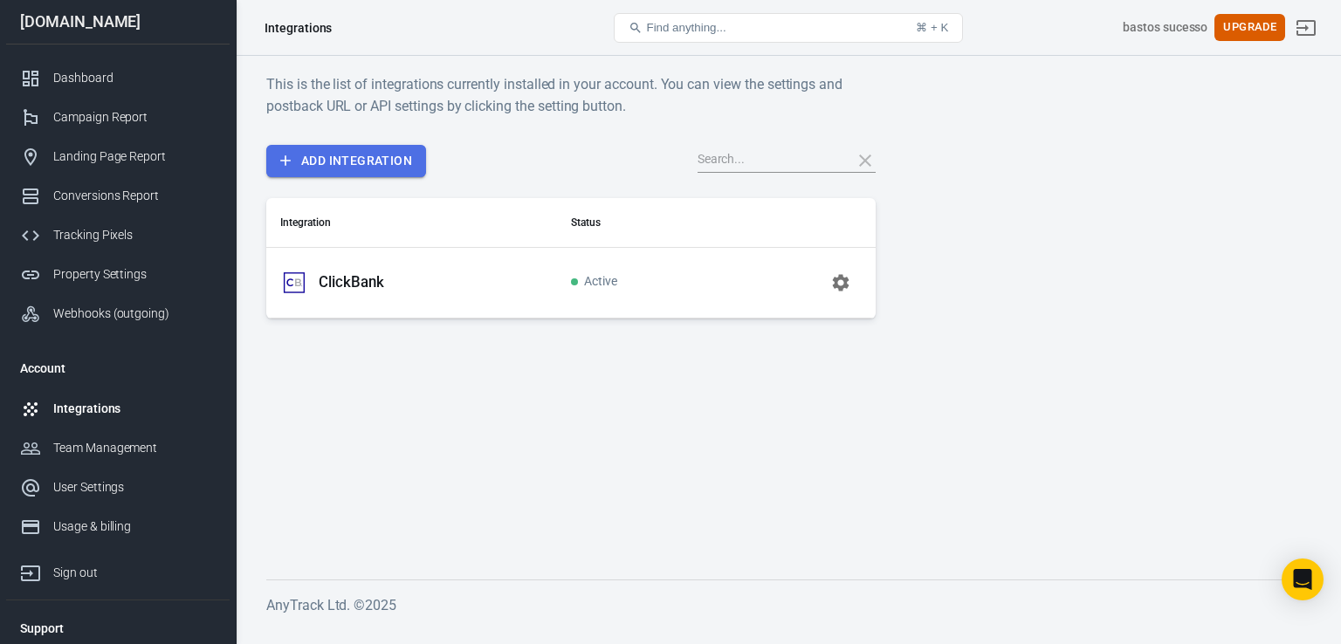
click at [361, 158] on link "Add Integration" at bounding box center [346, 161] width 160 height 32
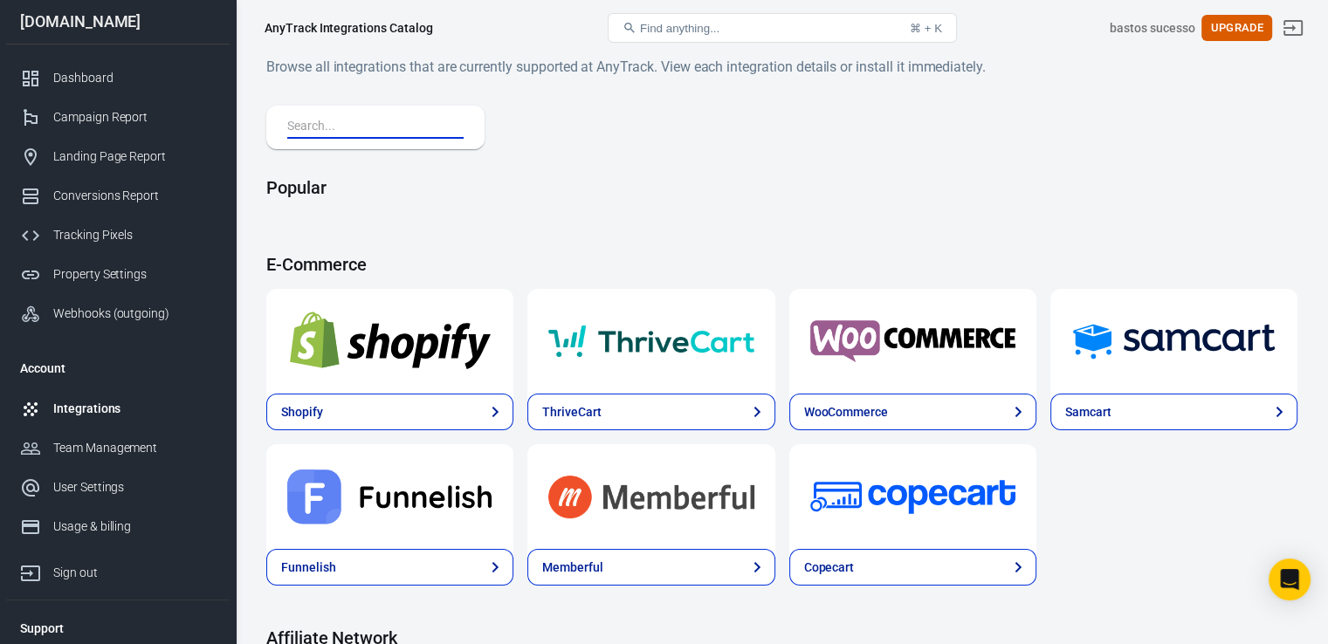
click at [377, 127] on input "text" at bounding box center [371, 127] width 169 height 23
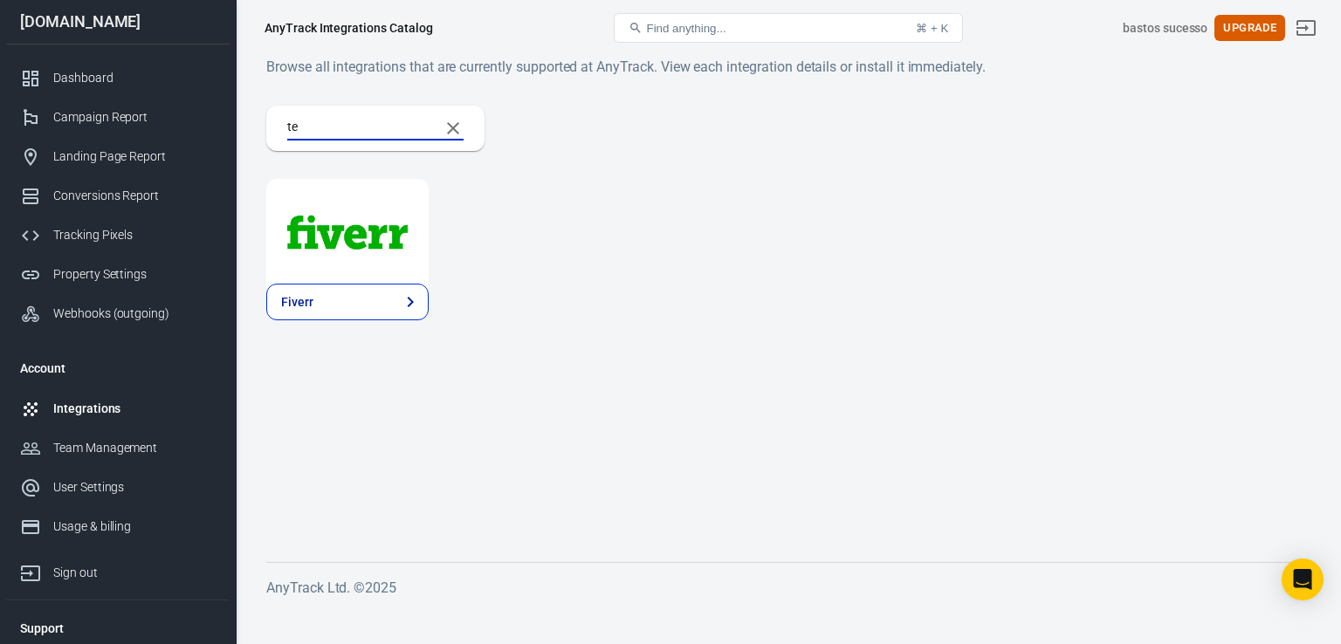
type input "t"
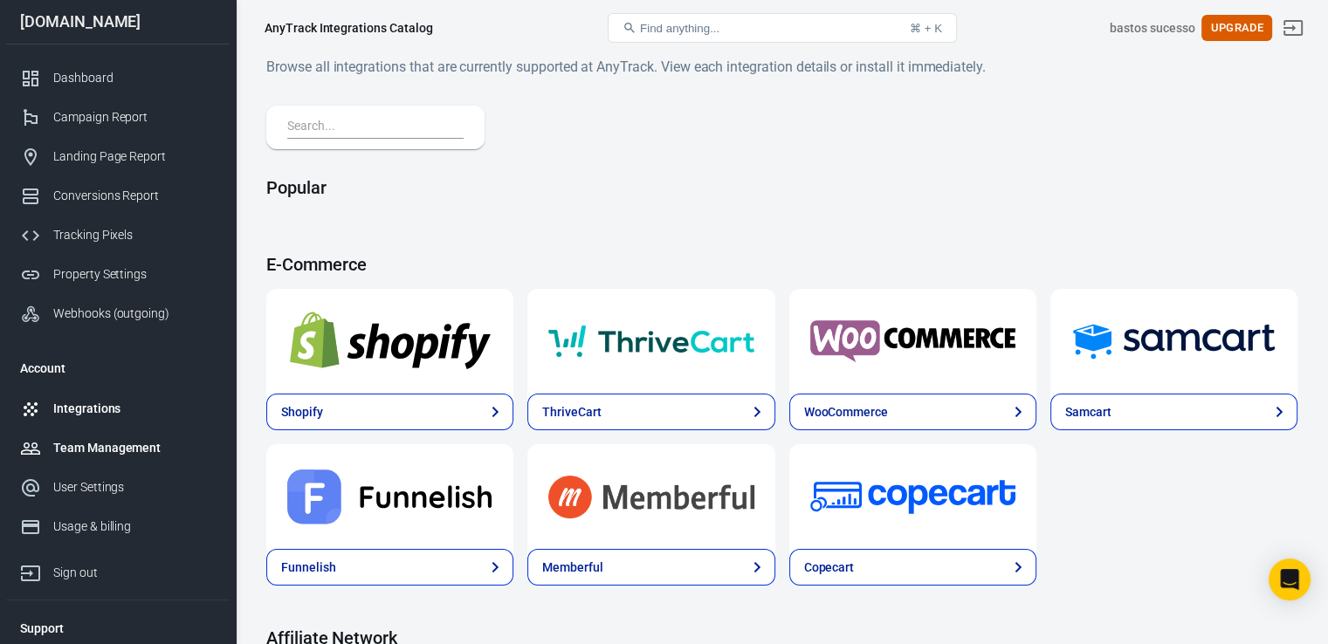
click at [143, 450] on div "Team Management" at bounding box center [134, 448] width 162 height 18
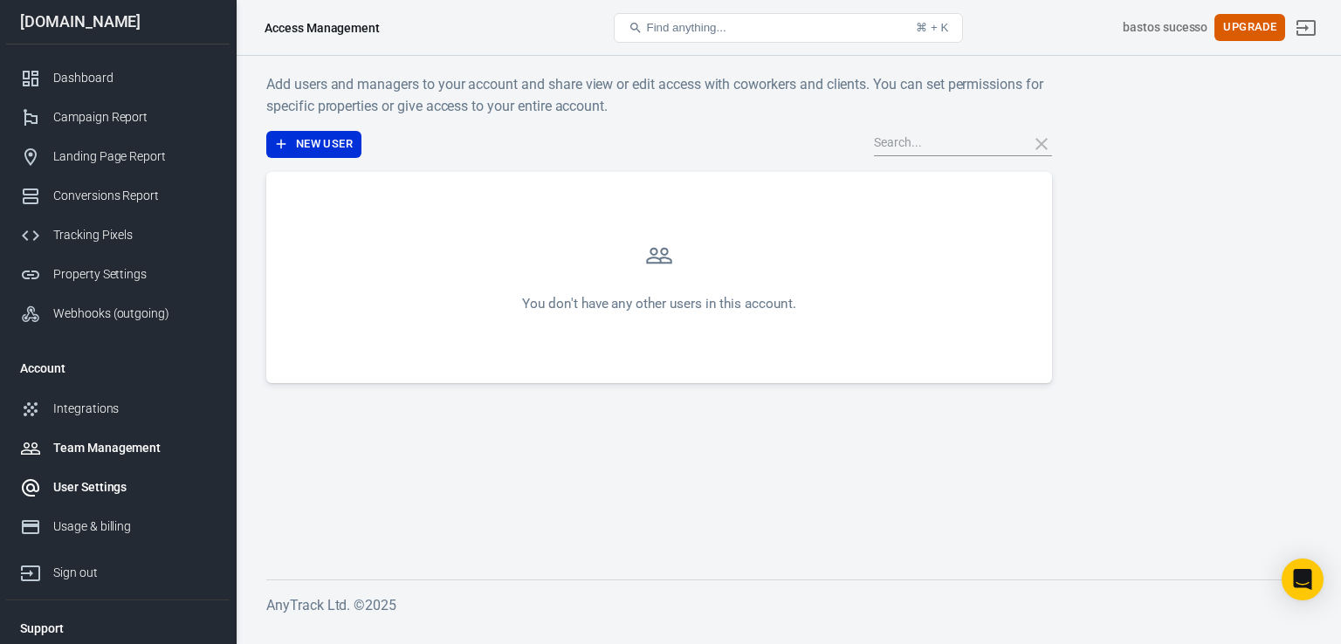
click at [97, 483] on div "User Settings" at bounding box center [134, 487] width 162 height 18
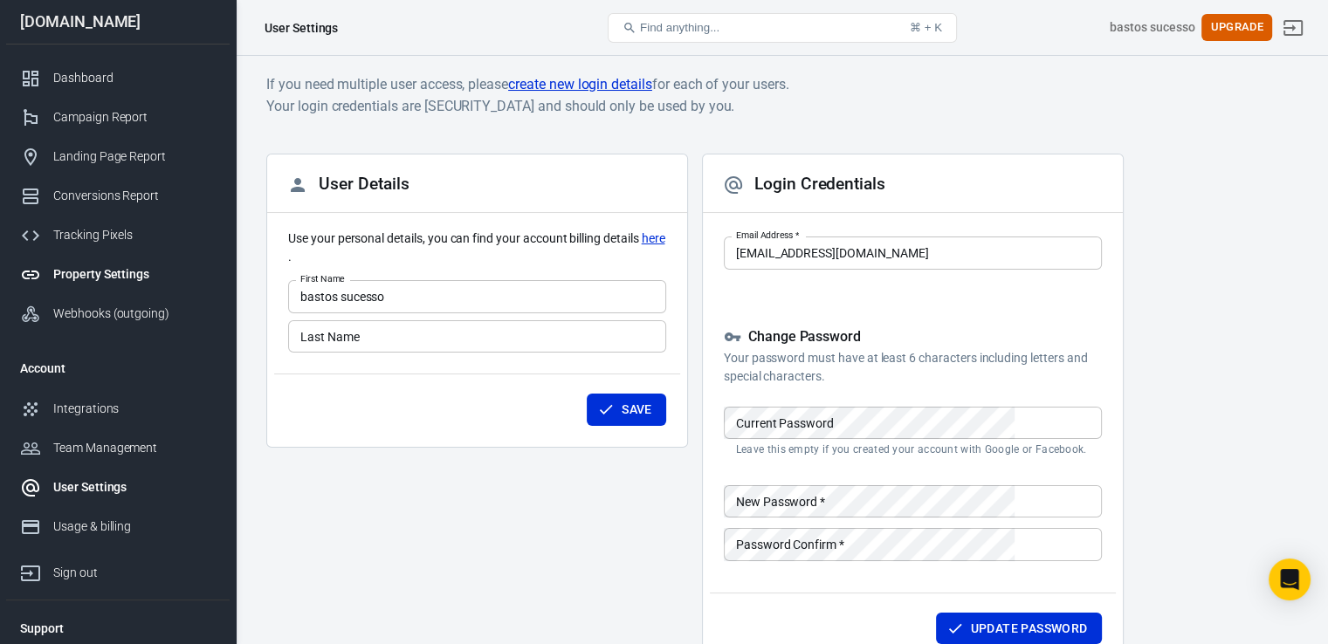
click at [123, 270] on div "Property Settings" at bounding box center [134, 274] width 162 height 18
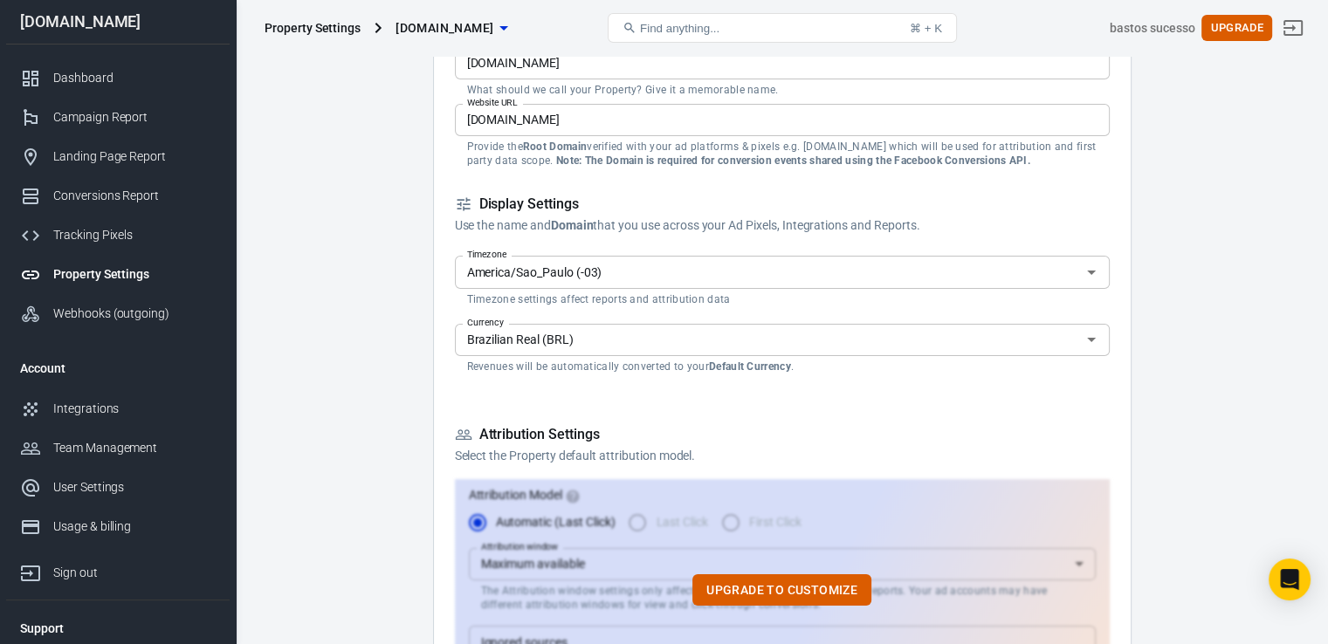
scroll to position [148, 0]
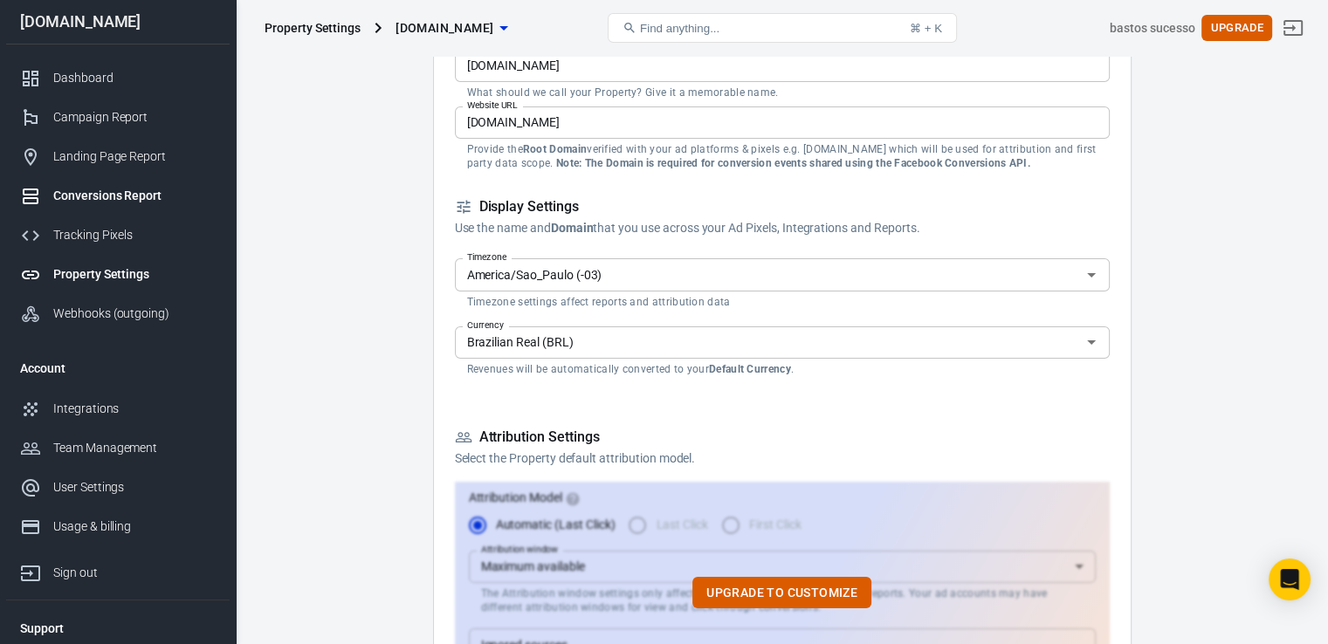
click at [127, 203] on div "Conversions Report" at bounding box center [134, 196] width 162 height 18
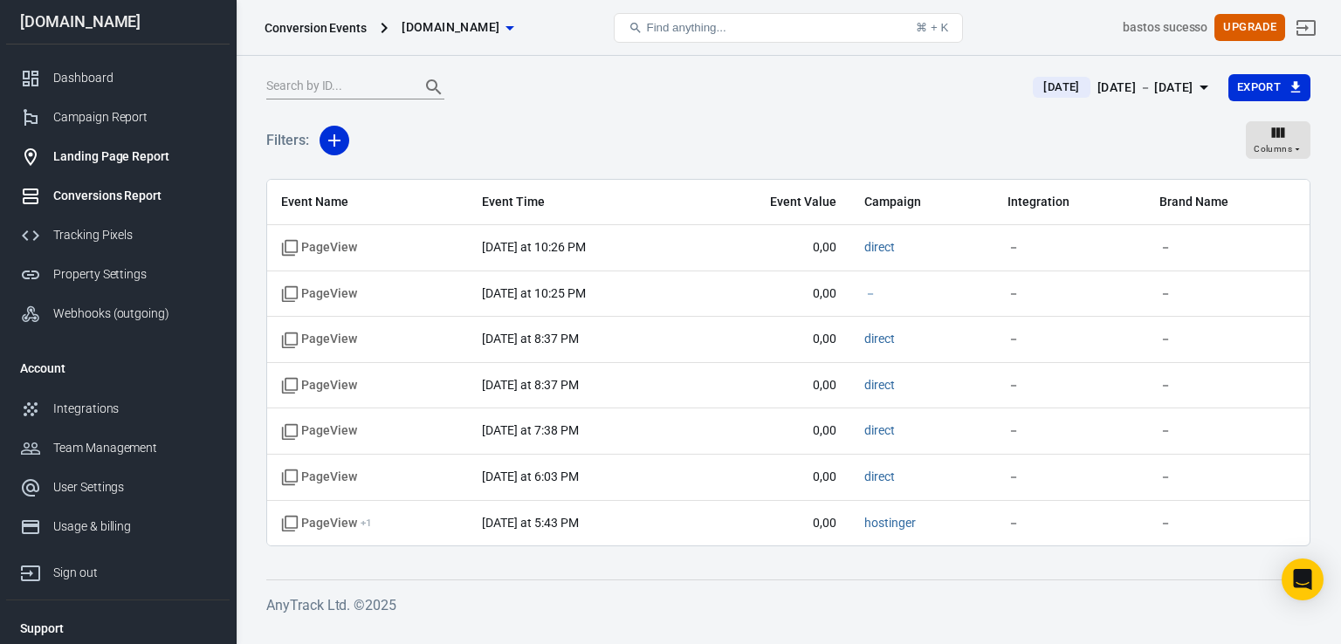
click at [113, 159] on div "Landing Page Report" at bounding box center [134, 157] width 162 height 18
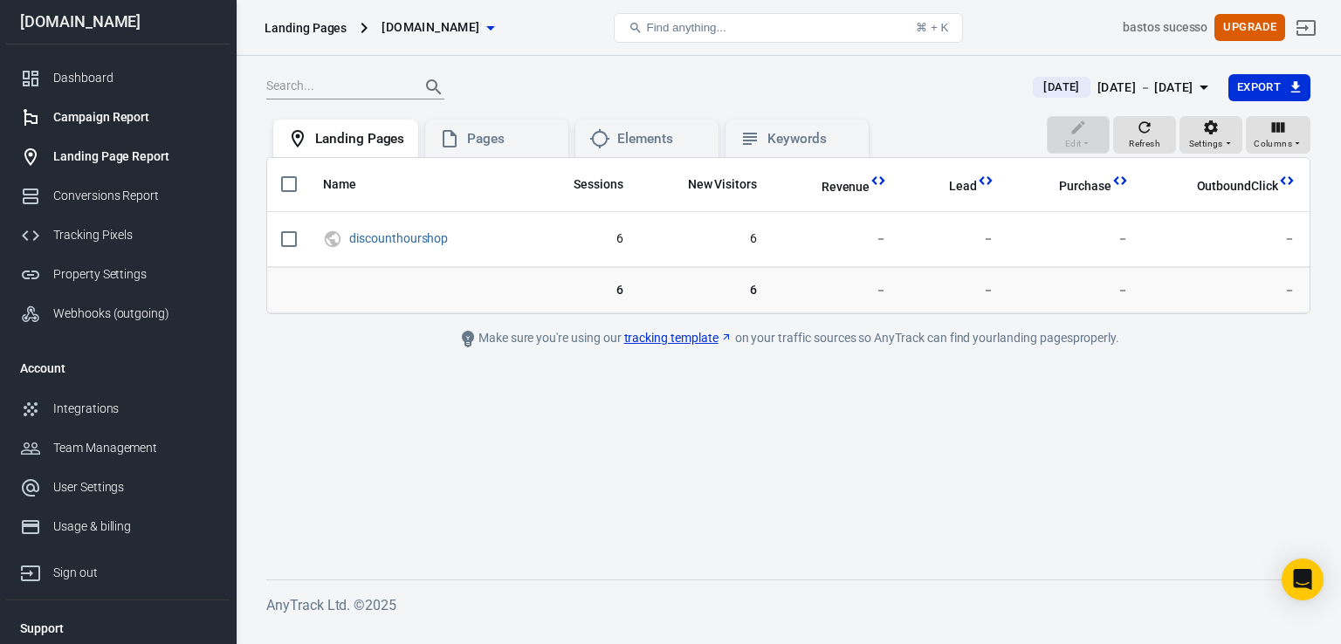
click at [92, 122] on div "Campaign Report" at bounding box center [134, 117] width 162 height 18
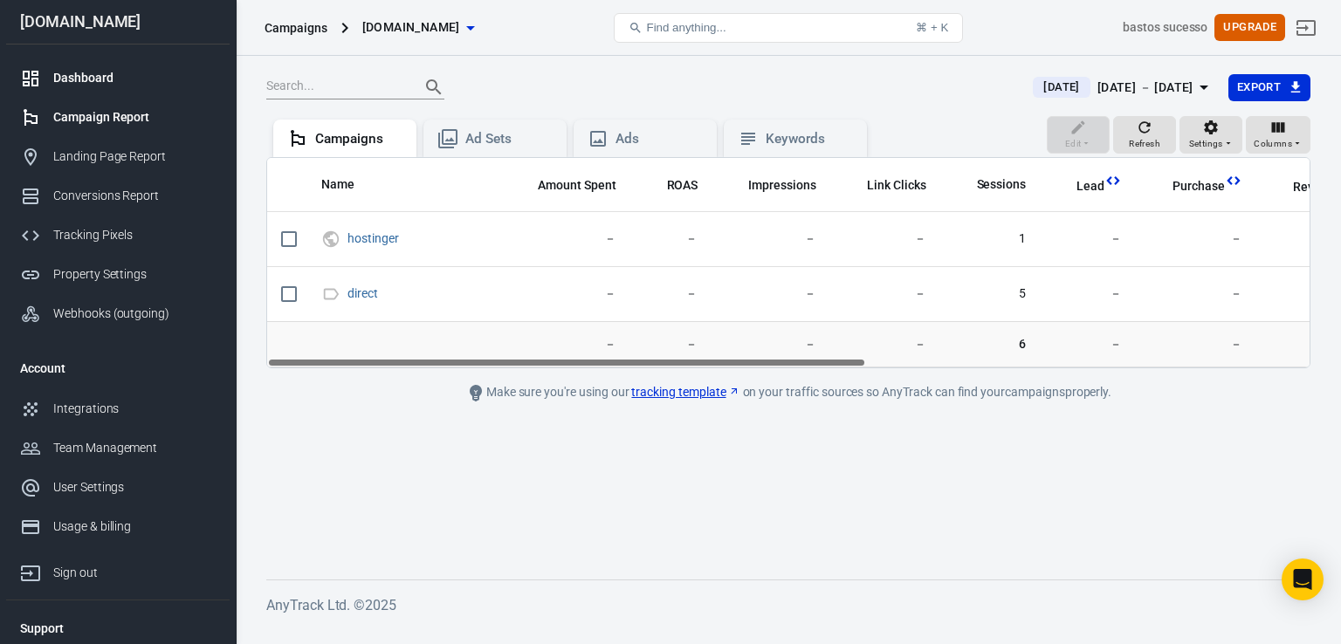
click at [79, 83] on div "Dashboard" at bounding box center [134, 78] width 162 height 18
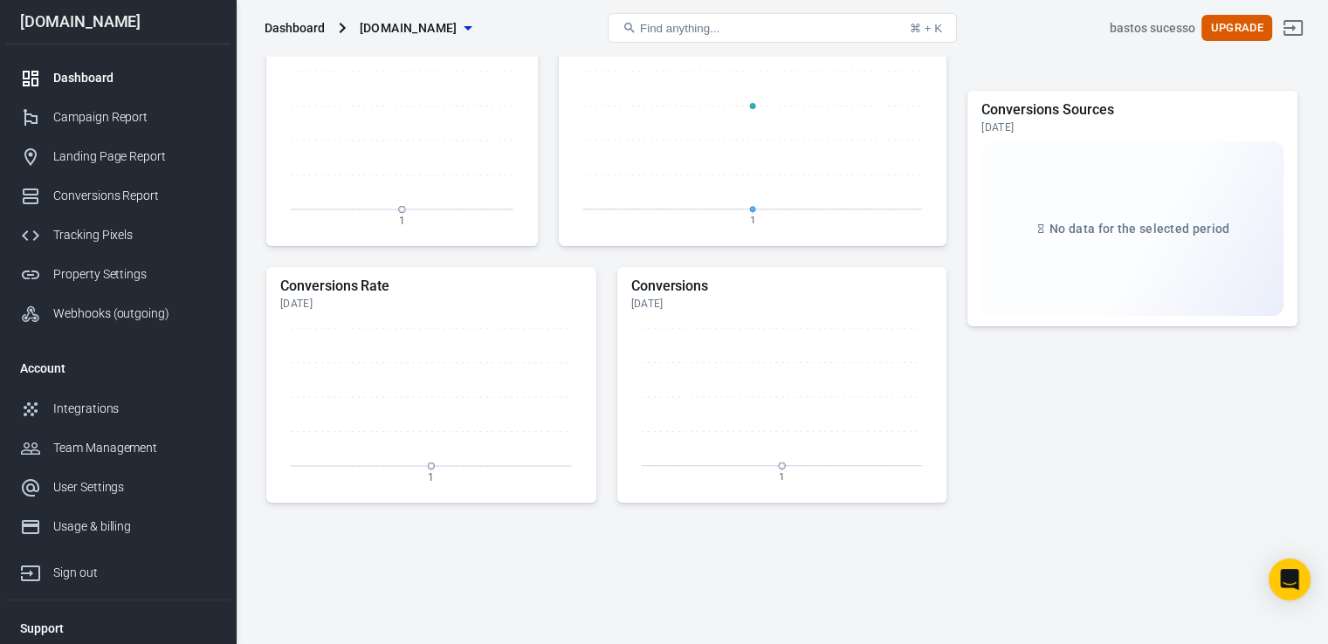
scroll to position [548, 0]
